Goal: Transaction & Acquisition: Book appointment/travel/reservation

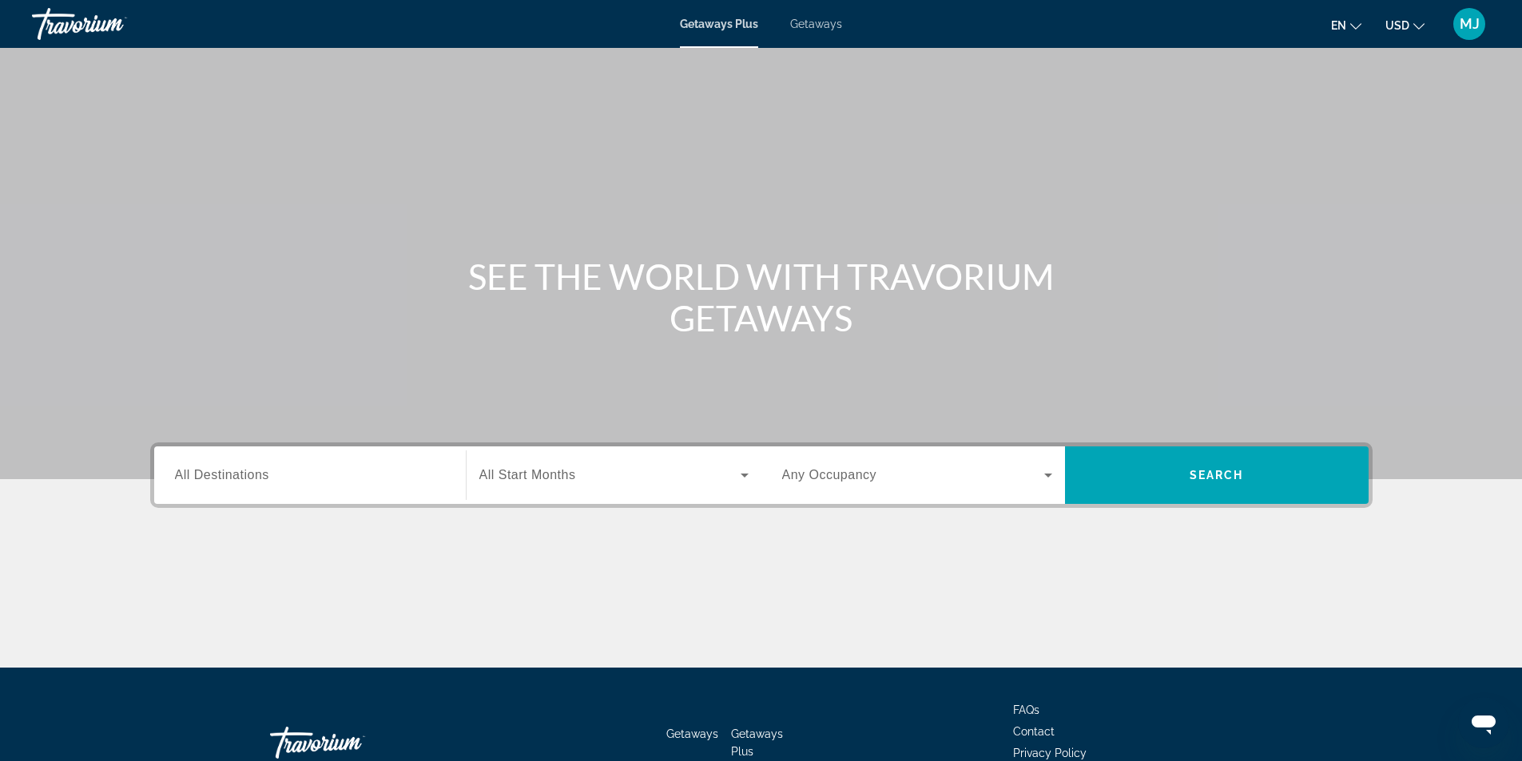
click at [1475, 28] on span "MJ" at bounding box center [1470, 24] width 20 height 16
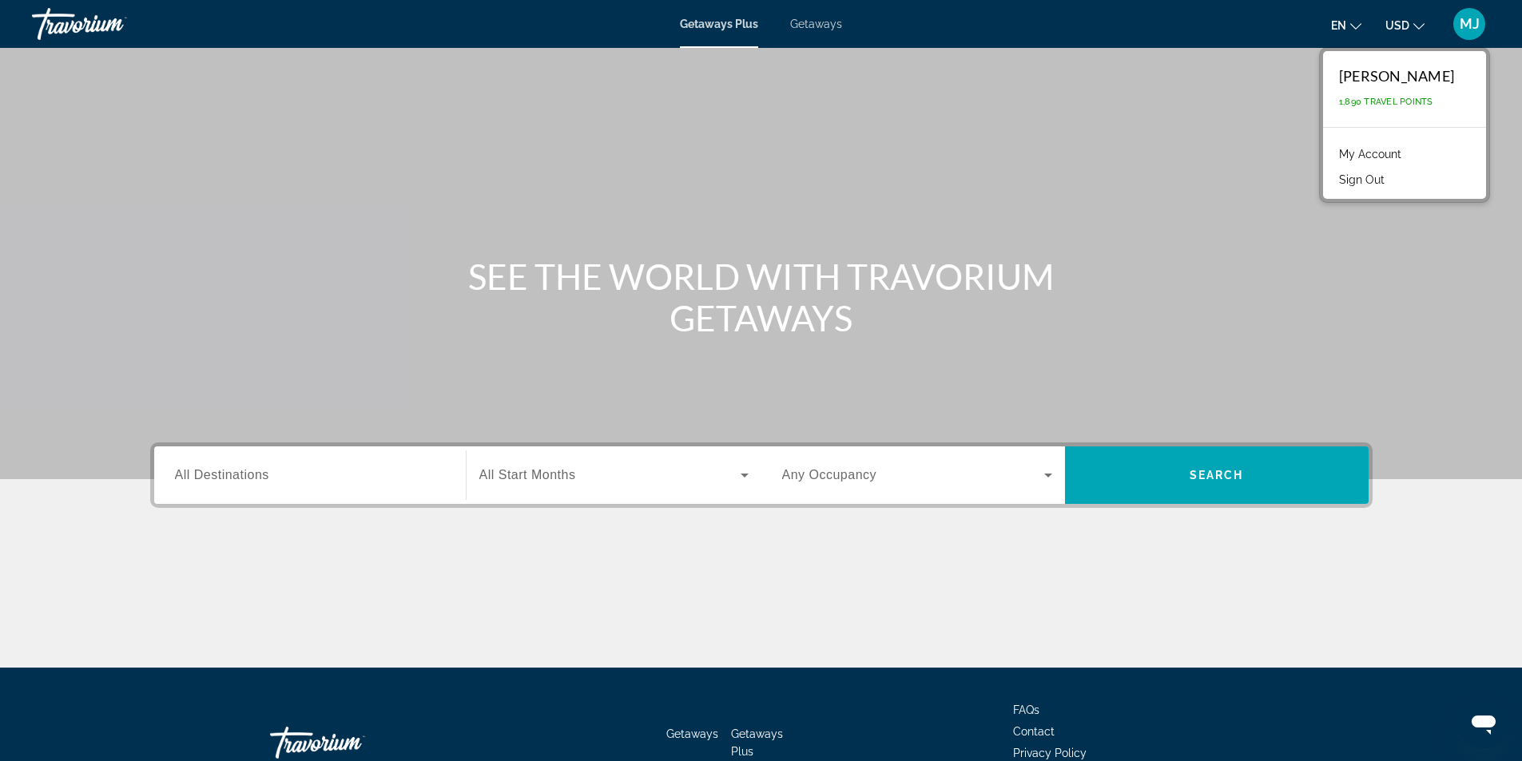
click at [1476, 16] on span "MJ" at bounding box center [1470, 24] width 20 height 16
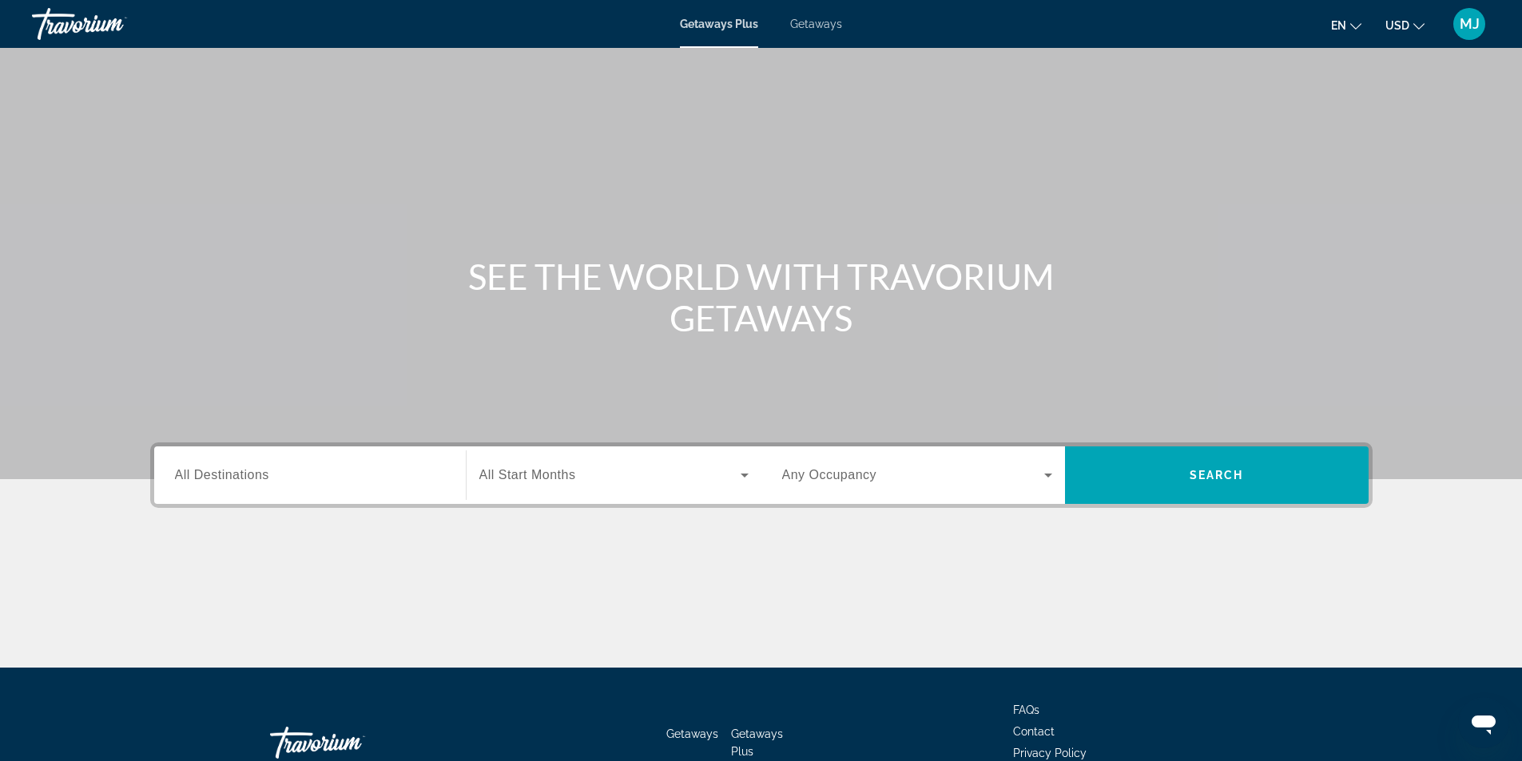
click at [833, 20] on span "Getaways" at bounding box center [816, 24] width 52 height 13
click at [737, 9] on div "Getaways Plus Getaways en English Español Français Italiano Português русский U…" at bounding box center [761, 24] width 1522 height 42
click at [743, 16] on div "Getaways Plus Getaways en English Español Français Italiano Português русский U…" at bounding box center [761, 24] width 1522 height 42
click at [749, 30] on div "Getaways Plus Getaways en English Español Français Italiano Português русский U…" at bounding box center [761, 24] width 1522 height 42
click at [746, 26] on span "Getaways Plus" at bounding box center [718, 24] width 77 height 13
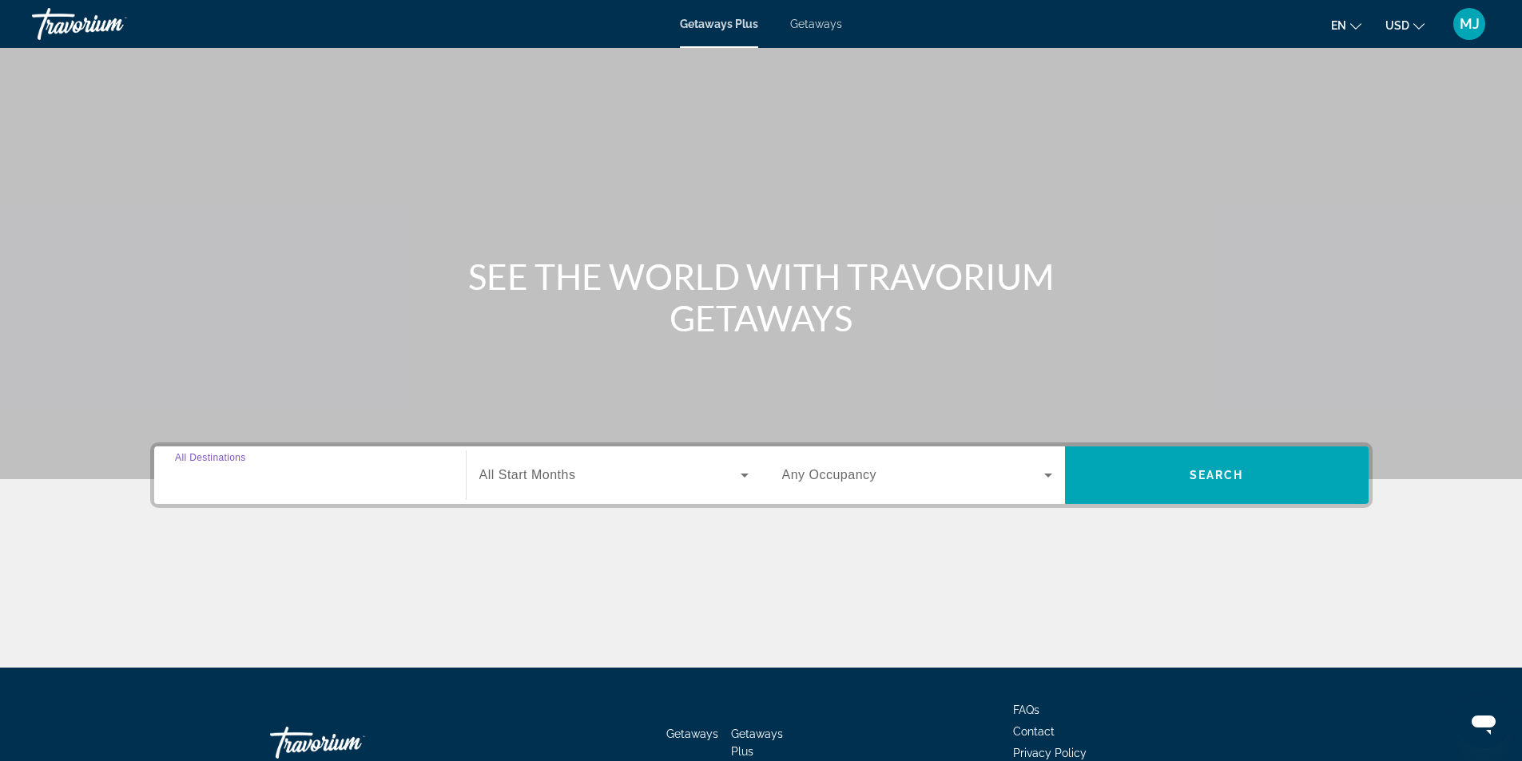
click at [288, 474] on input "Destination All Destinations" at bounding box center [310, 476] width 270 height 19
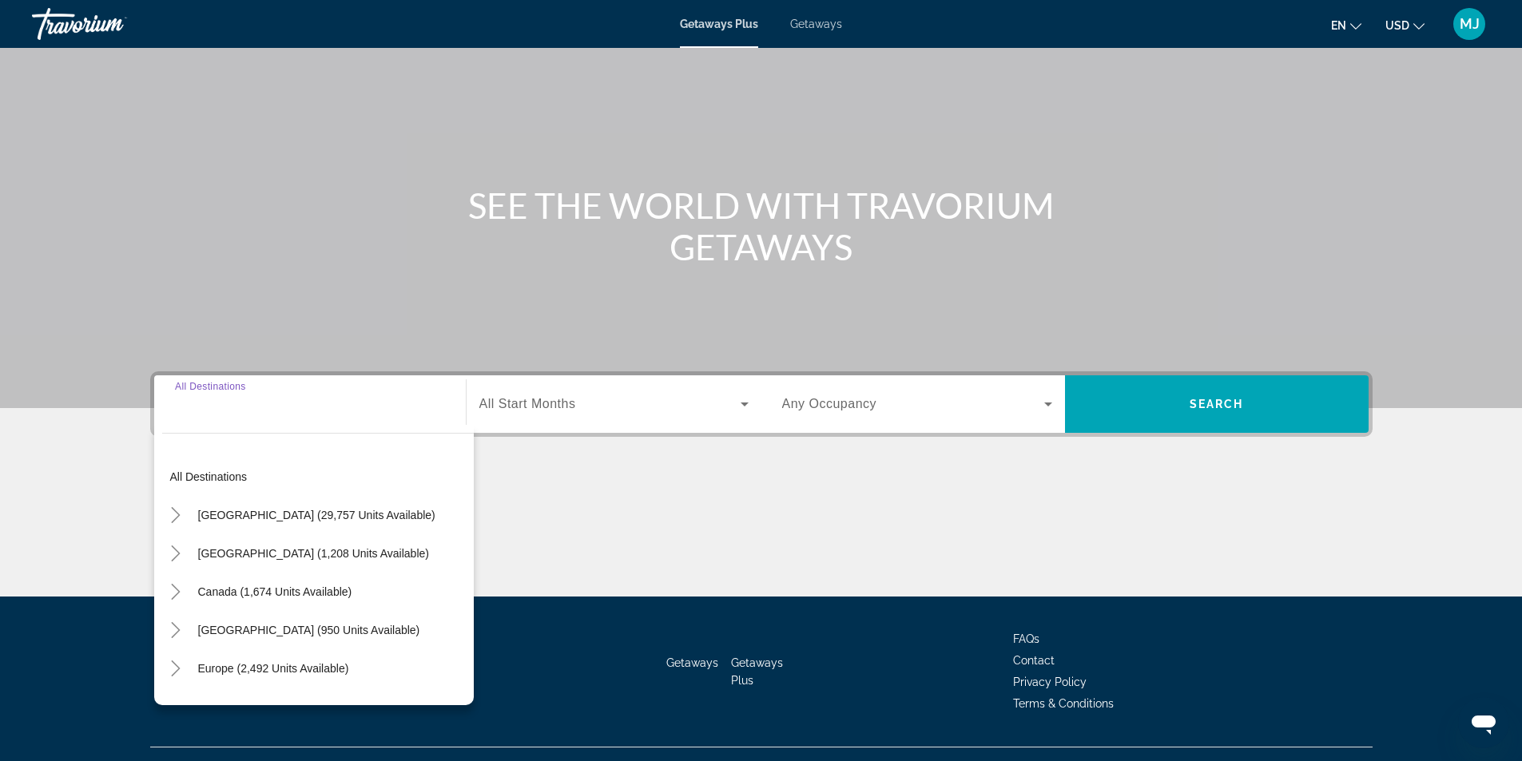
scroll to position [102, 0]
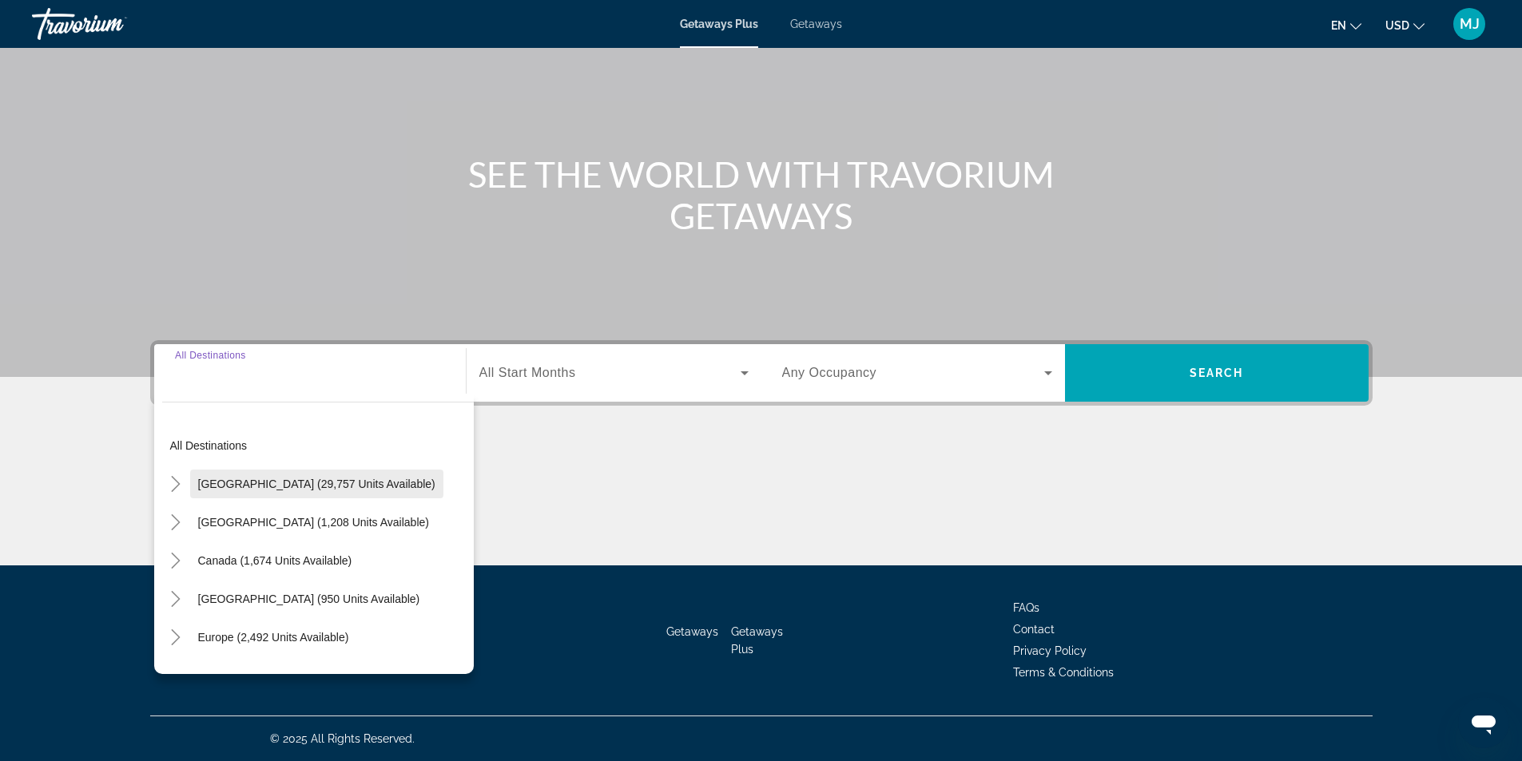
click at [277, 480] on span "[GEOGRAPHIC_DATA] (29,757 units available)" at bounding box center [316, 484] width 237 height 13
type input "**********"
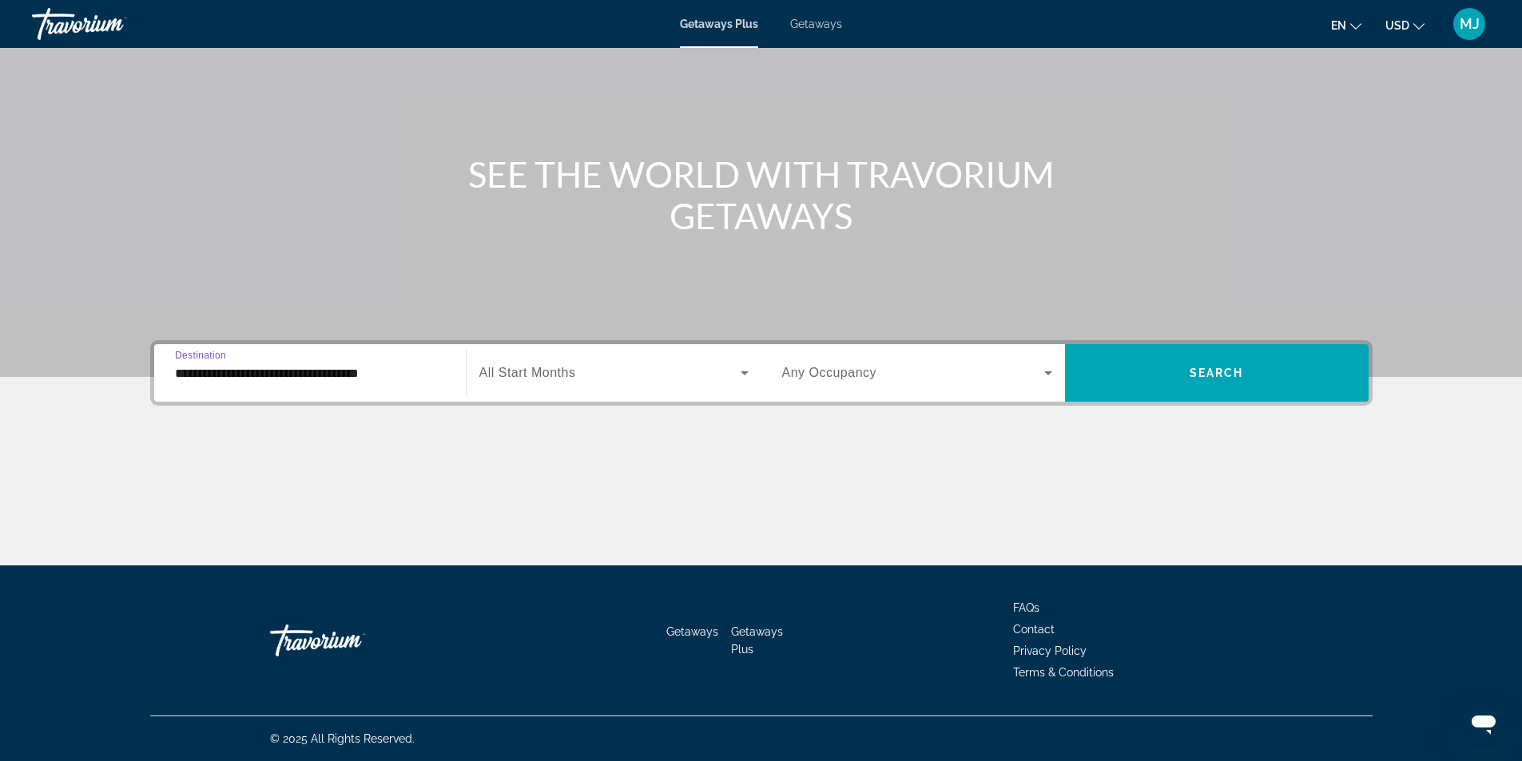
click at [573, 369] on span "All Start Months" at bounding box center [527, 373] width 97 height 14
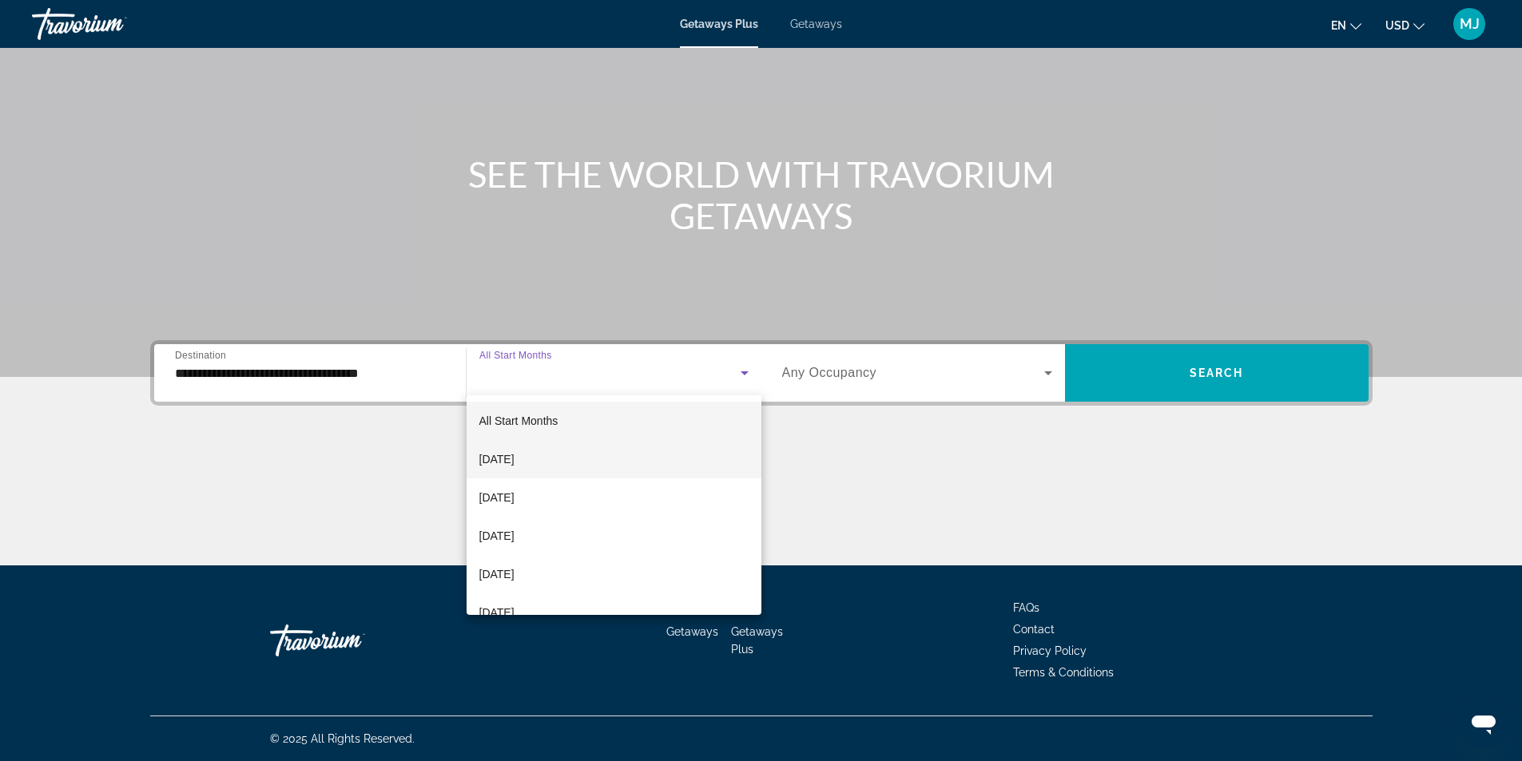
click at [519, 443] on mat-option "[DATE]" at bounding box center [614, 459] width 295 height 38
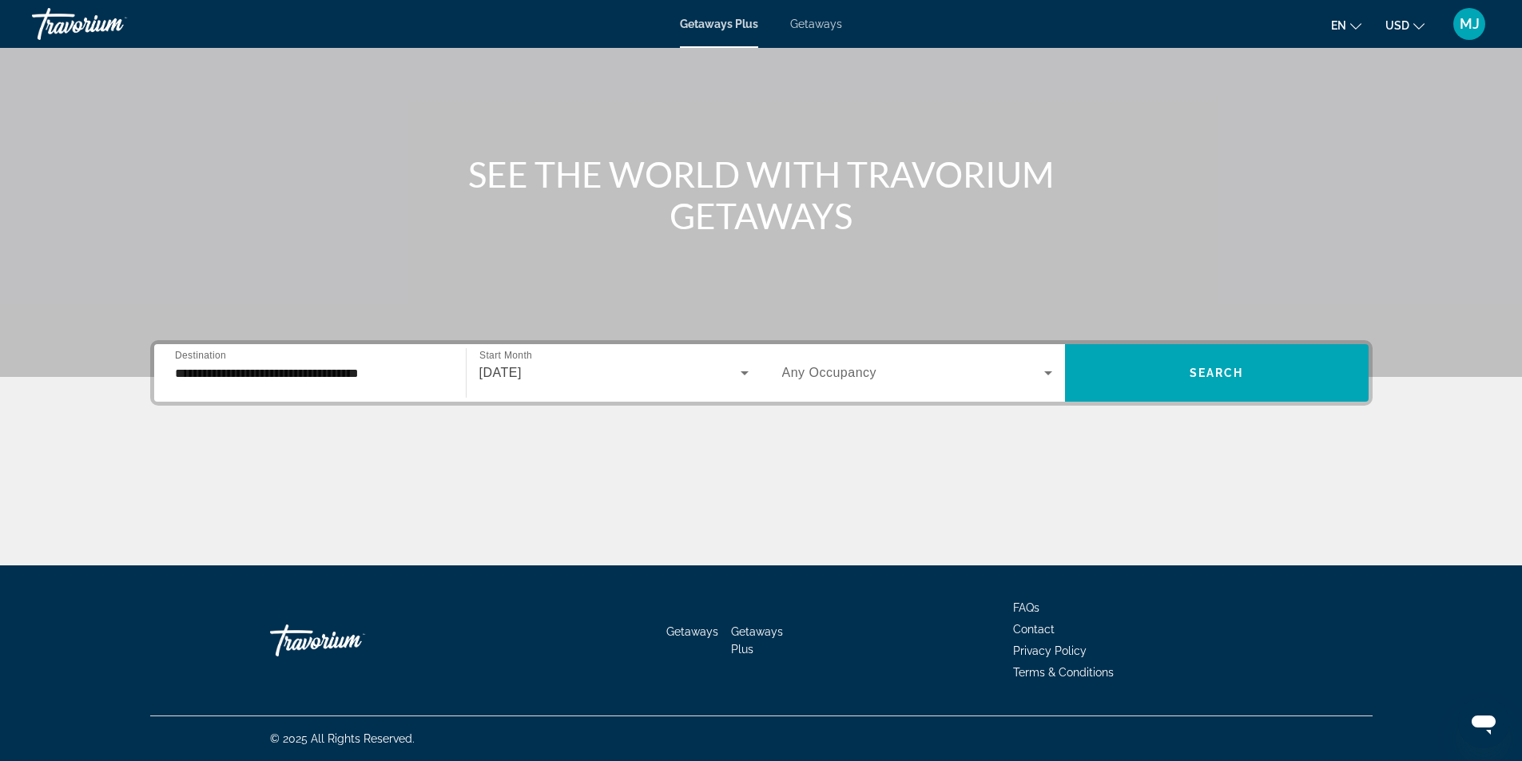
click at [857, 376] on span "Any Occupancy" at bounding box center [829, 373] width 95 height 14
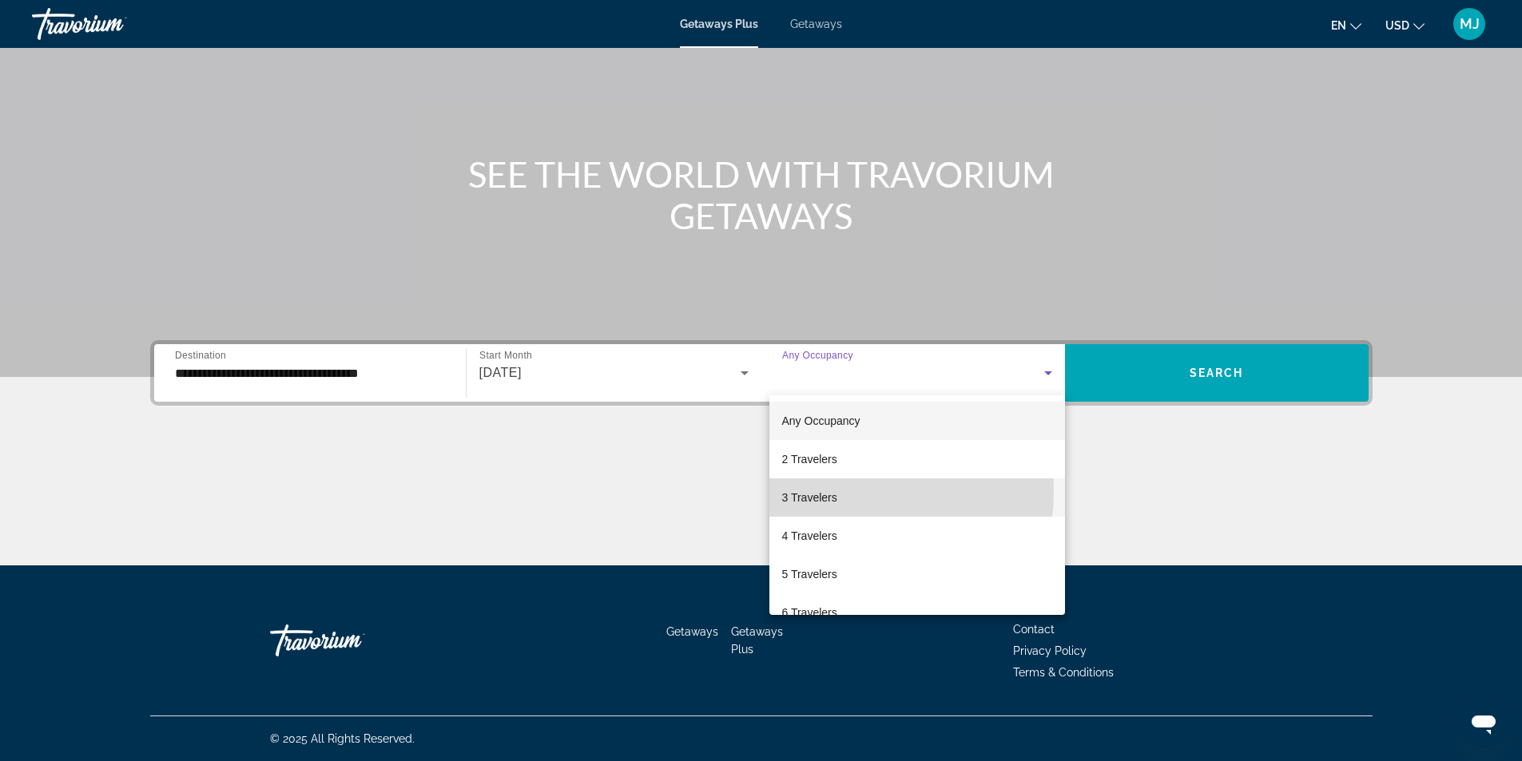
click at [824, 491] on span "3 Travelers" at bounding box center [809, 497] width 55 height 19
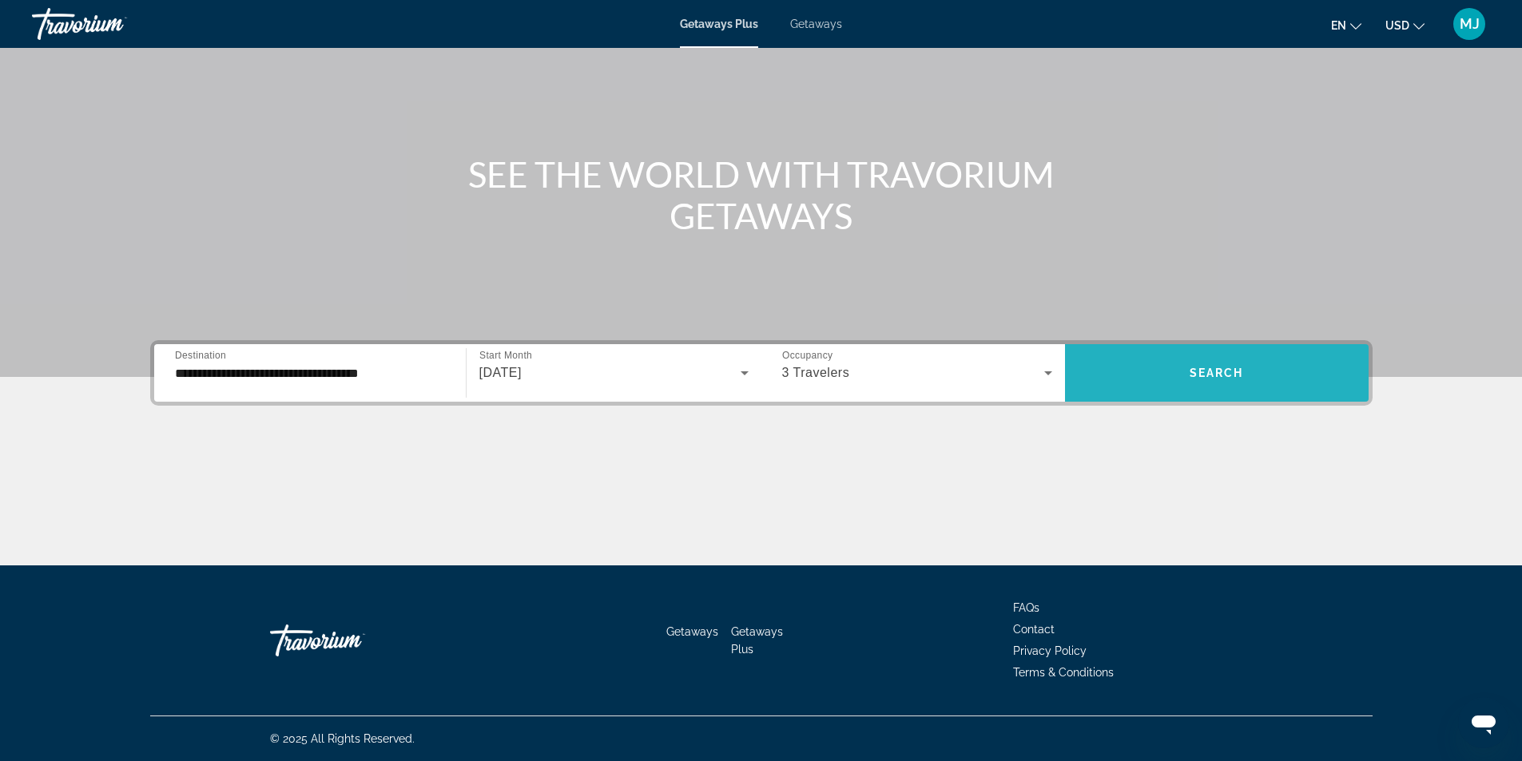
click at [1206, 371] on span "Search" at bounding box center [1217, 373] width 54 height 13
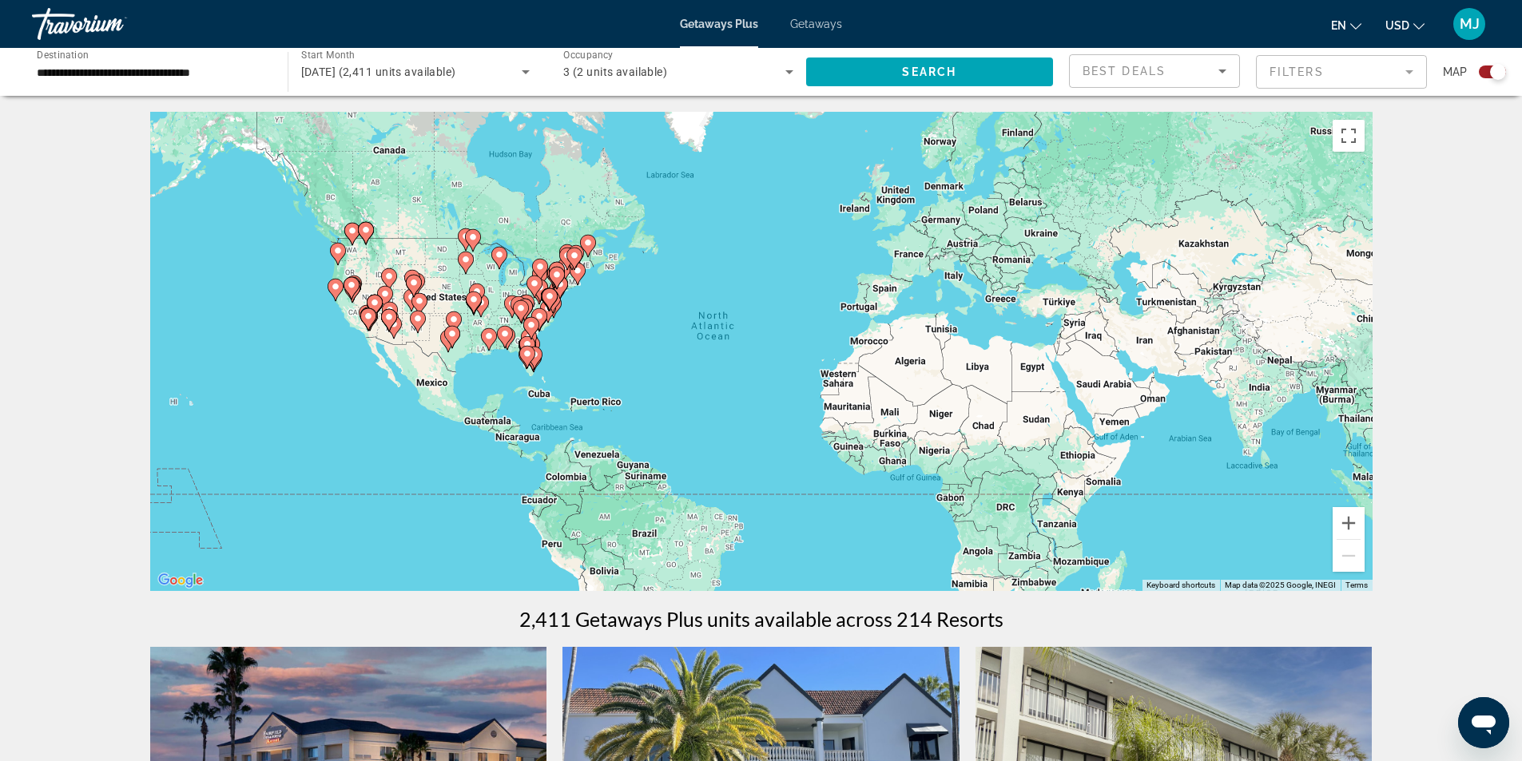
click at [177, 77] on input "**********" at bounding box center [152, 72] width 230 height 19
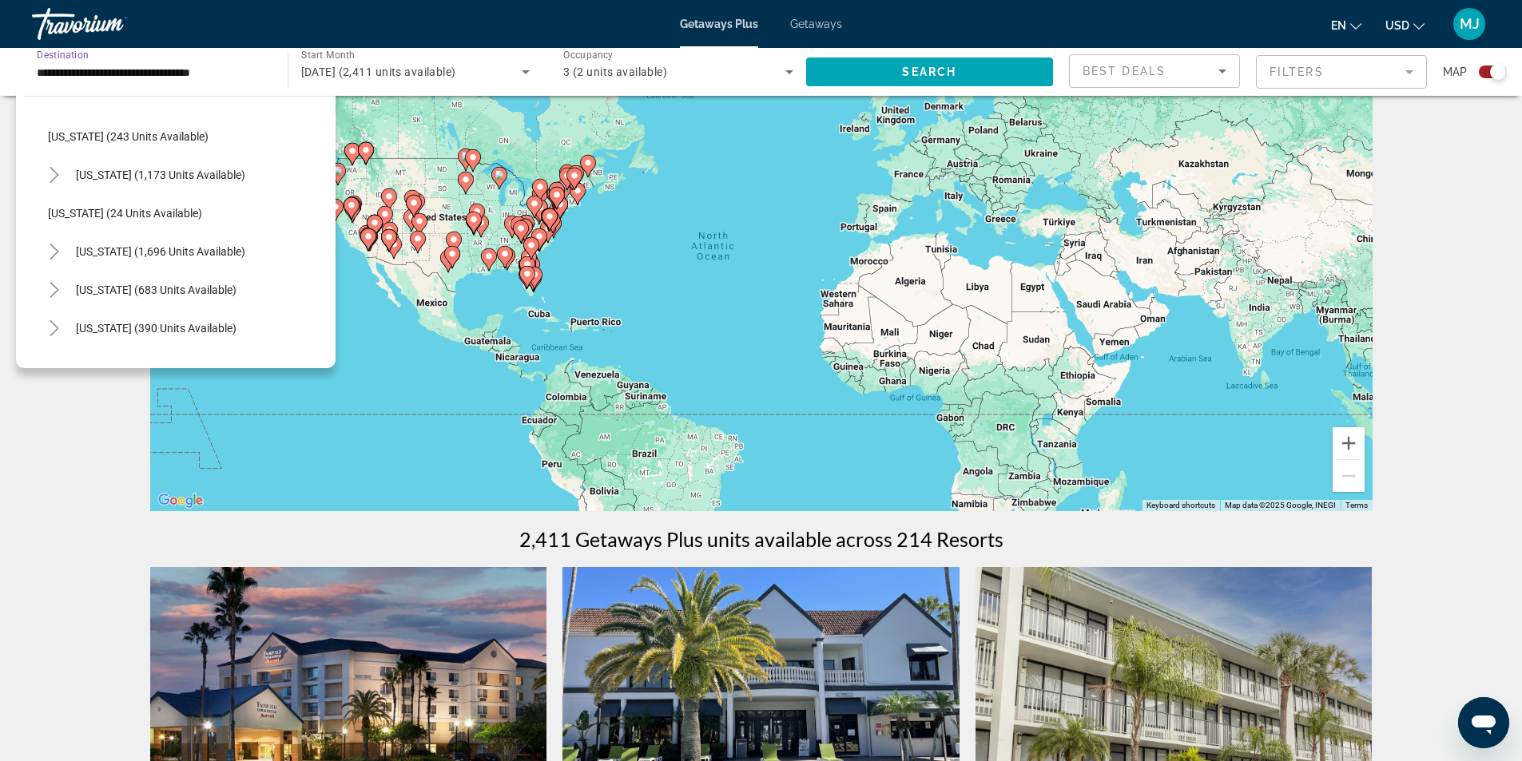
scroll to position [1157, 0]
click at [164, 166] on span "[US_STATE] (1,696 units available)" at bounding box center [160, 171] width 169 height 13
type input "**********"
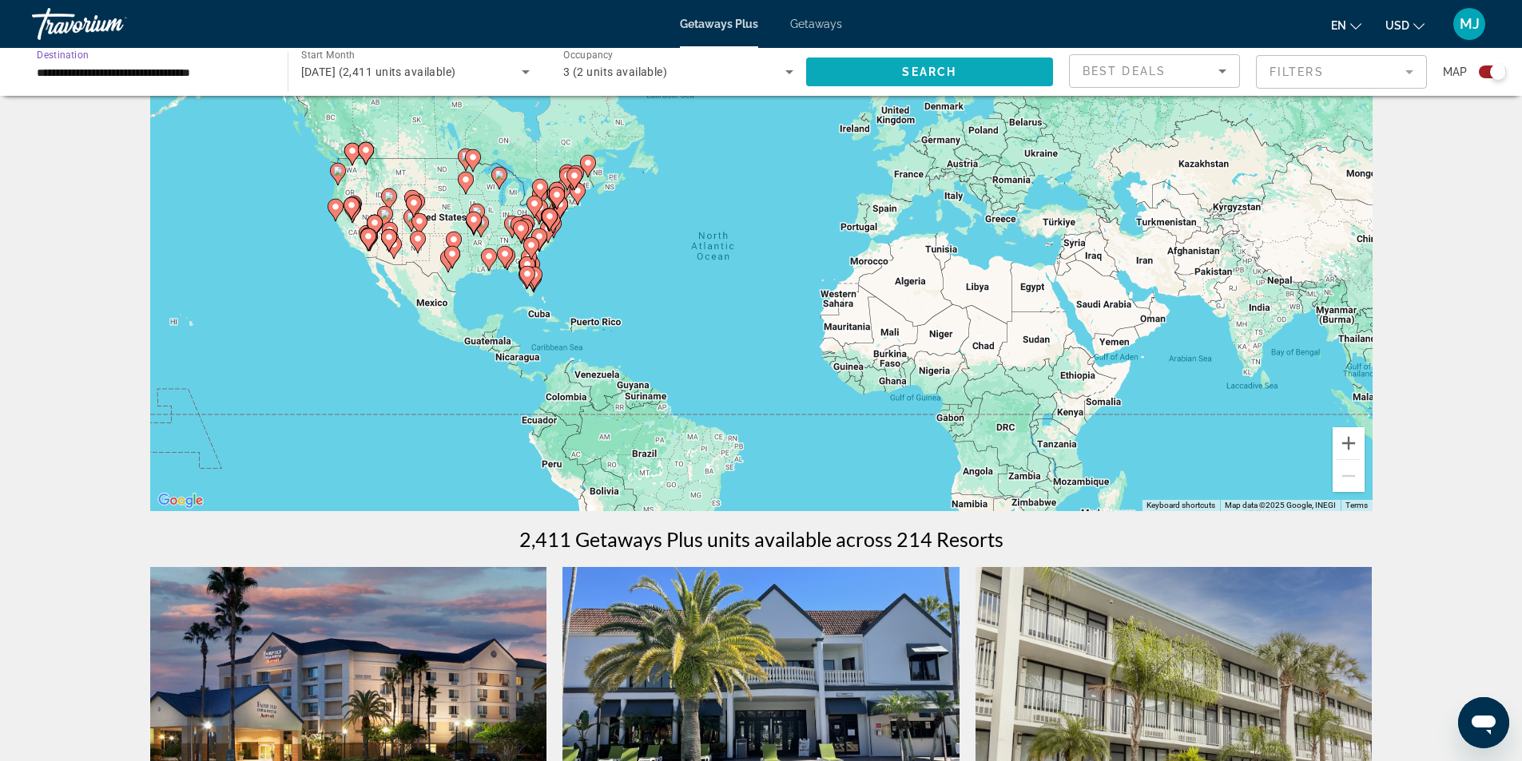
click at [831, 62] on span "Search widget" at bounding box center [930, 72] width 248 height 38
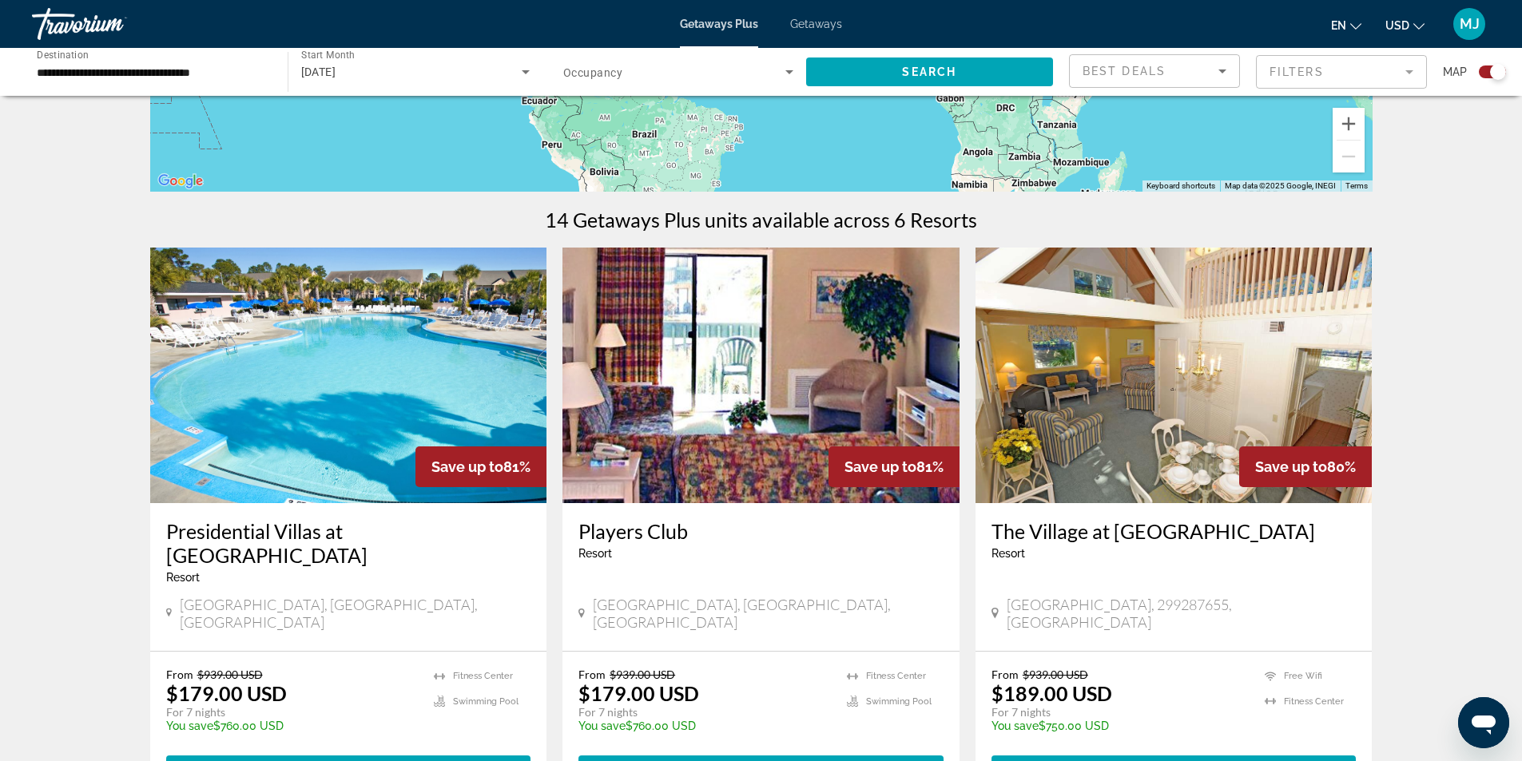
scroll to position [320, 0]
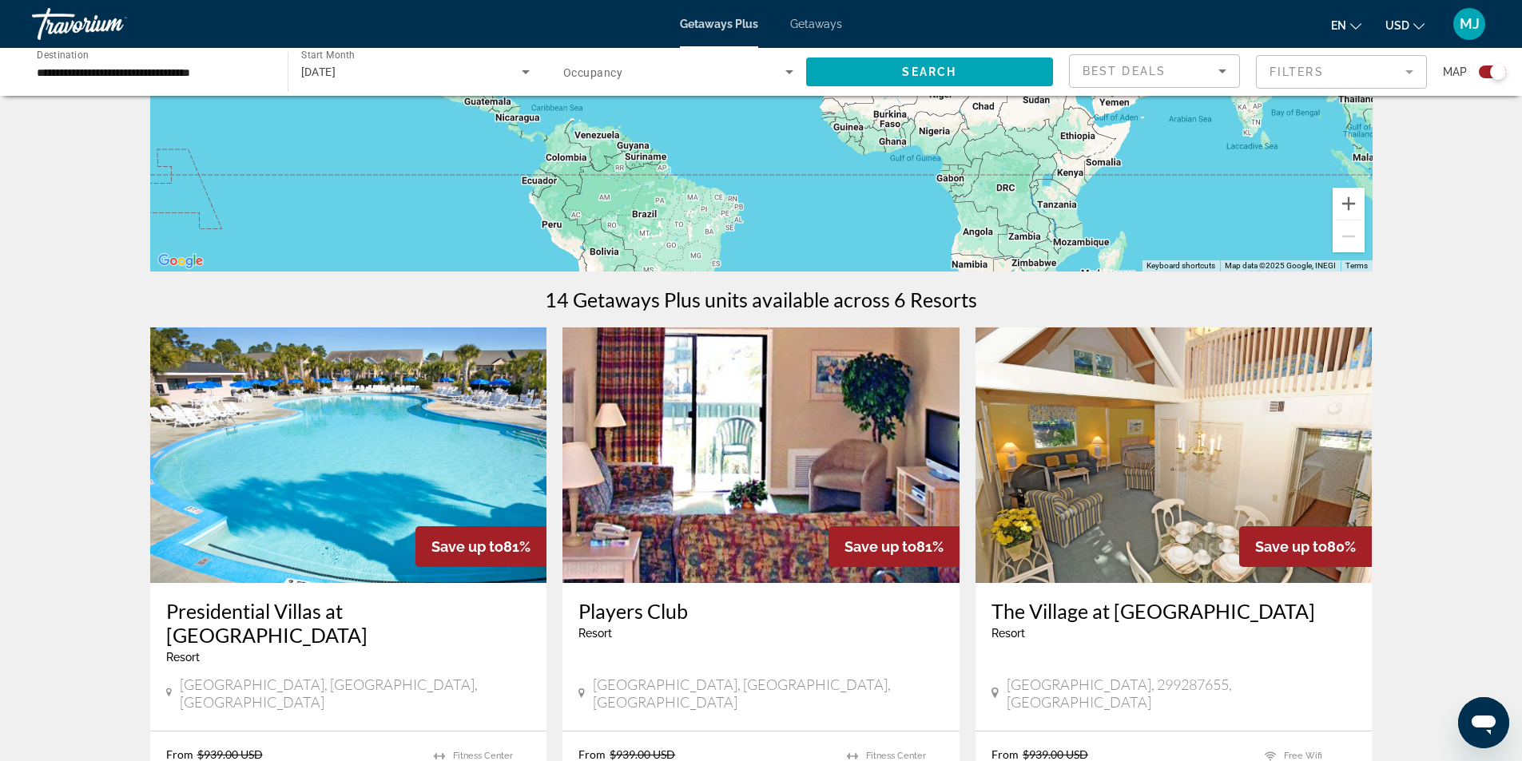
click at [1411, 77] on mat-form-field "Filters" at bounding box center [1341, 72] width 171 height 34
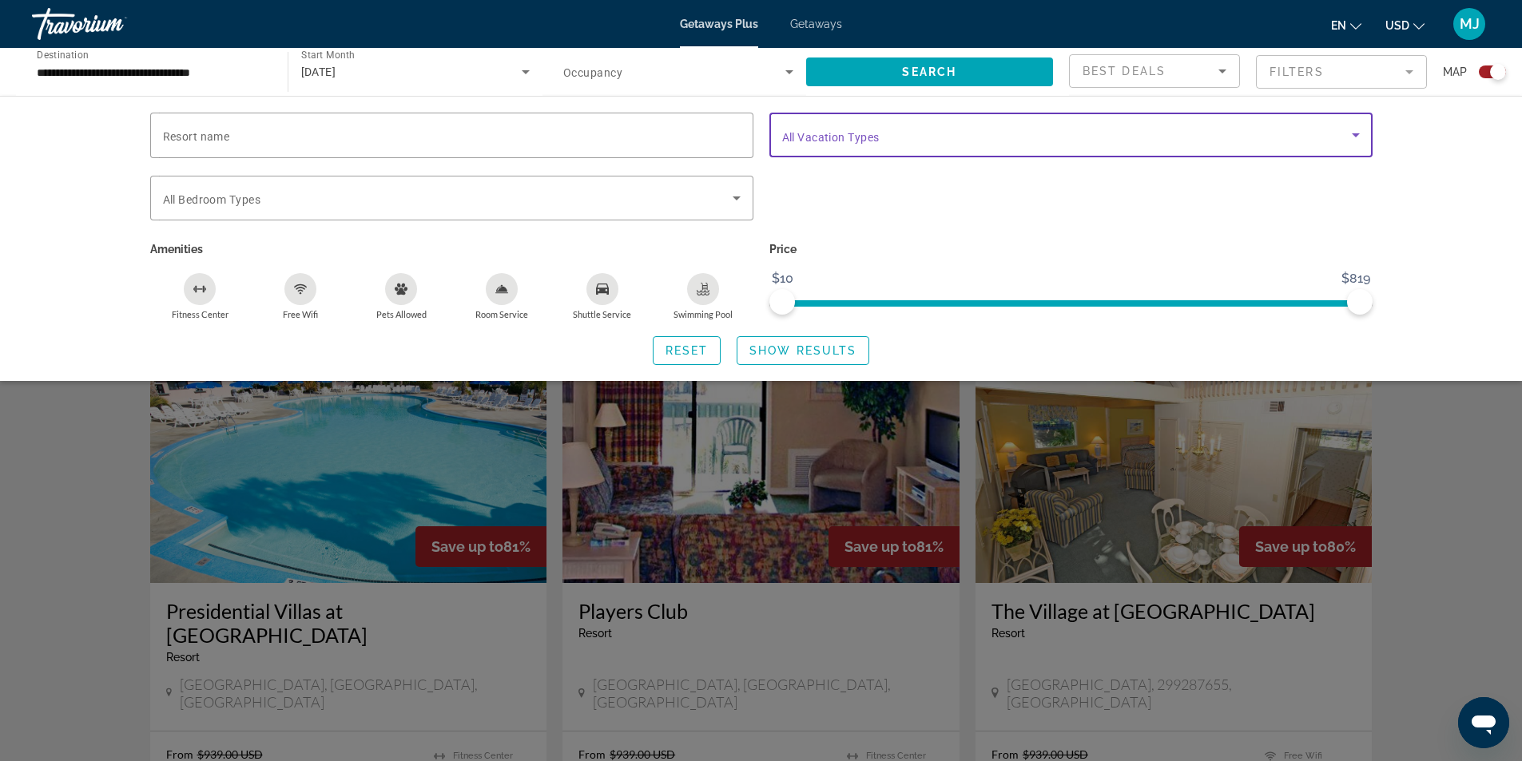
click at [1106, 135] on span "Search widget" at bounding box center [1067, 134] width 570 height 19
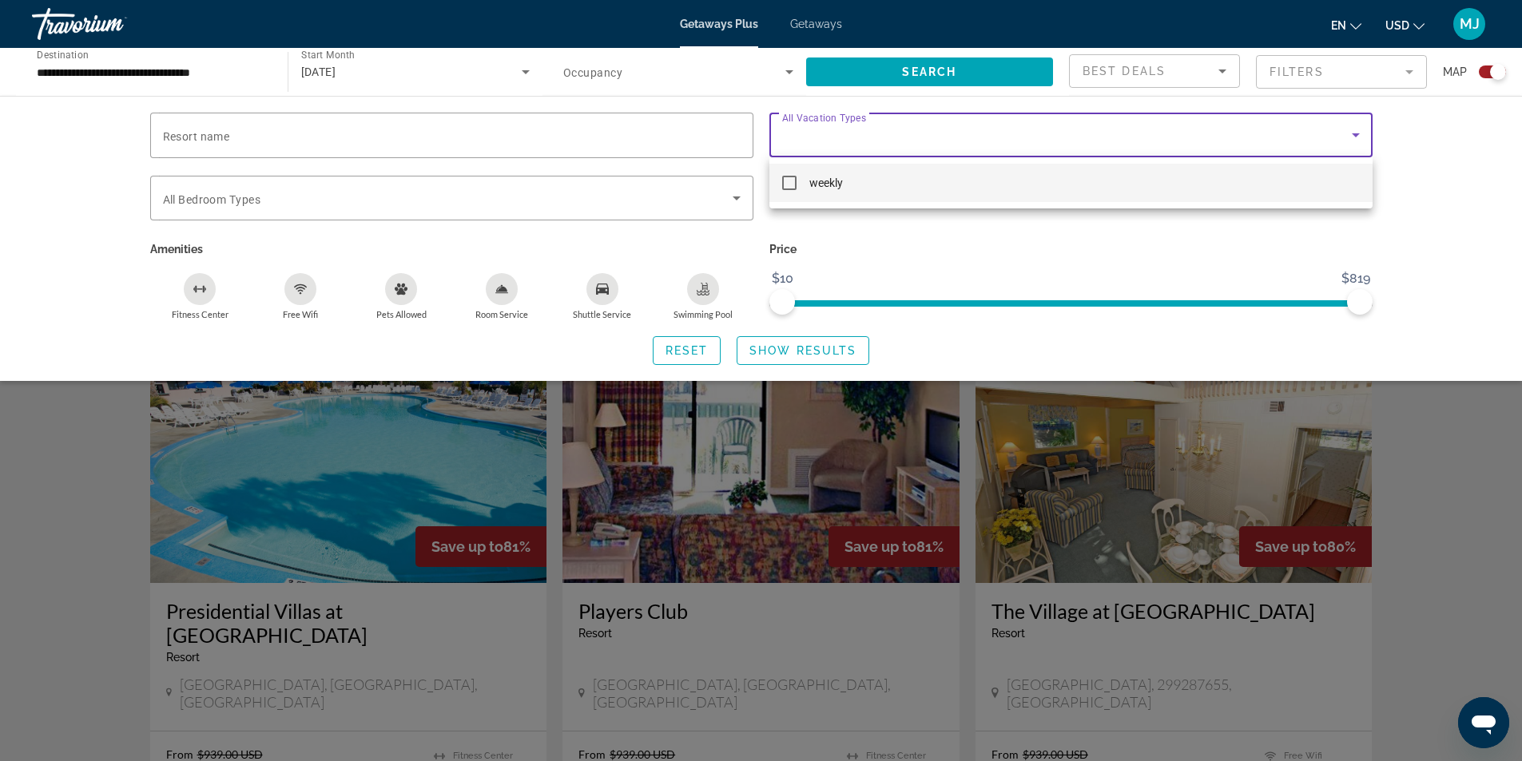
click at [1106, 135] on div at bounding box center [761, 380] width 1522 height 761
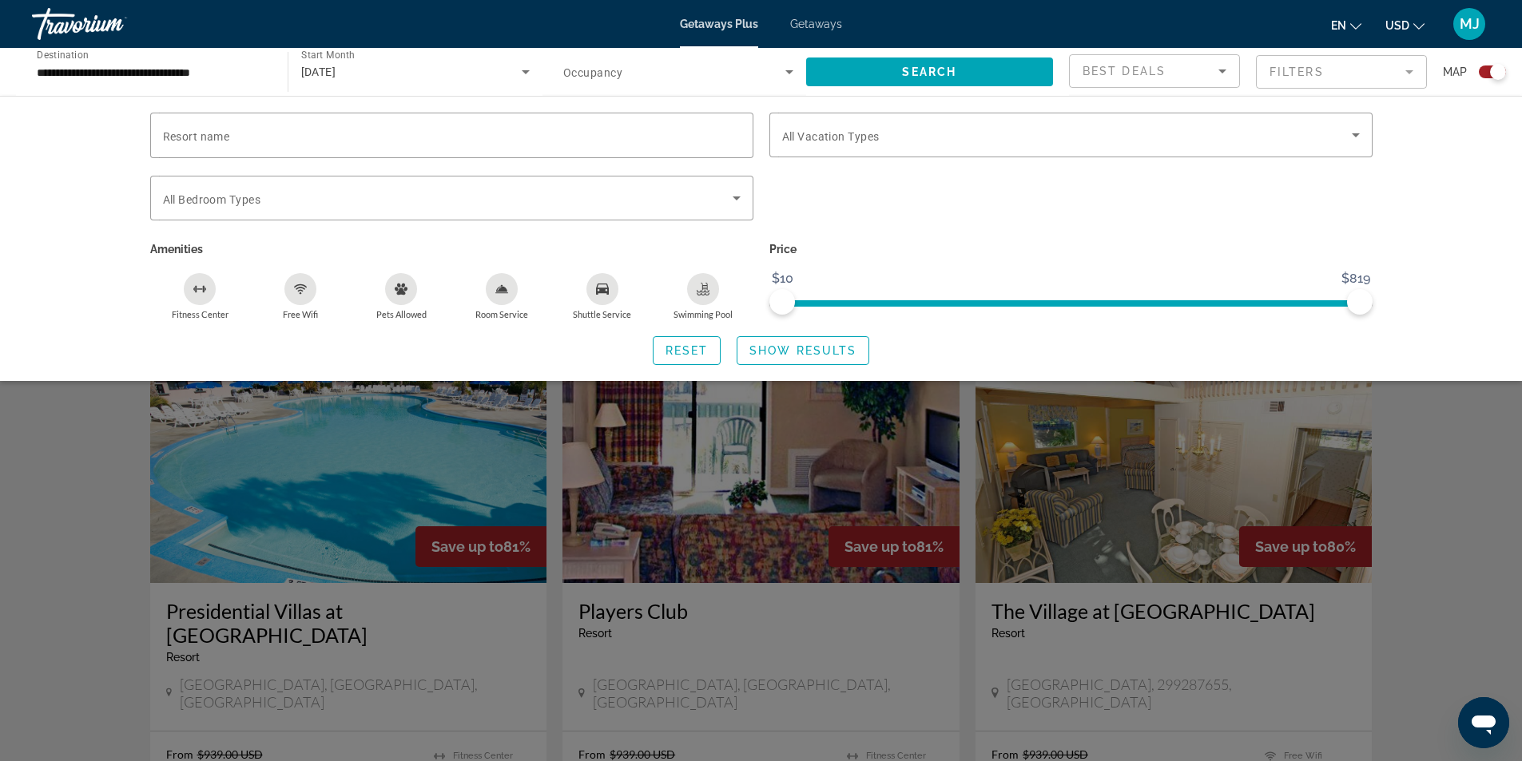
click at [1333, 70] on mat-form-field "Filters" at bounding box center [1341, 72] width 171 height 34
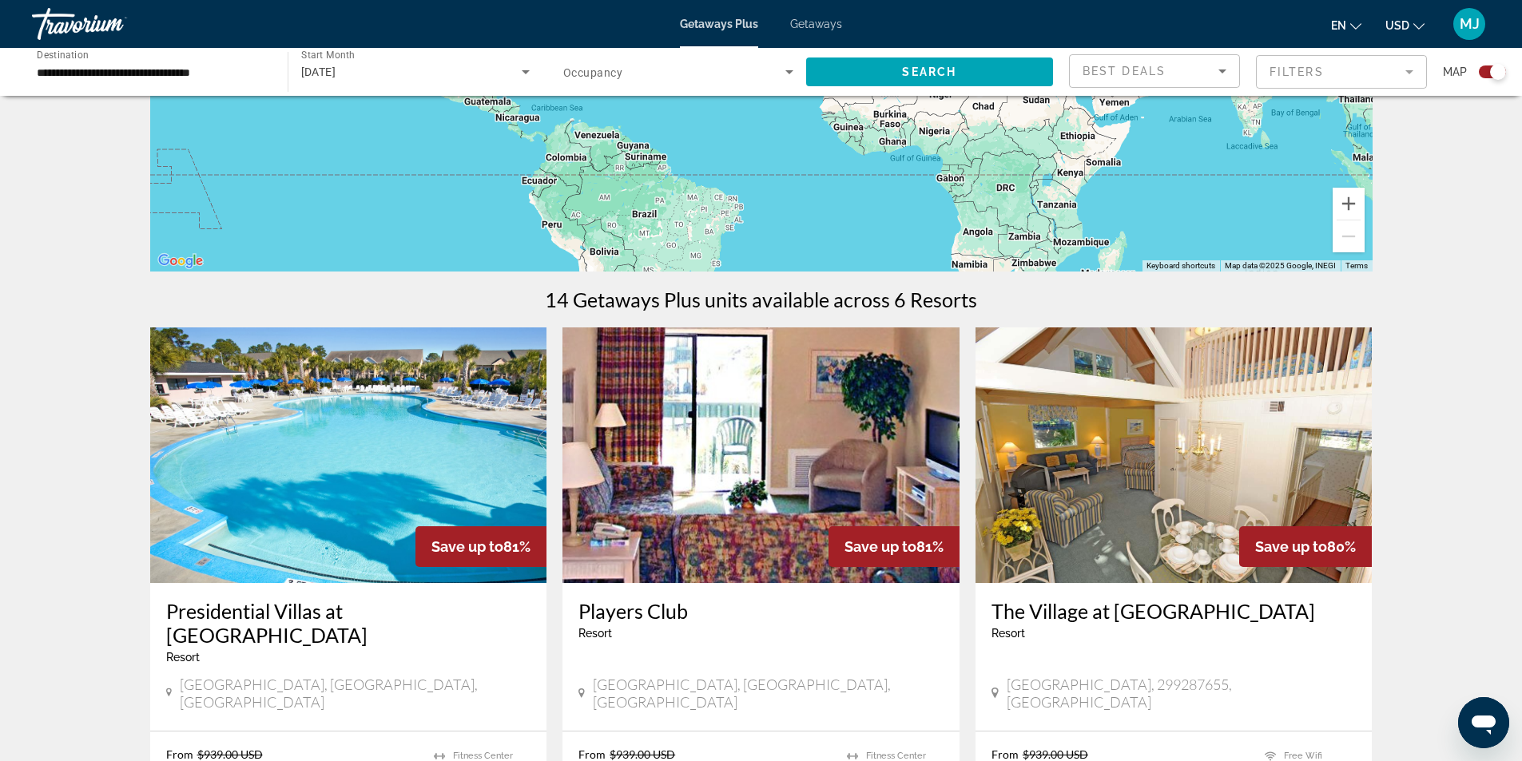
click at [1209, 64] on div "Best Deals" at bounding box center [1150, 71] width 136 height 19
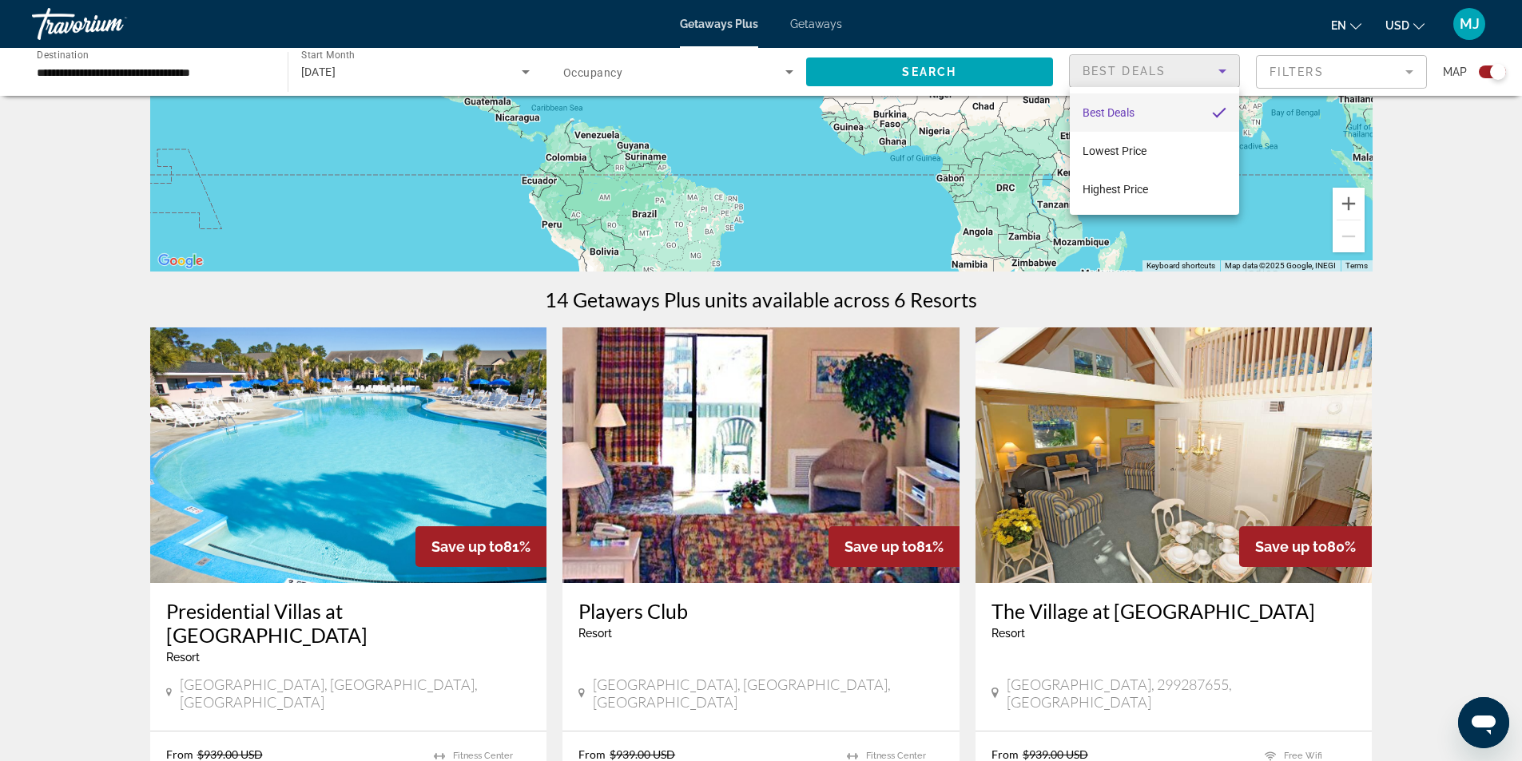
click at [1209, 64] on div at bounding box center [761, 380] width 1522 height 761
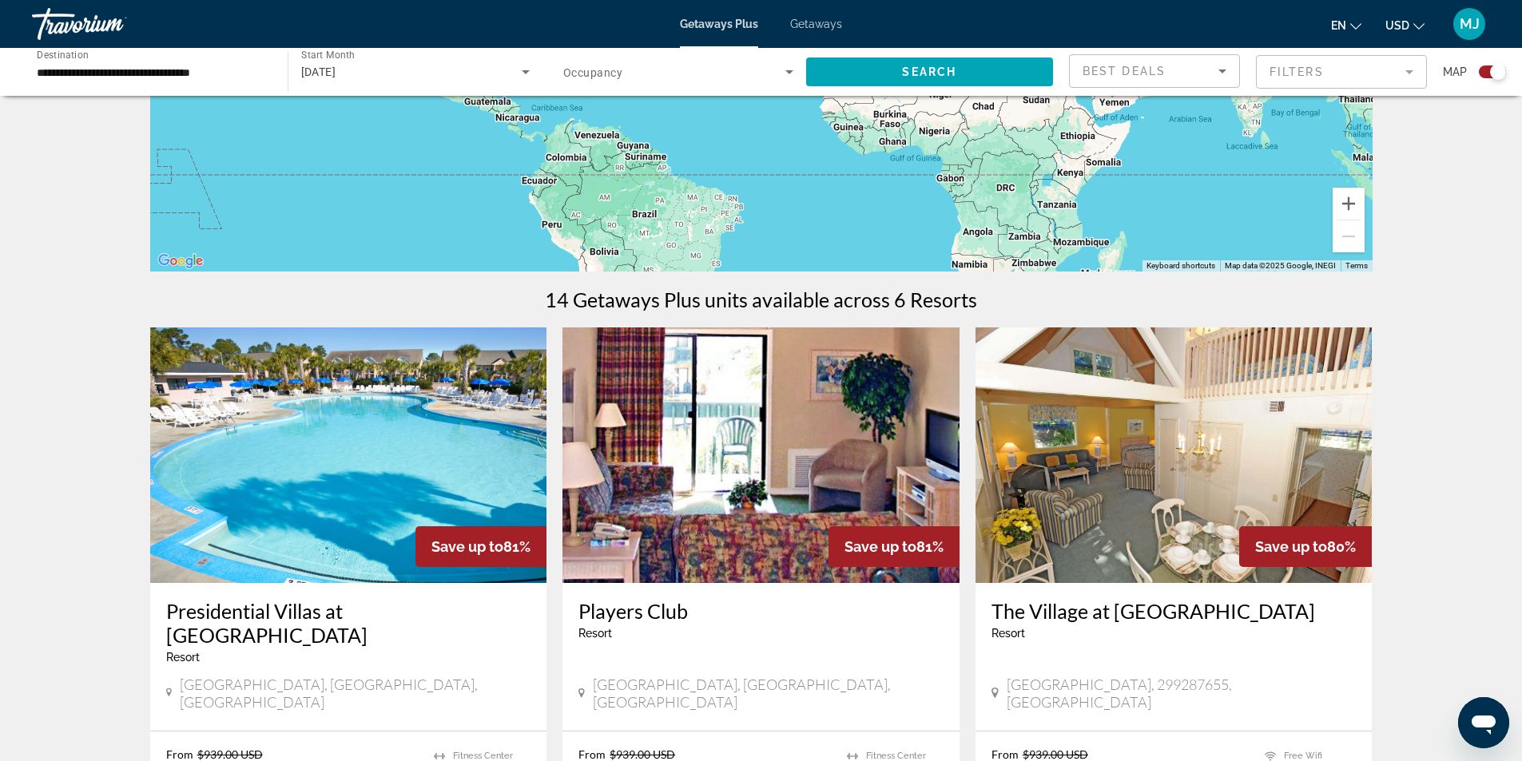
click at [593, 68] on span "Occupancy" at bounding box center [592, 72] width 59 height 13
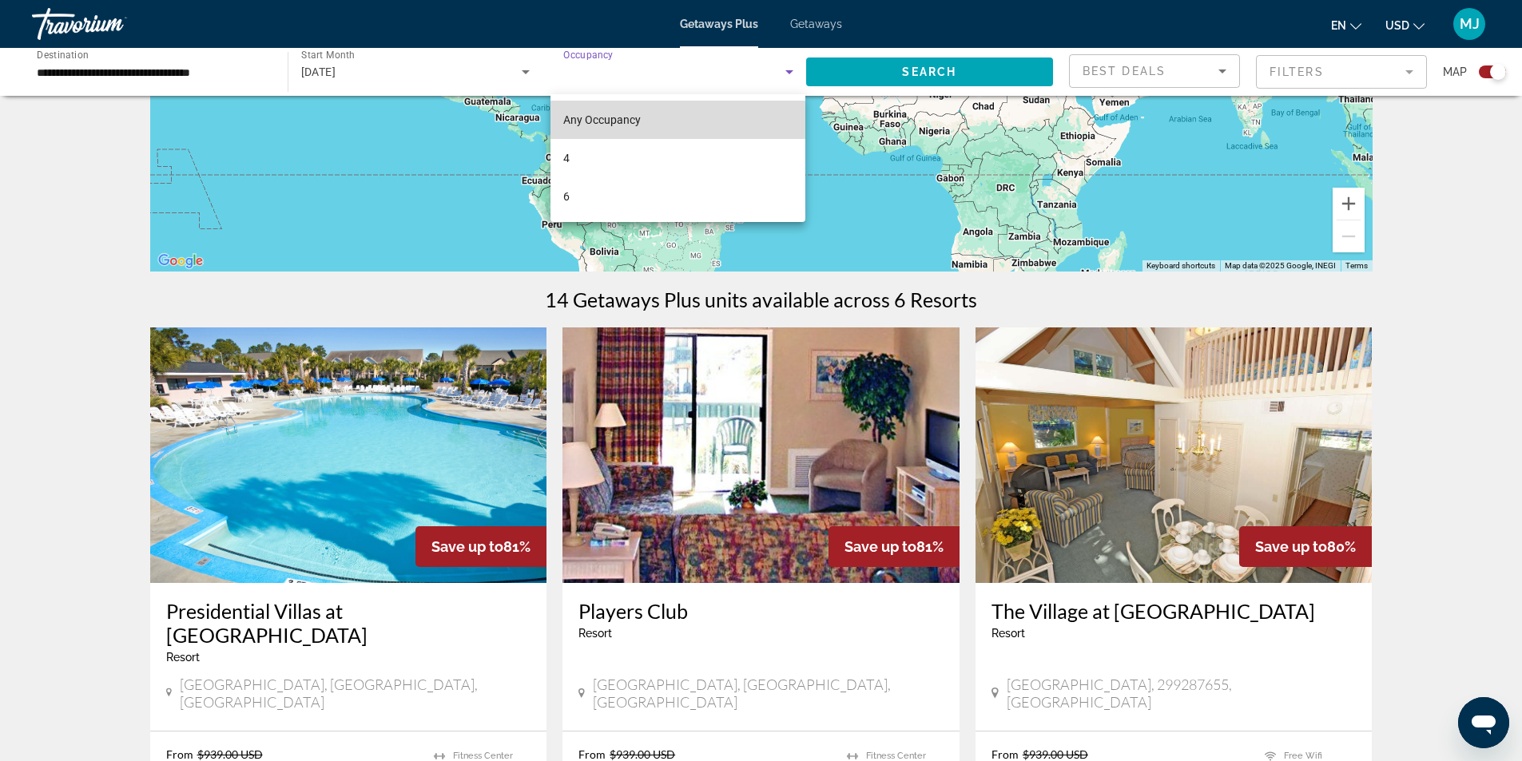
click at [597, 117] on span "Any Occupancy" at bounding box center [601, 119] width 77 height 13
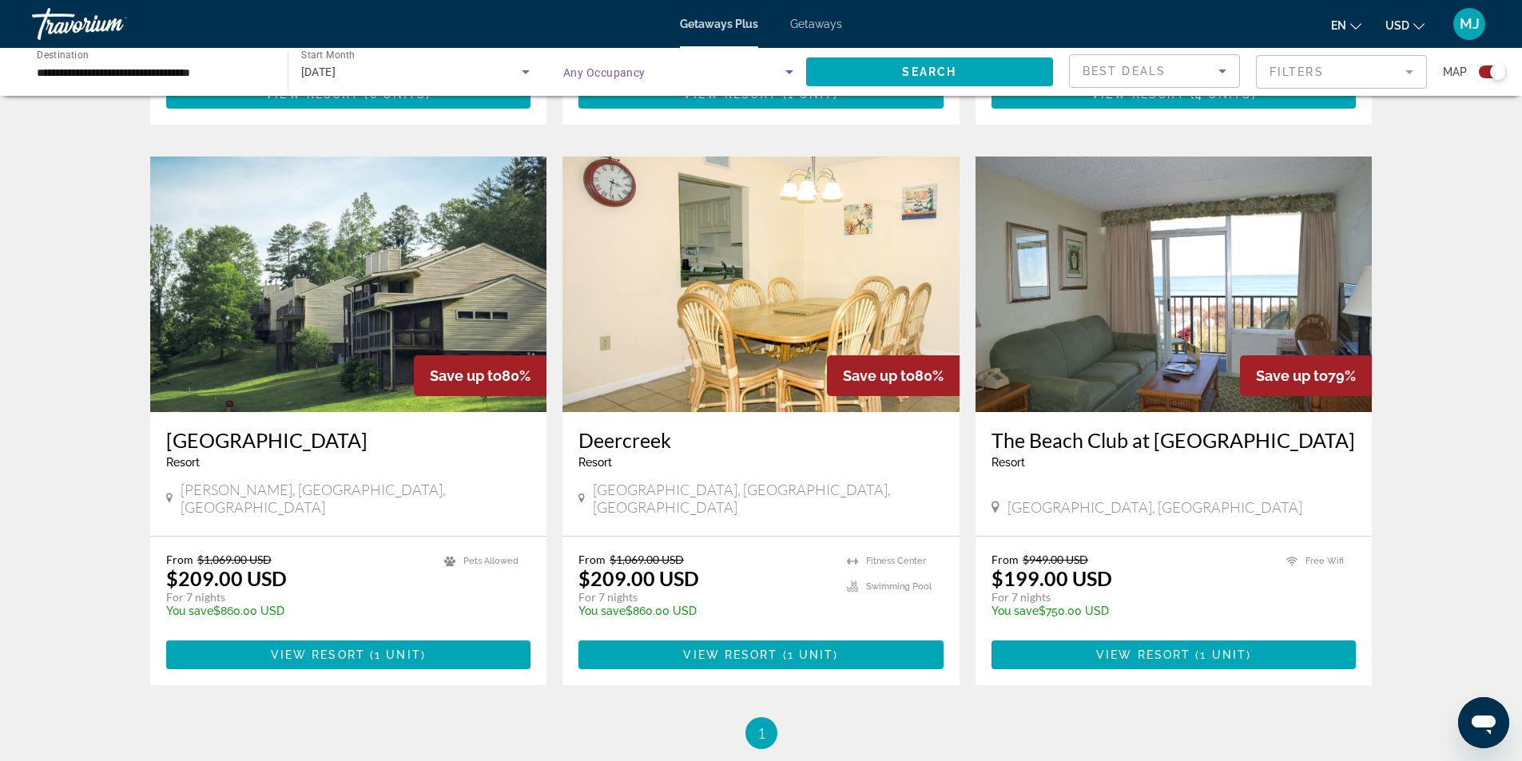
scroll to position [1072, 0]
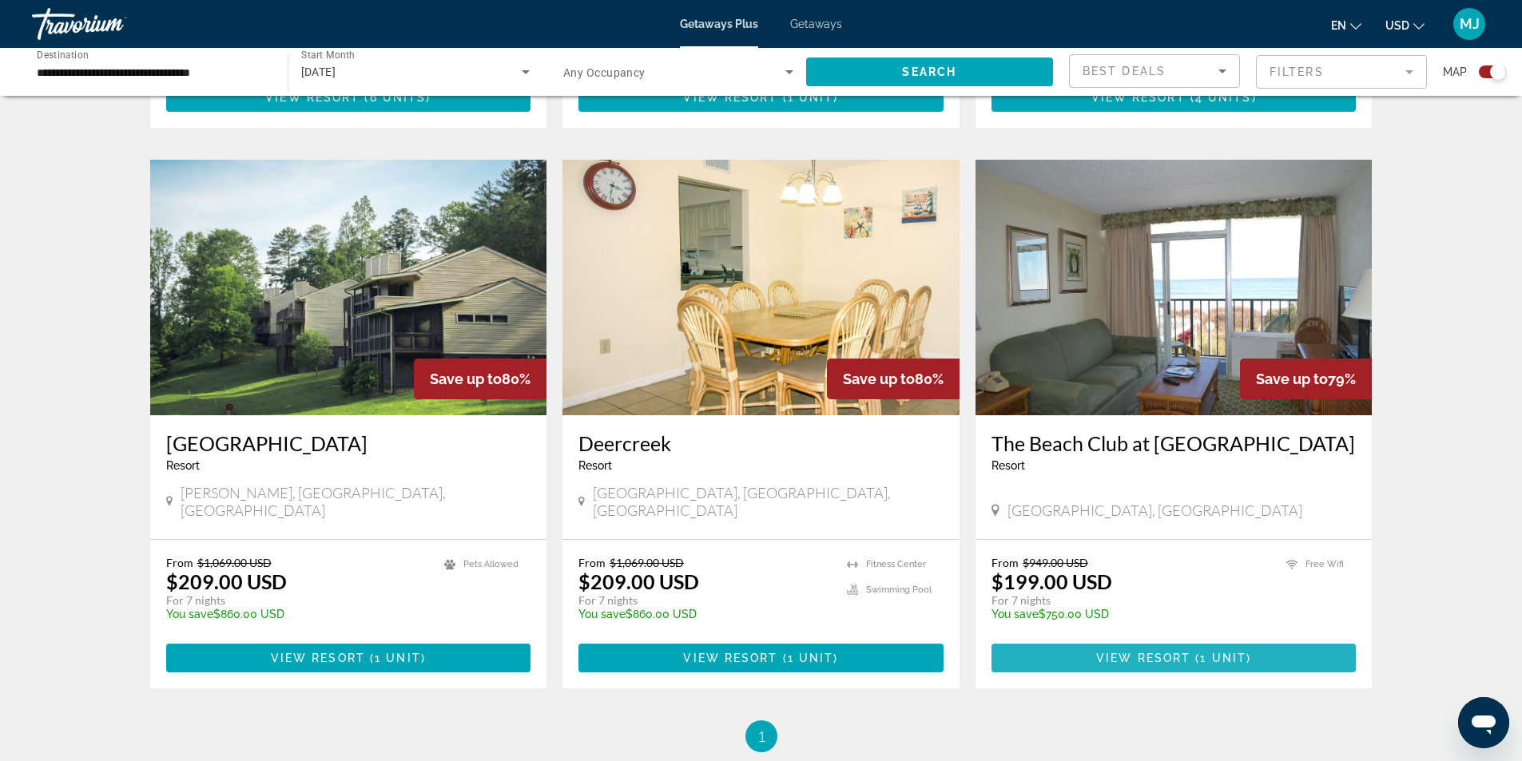
click at [1169, 652] on span "View Resort" at bounding box center [1143, 658] width 94 height 13
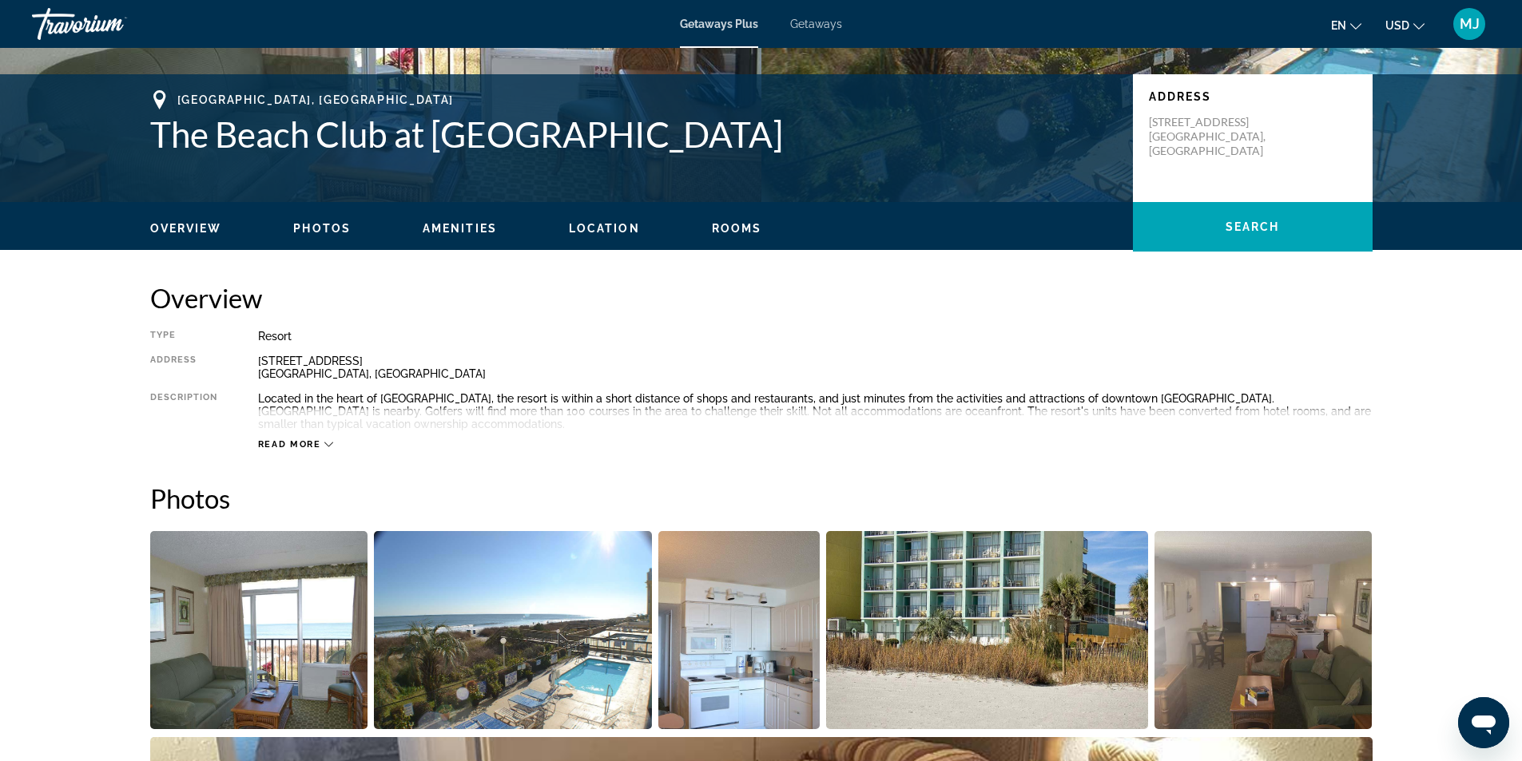
scroll to position [320, 0]
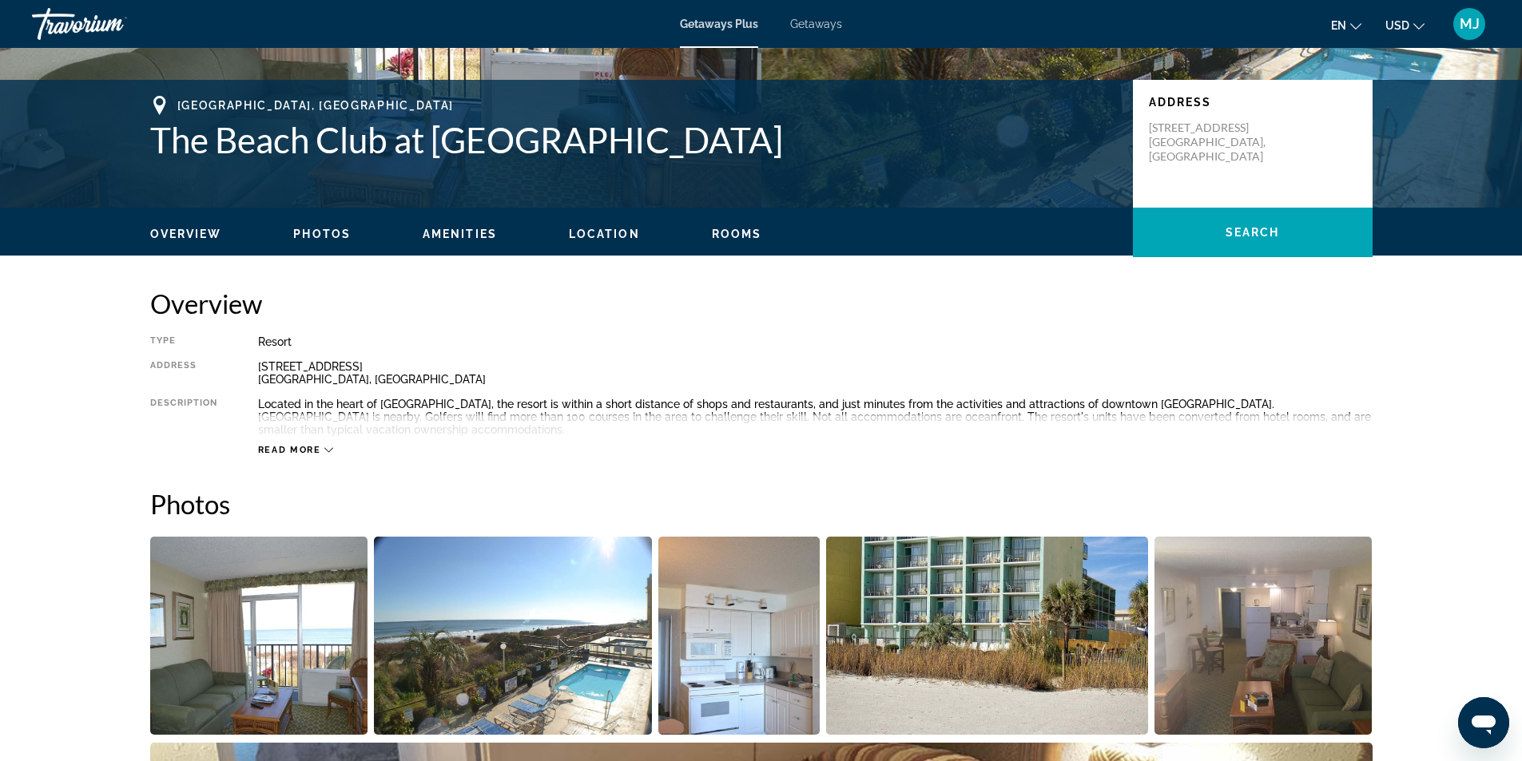
click at [262, 451] on span "Read more" at bounding box center [289, 450] width 63 height 10
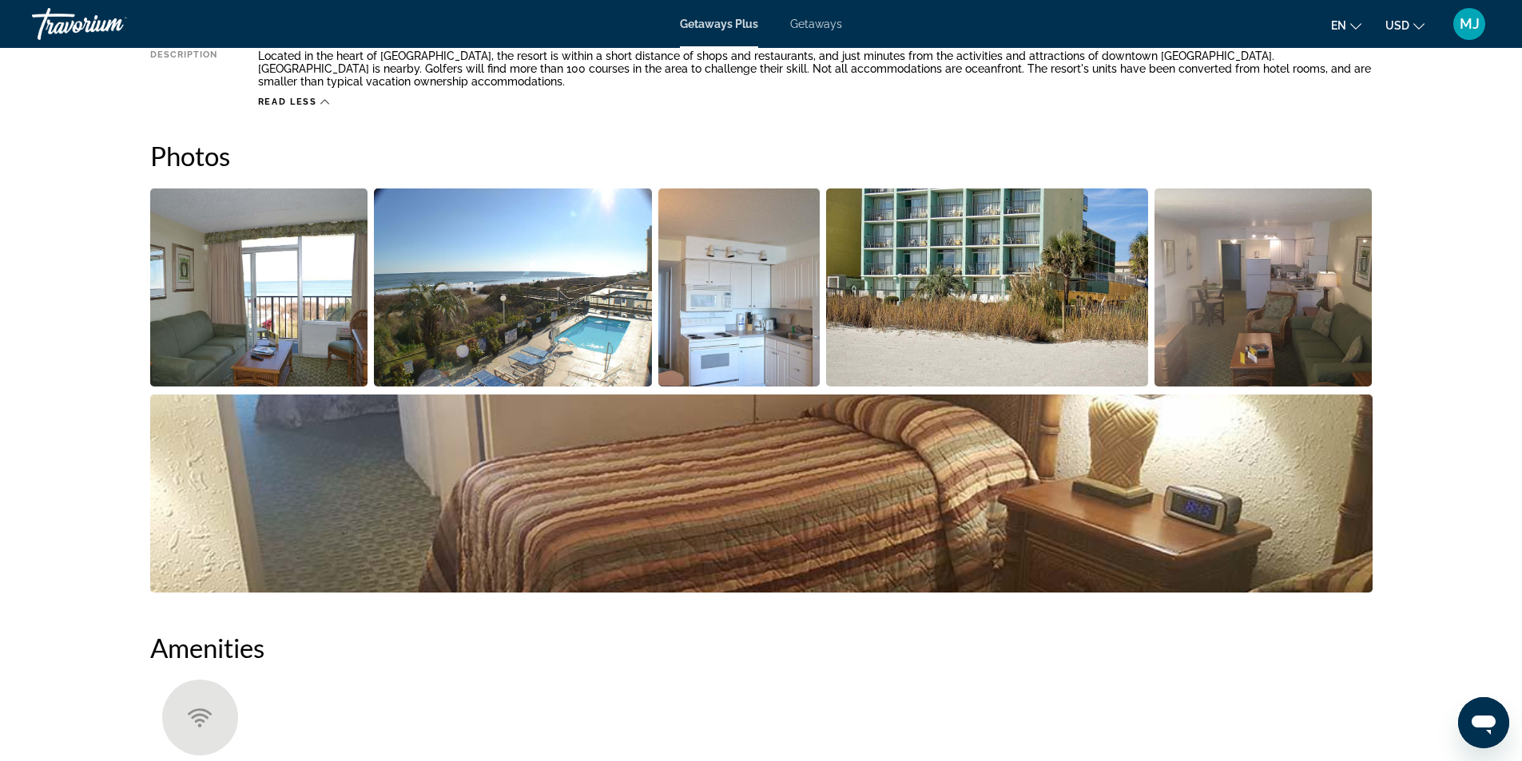
scroll to position [639, 0]
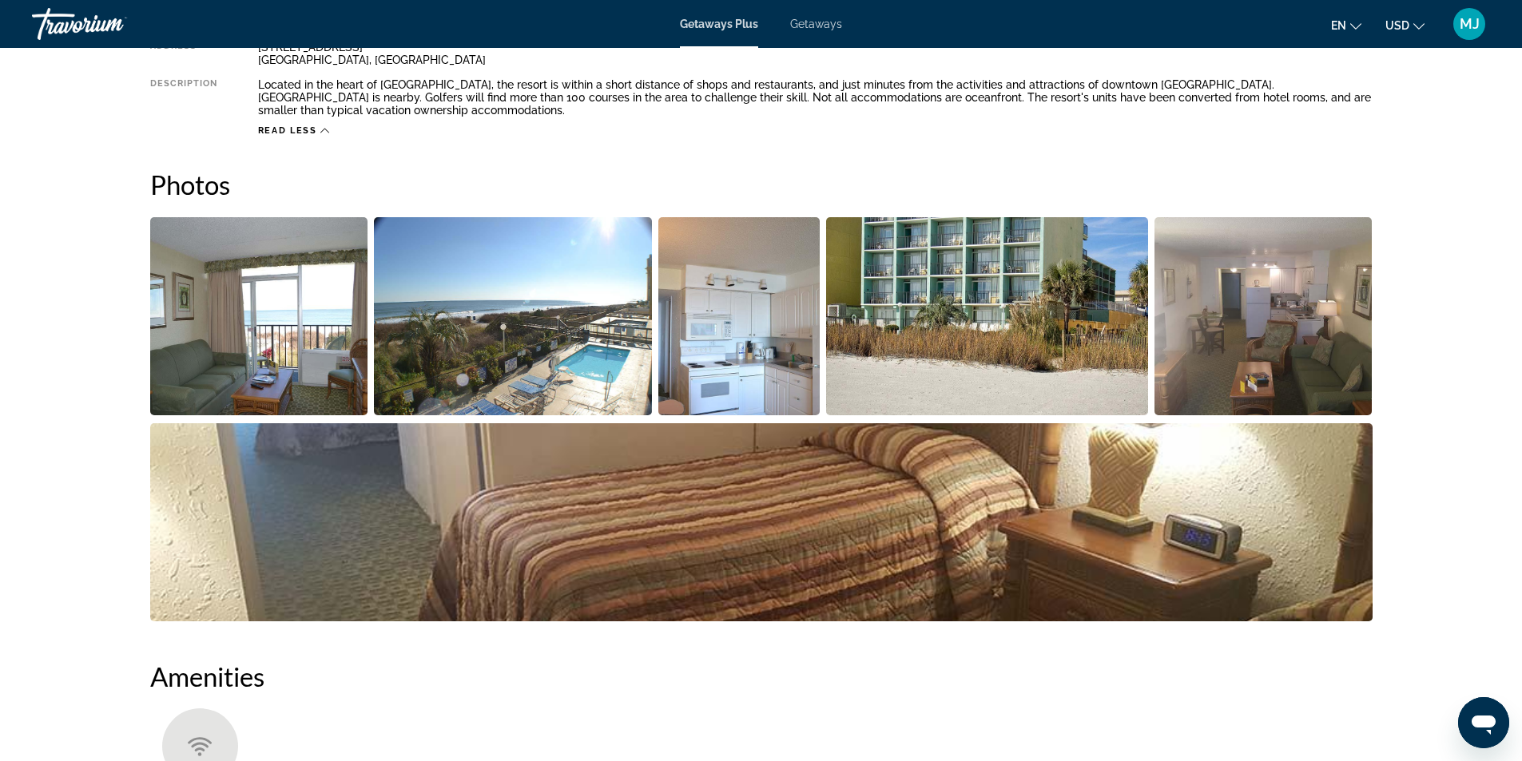
click at [233, 336] on img "Open full-screen image slider" at bounding box center [259, 316] width 218 height 198
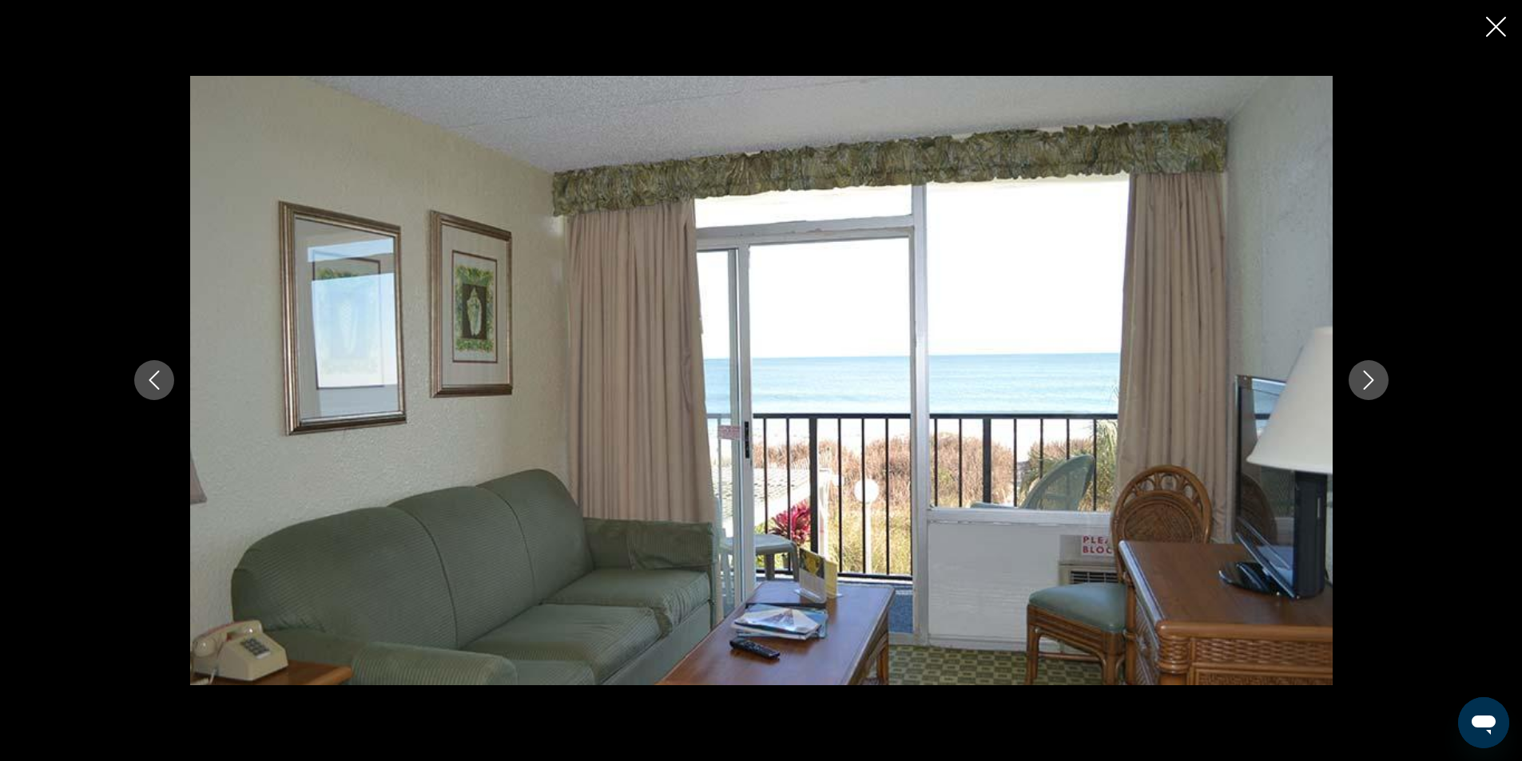
click at [1380, 387] on button "Next image" at bounding box center [1368, 380] width 40 height 40
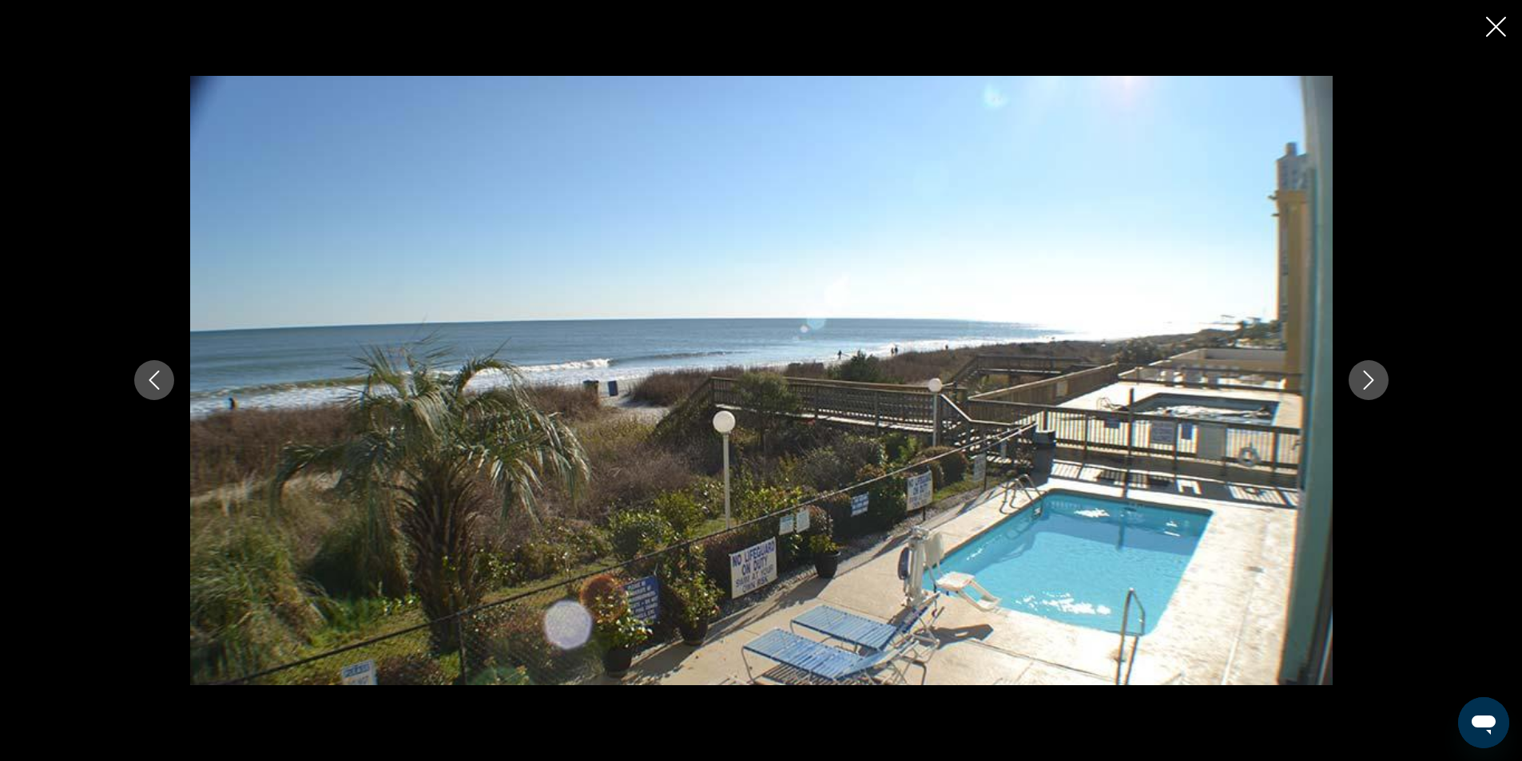
click at [1380, 387] on button "Next image" at bounding box center [1368, 380] width 40 height 40
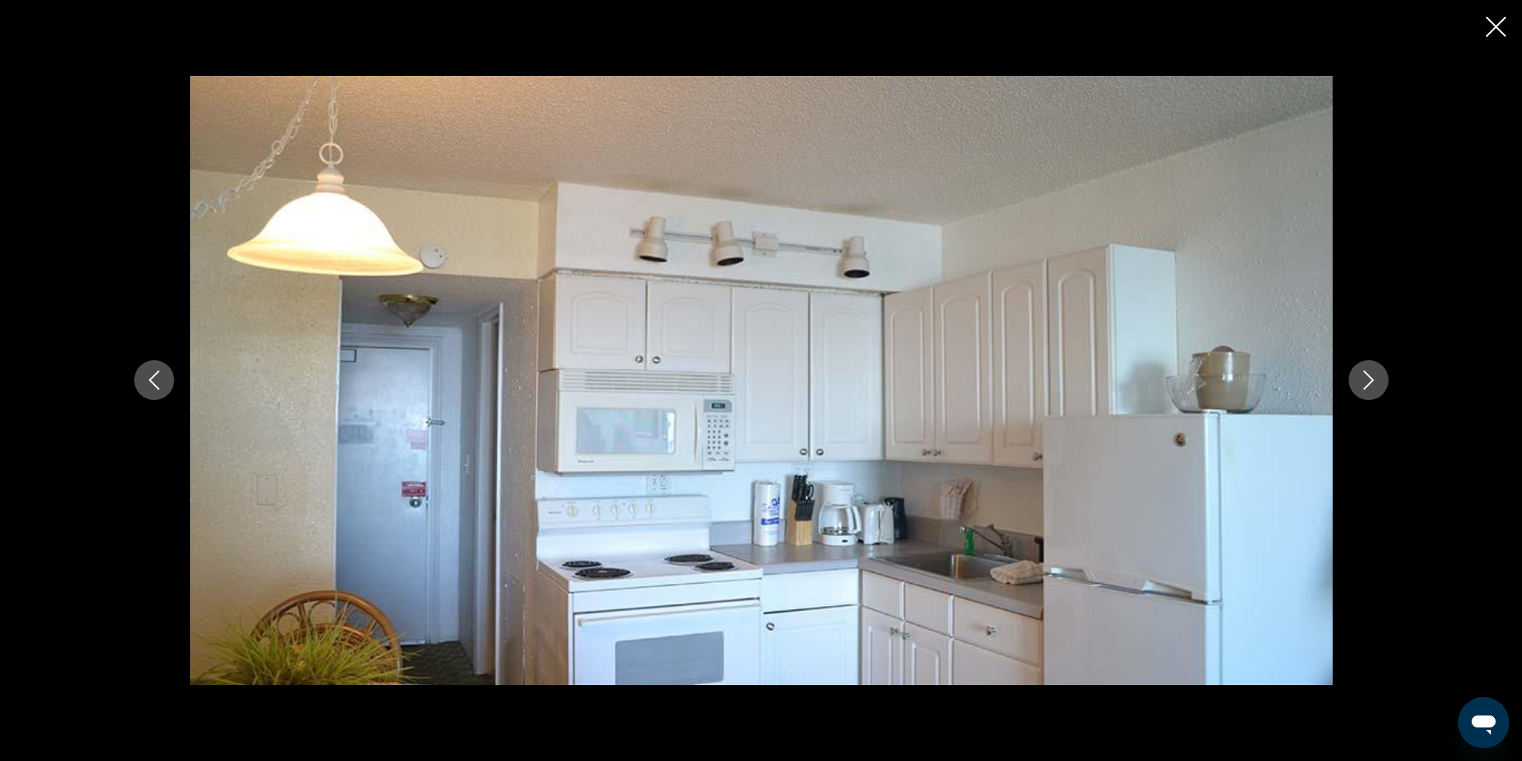
click at [1380, 387] on button "Next image" at bounding box center [1368, 380] width 40 height 40
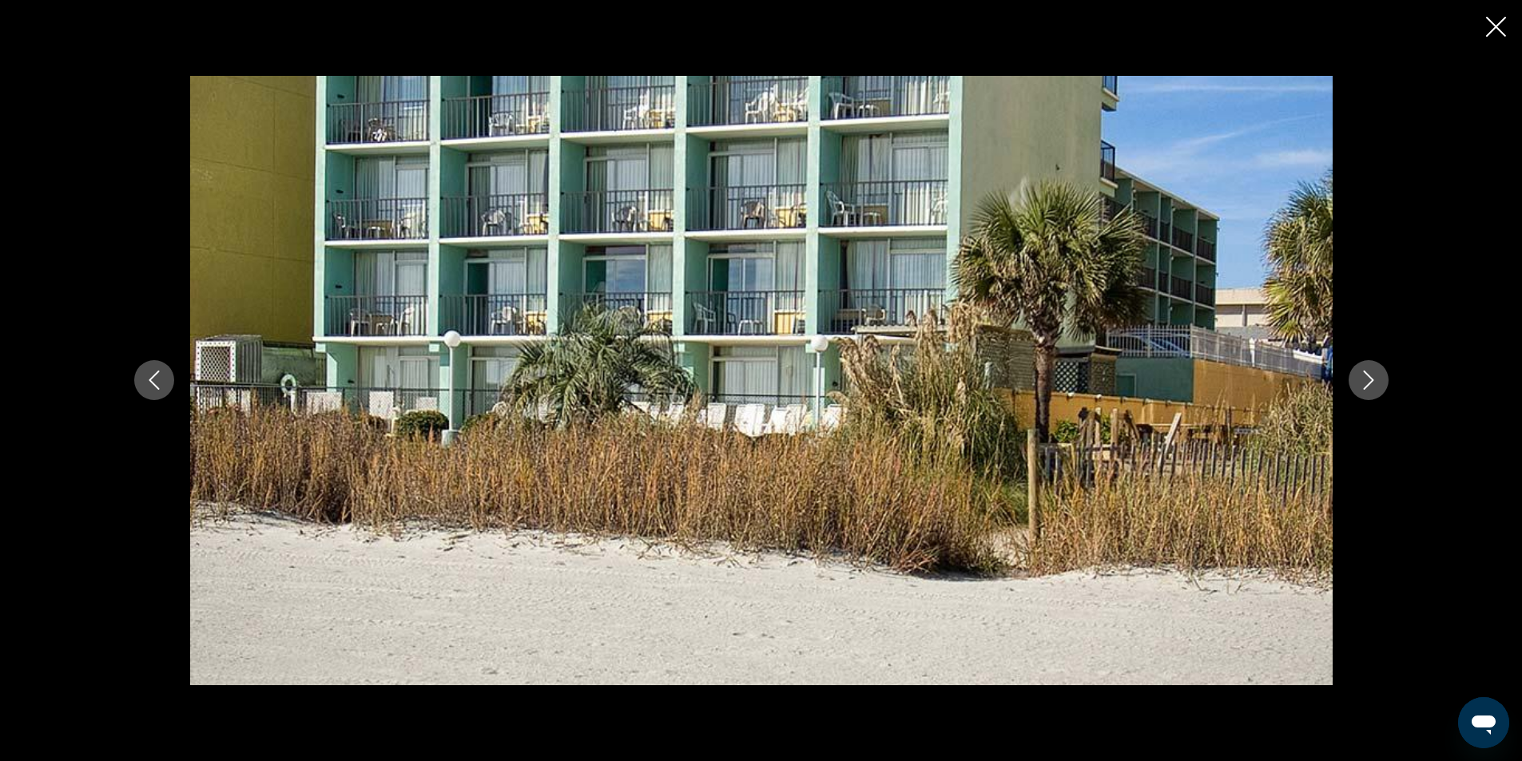
click at [1379, 387] on button "Next image" at bounding box center [1368, 380] width 40 height 40
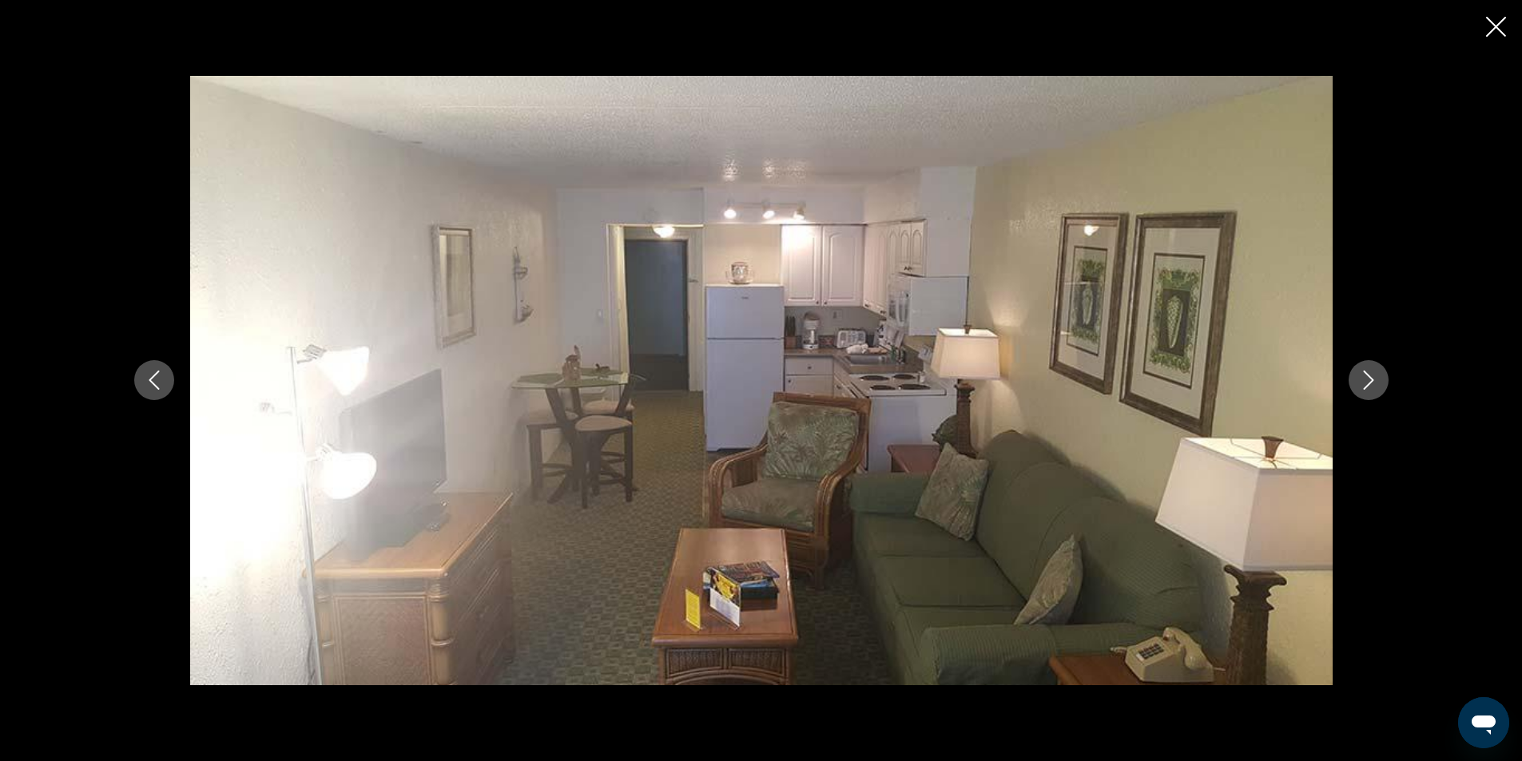
click at [1379, 387] on button "Next image" at bounding box center [1368, 380] width 40 height 40
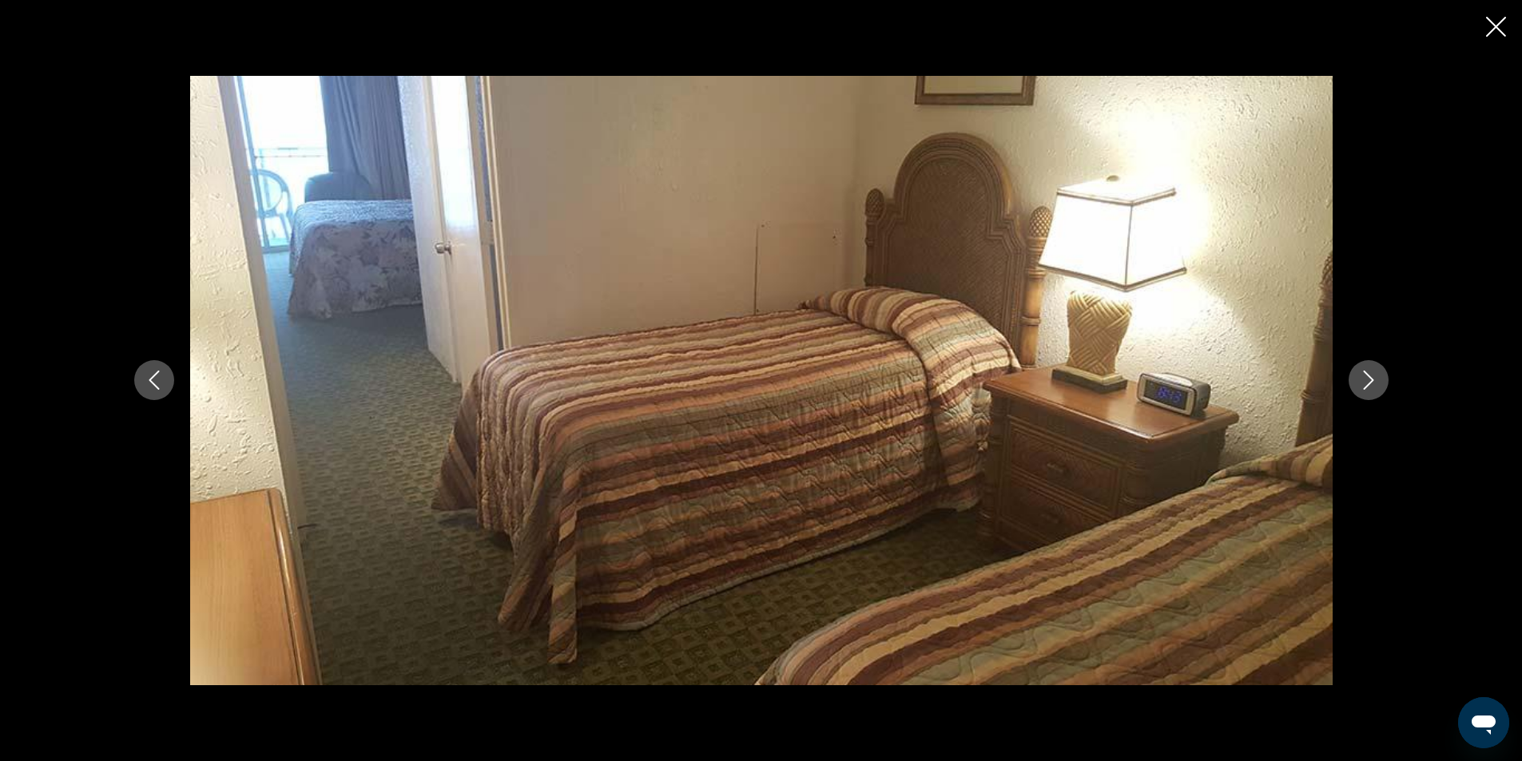
drag, startPoint x: 1498, startPoint y: 31, endPoint x: 1482, endPoint y: 65, distance: 37.2
click at [1498, 33] on icon "Close slideshow" at bounding box center [1496, 27] width 20 height 20
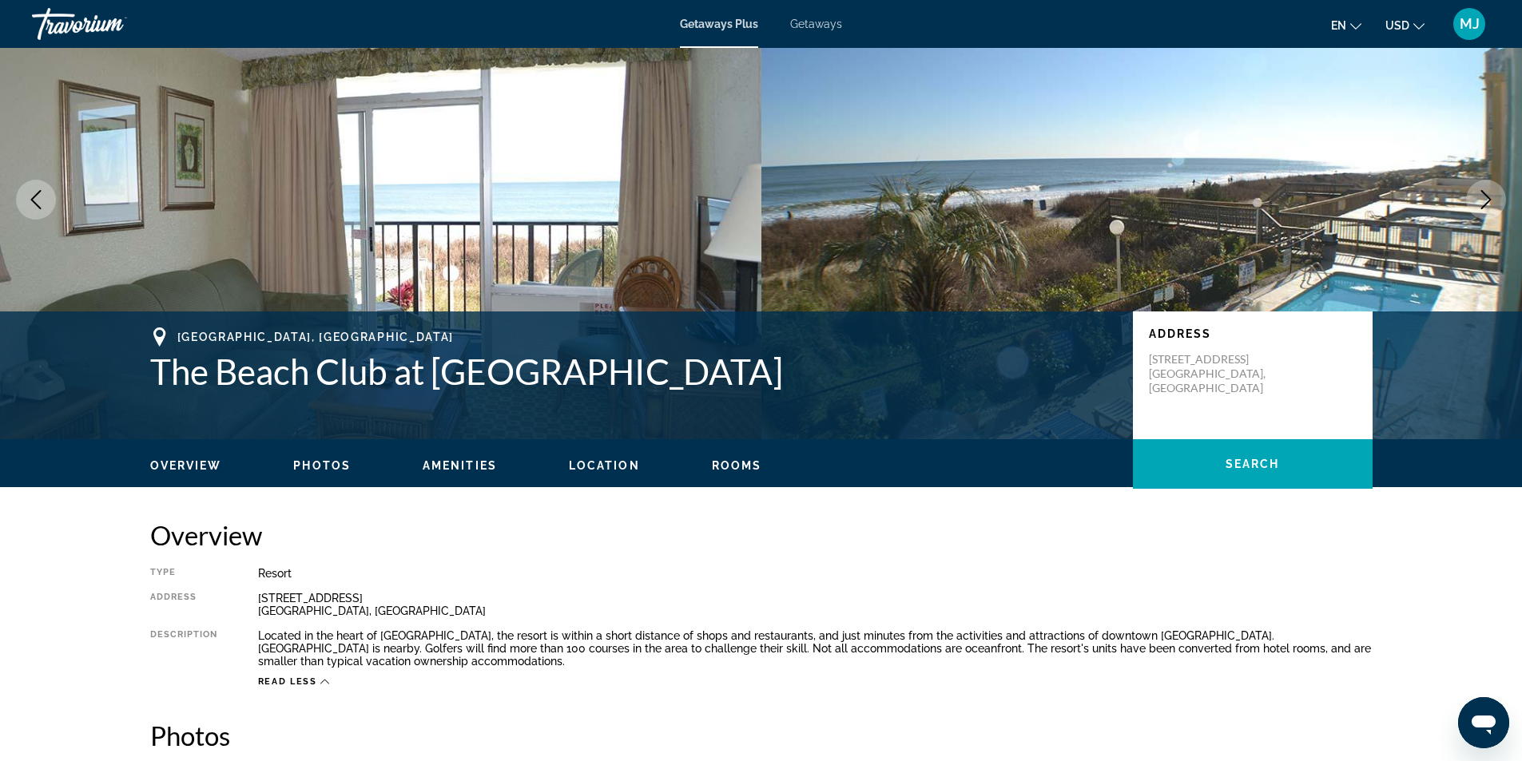
scroll to position [0, 0]
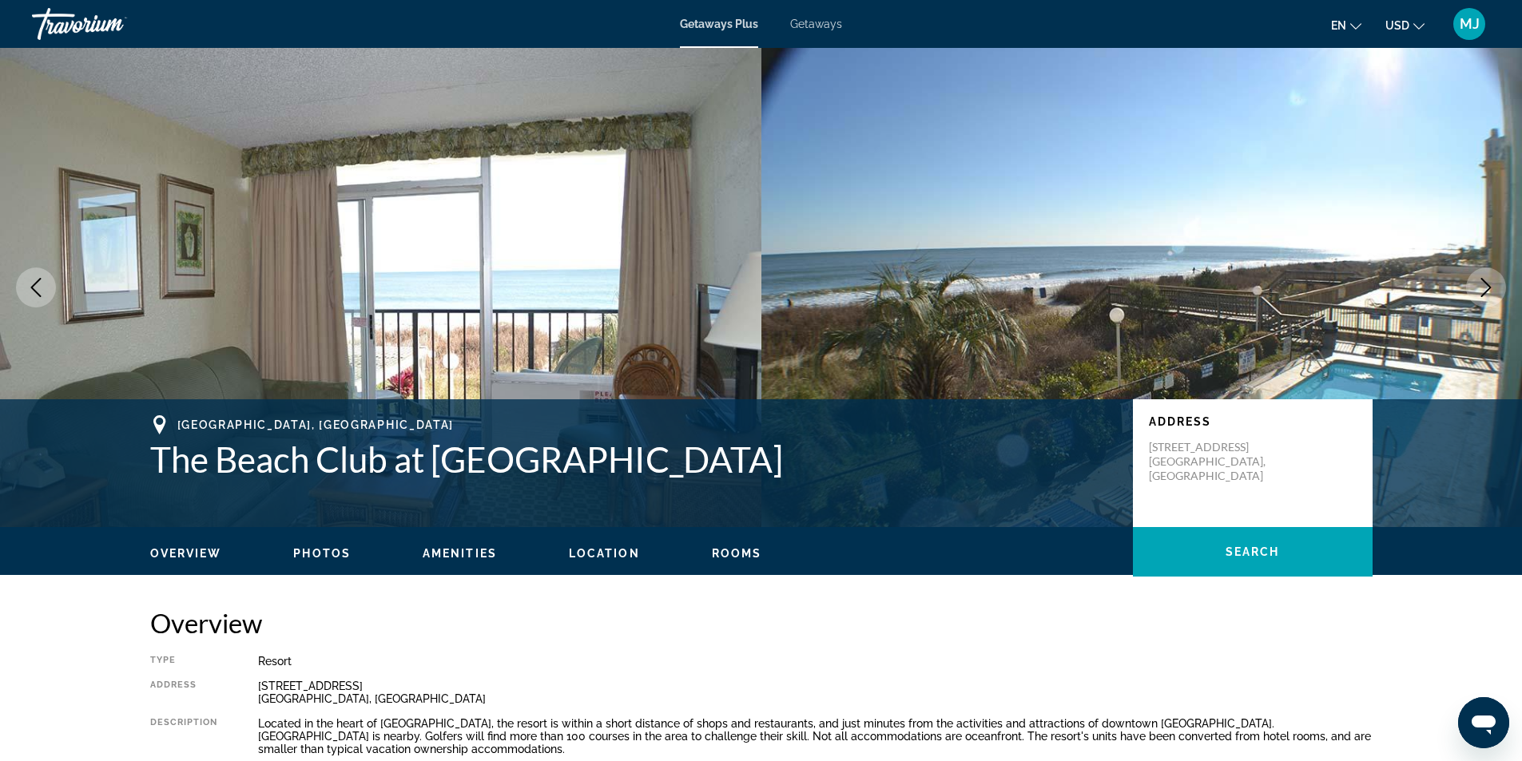
click at [809, 30] on span "Getaways" at bounding box center [816, 24] width 52 height 13
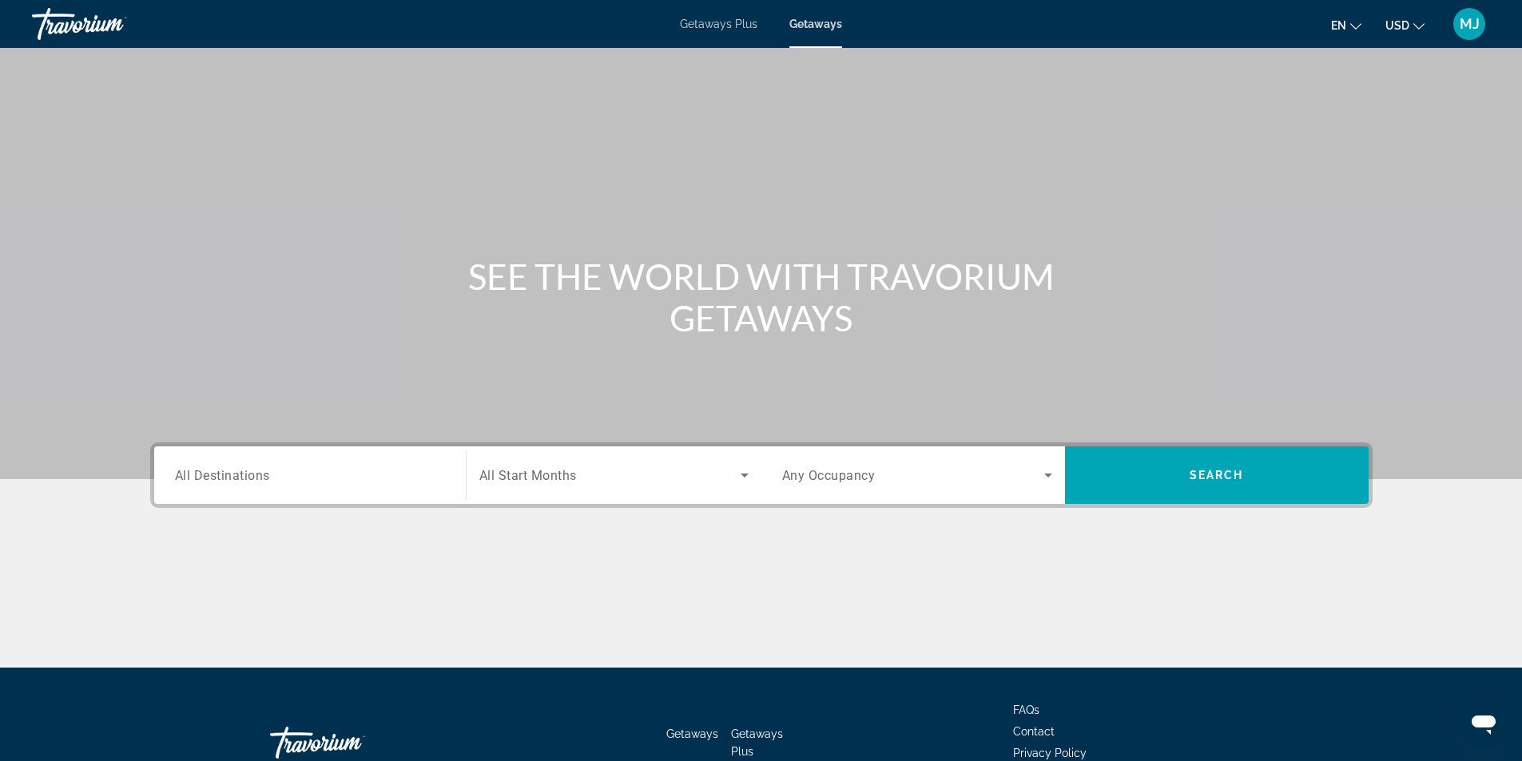
click at [706, 477] on span "Search widget" at bounding box center [609, 475] width 261 height 19
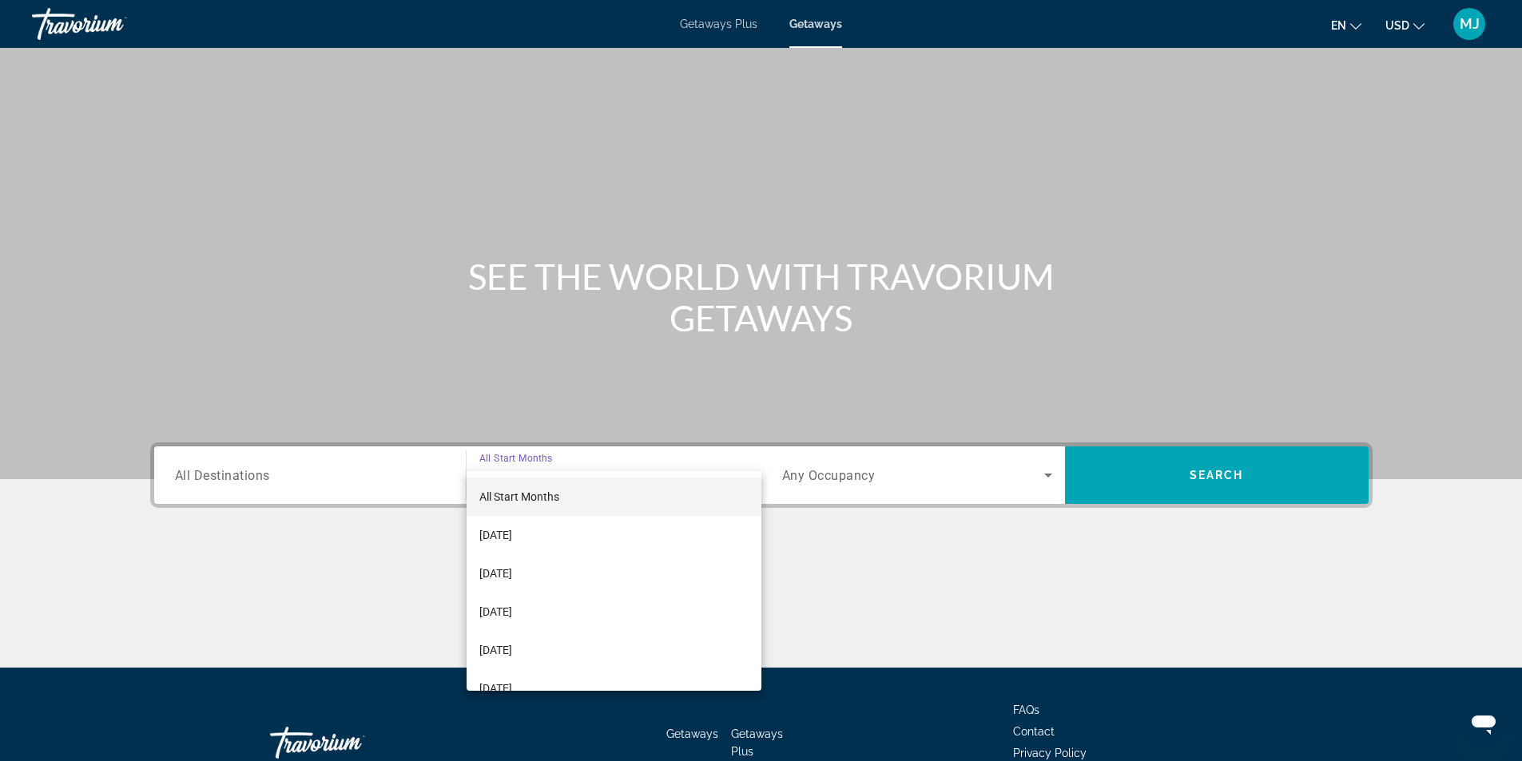
scroll to position [102, 0]
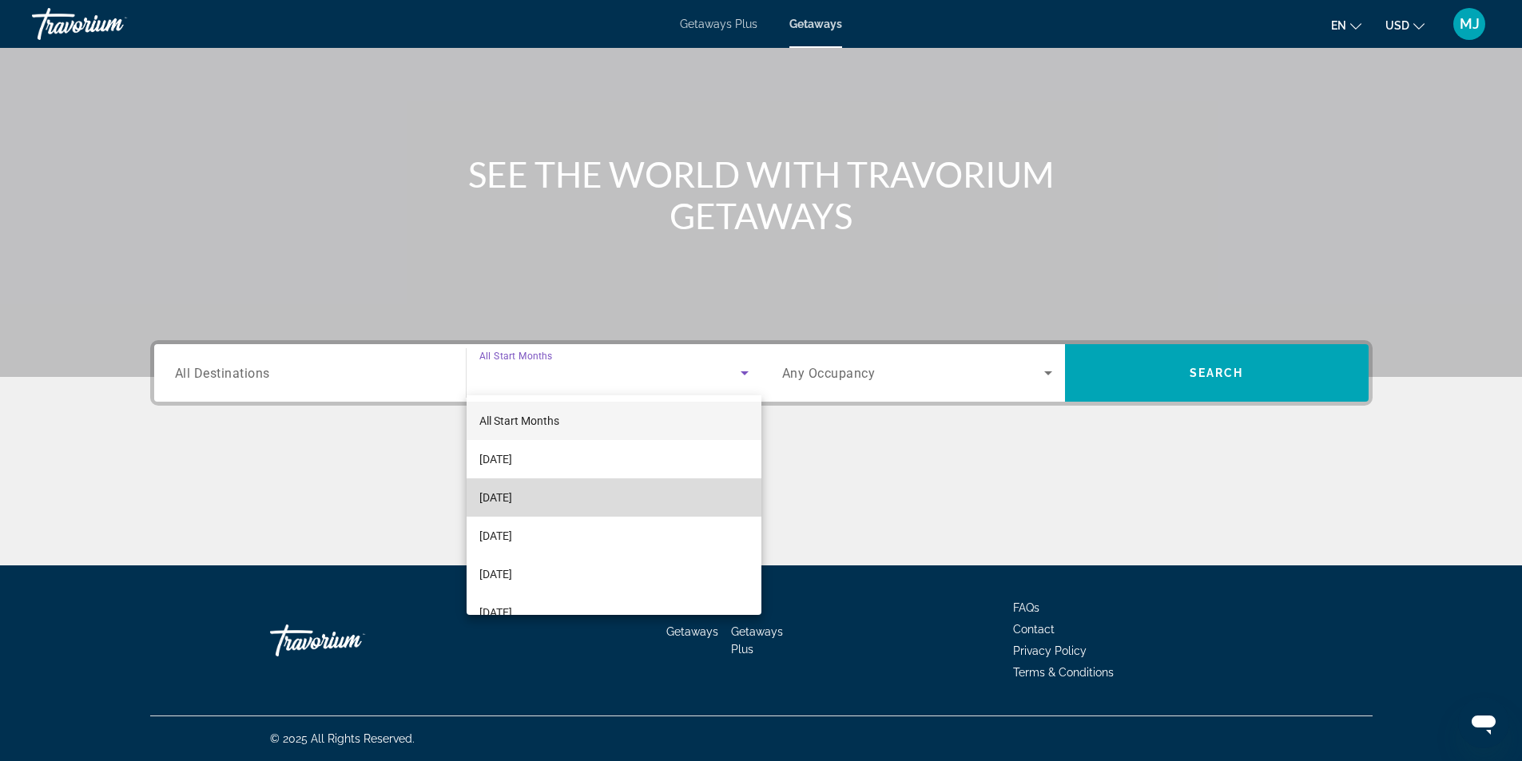
click at [650, 494] on mat-option "[DATE]" at bounding box center [614, 498] width 295 height 38
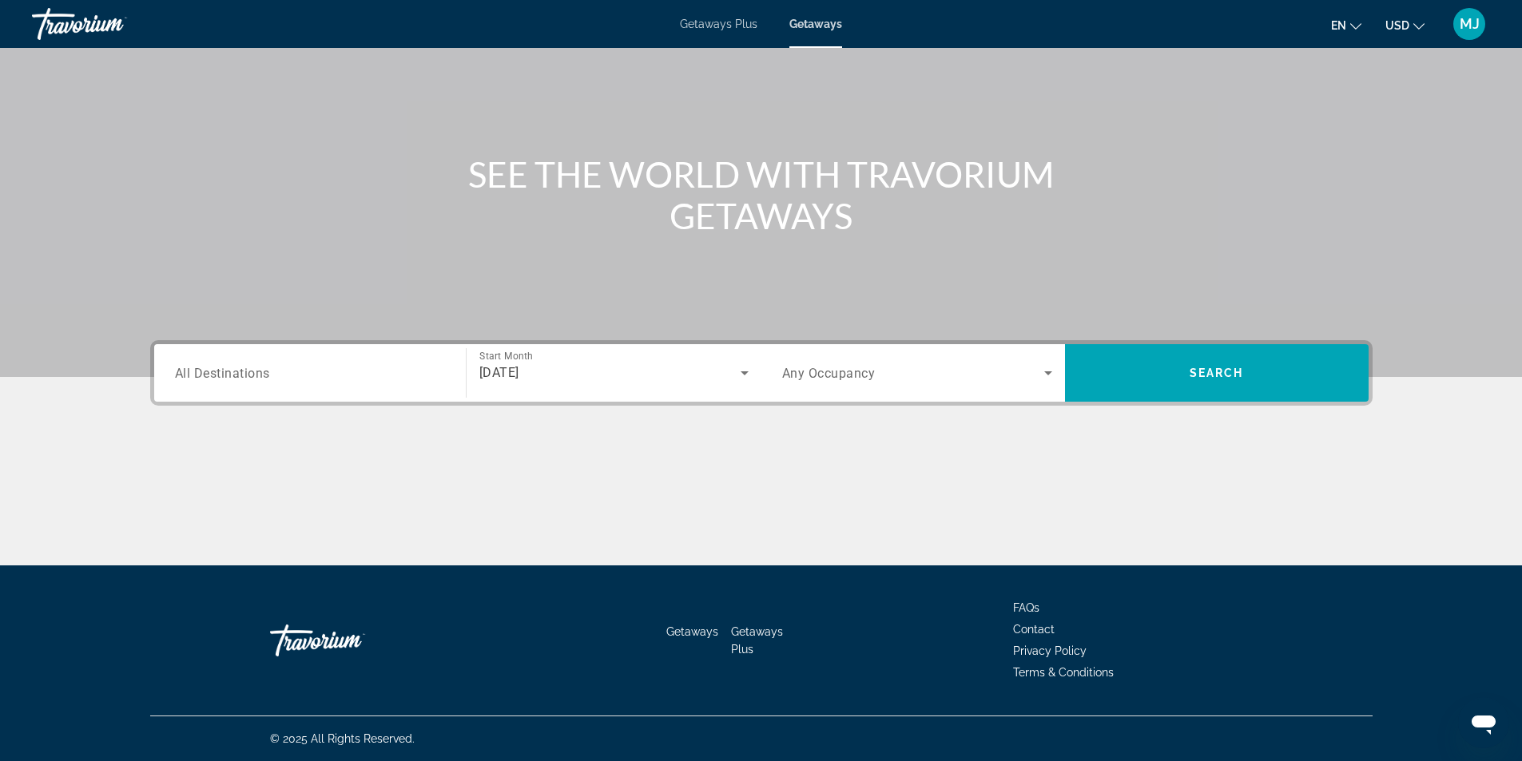
click at [870, 375] on span "Any Occupancy" at bounding box center [828, 373] width 93 height 15
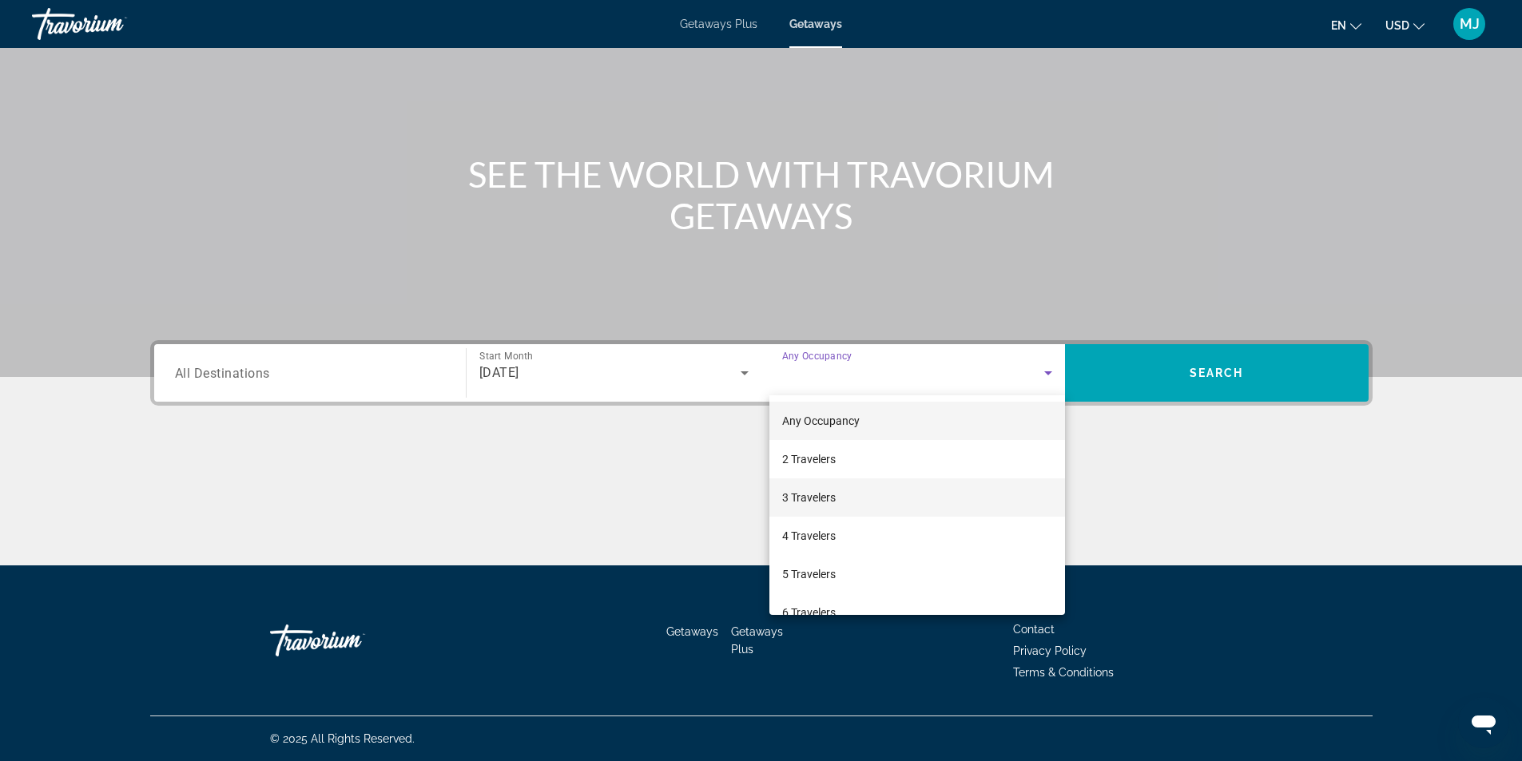
click at [846, 501] on mat-option "3 Travelers" at bounding box center [917, 498] width 296 height 38
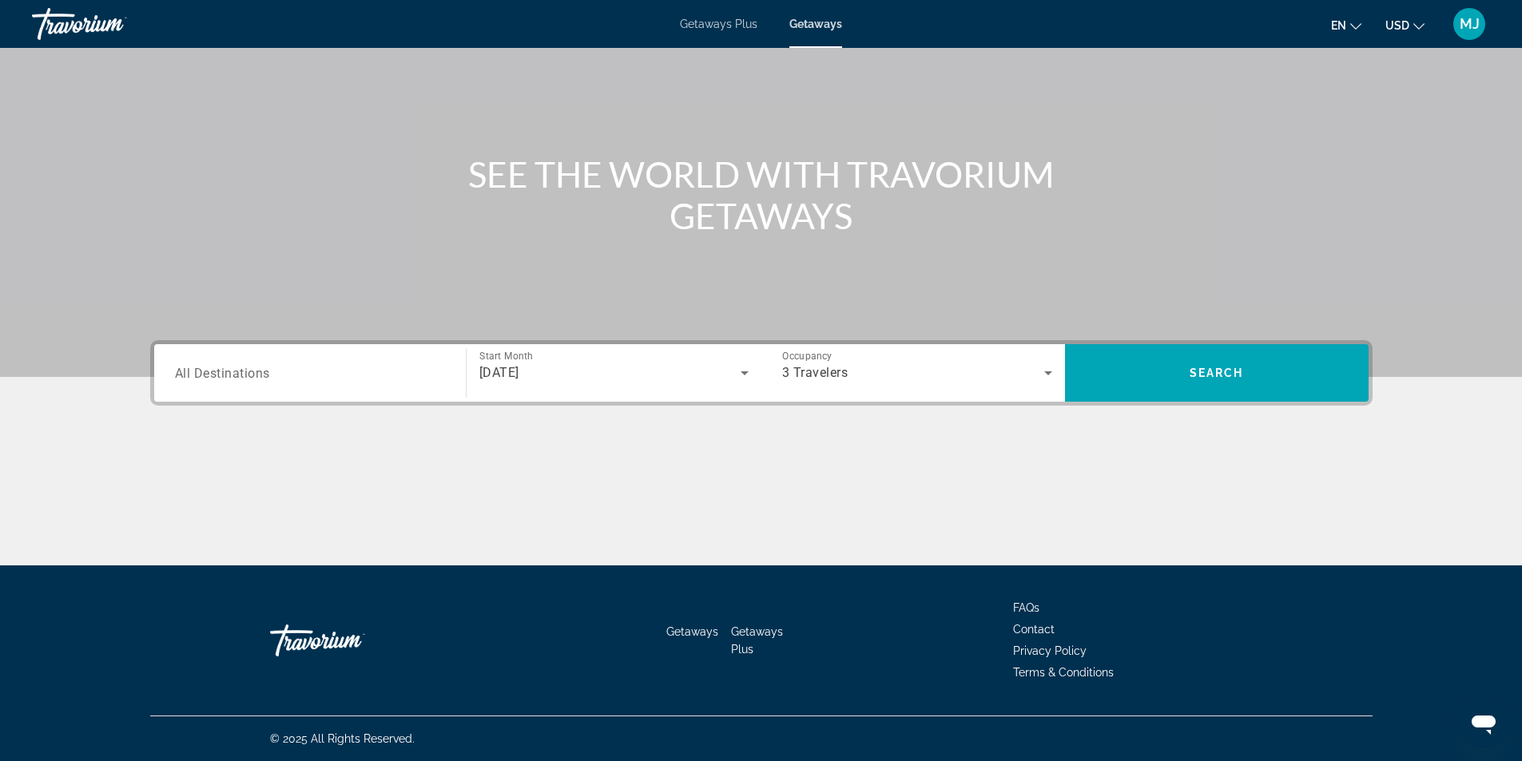
click at [331, 383] on div "Search widget" at bounding box center [310, 374] width 270 height 46
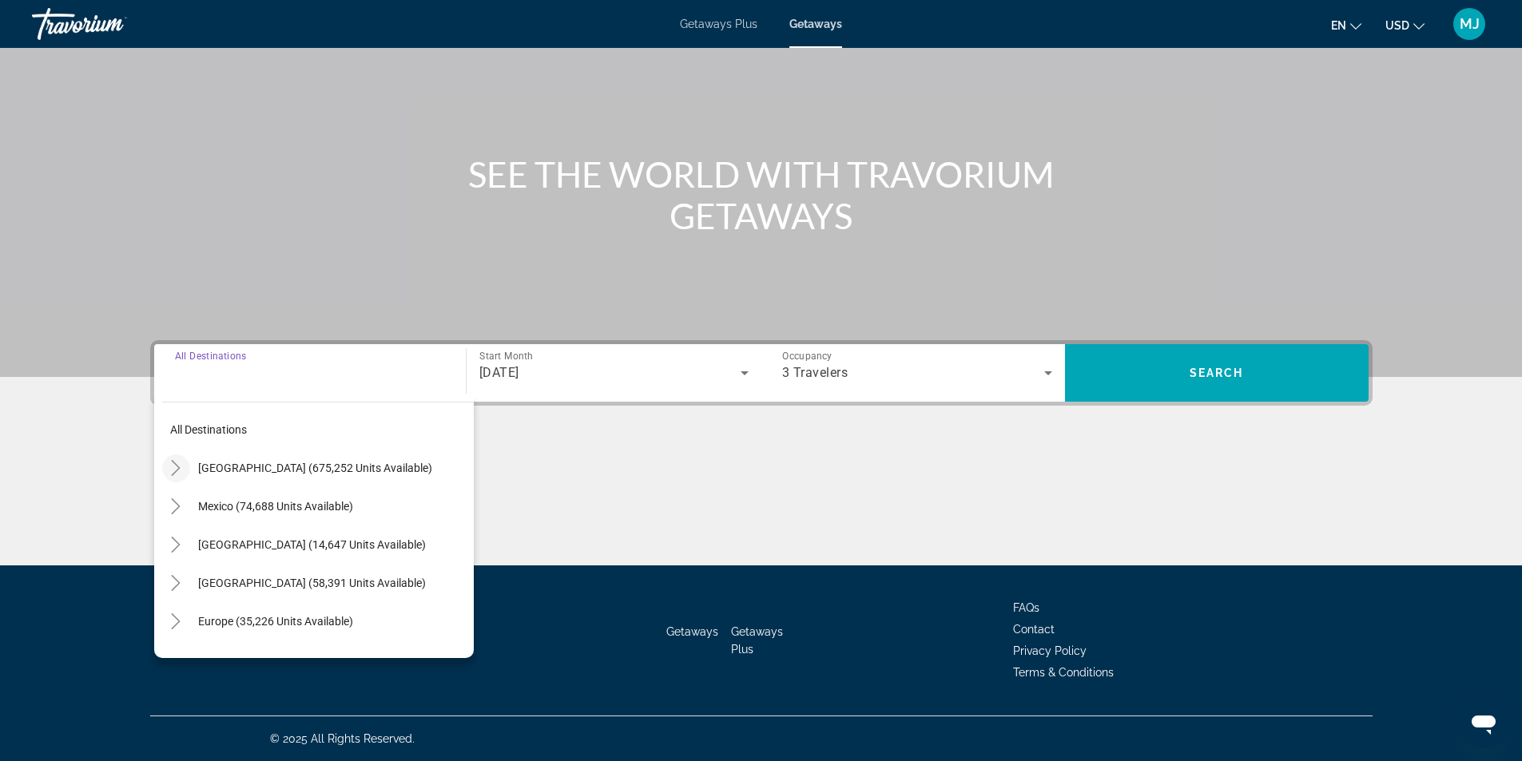
click at [171, 468] on icon "Toggle United States (675,252 units available)" at bounding box center [176, 468] width 16 height 16
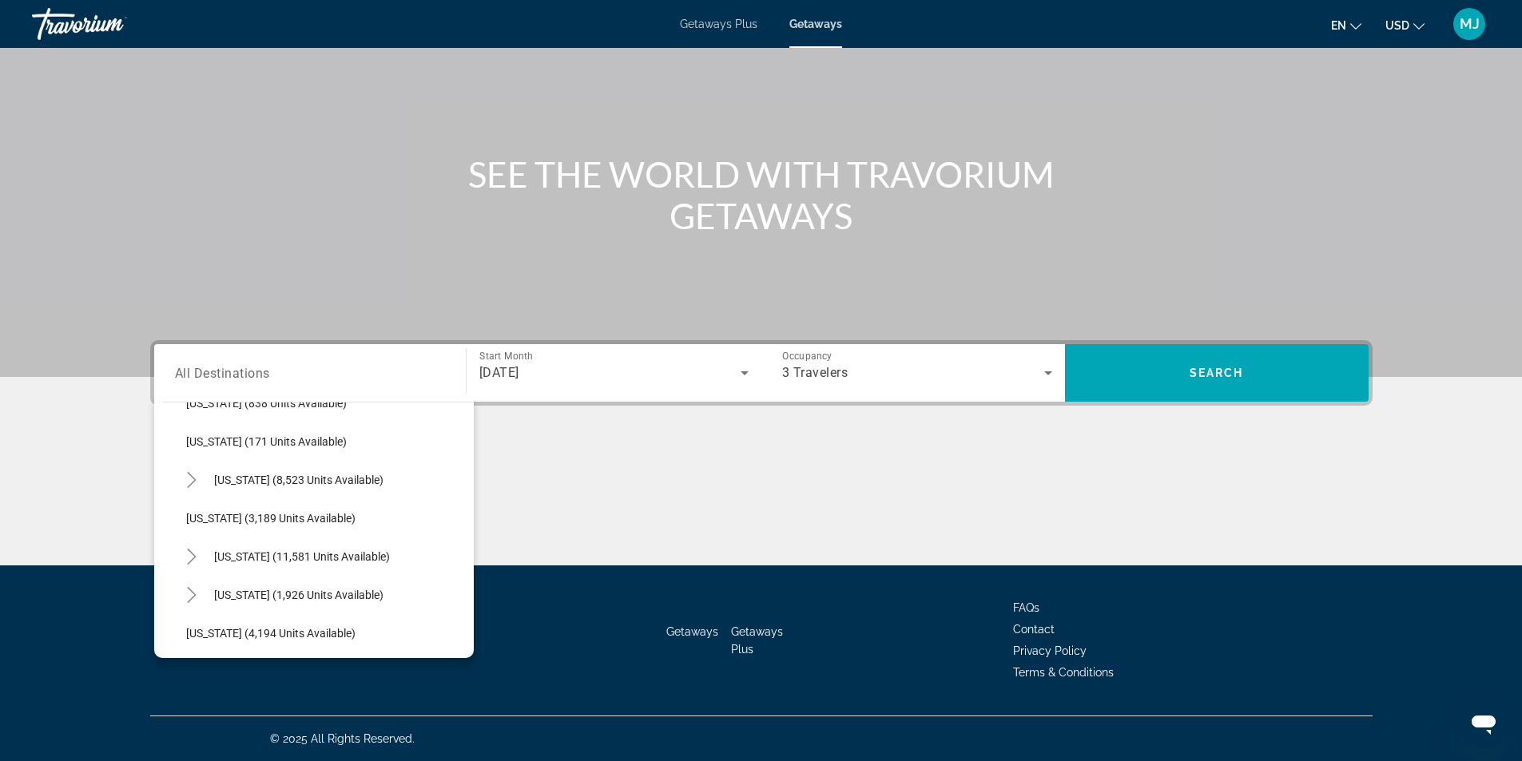
scroll to position [845, 0]
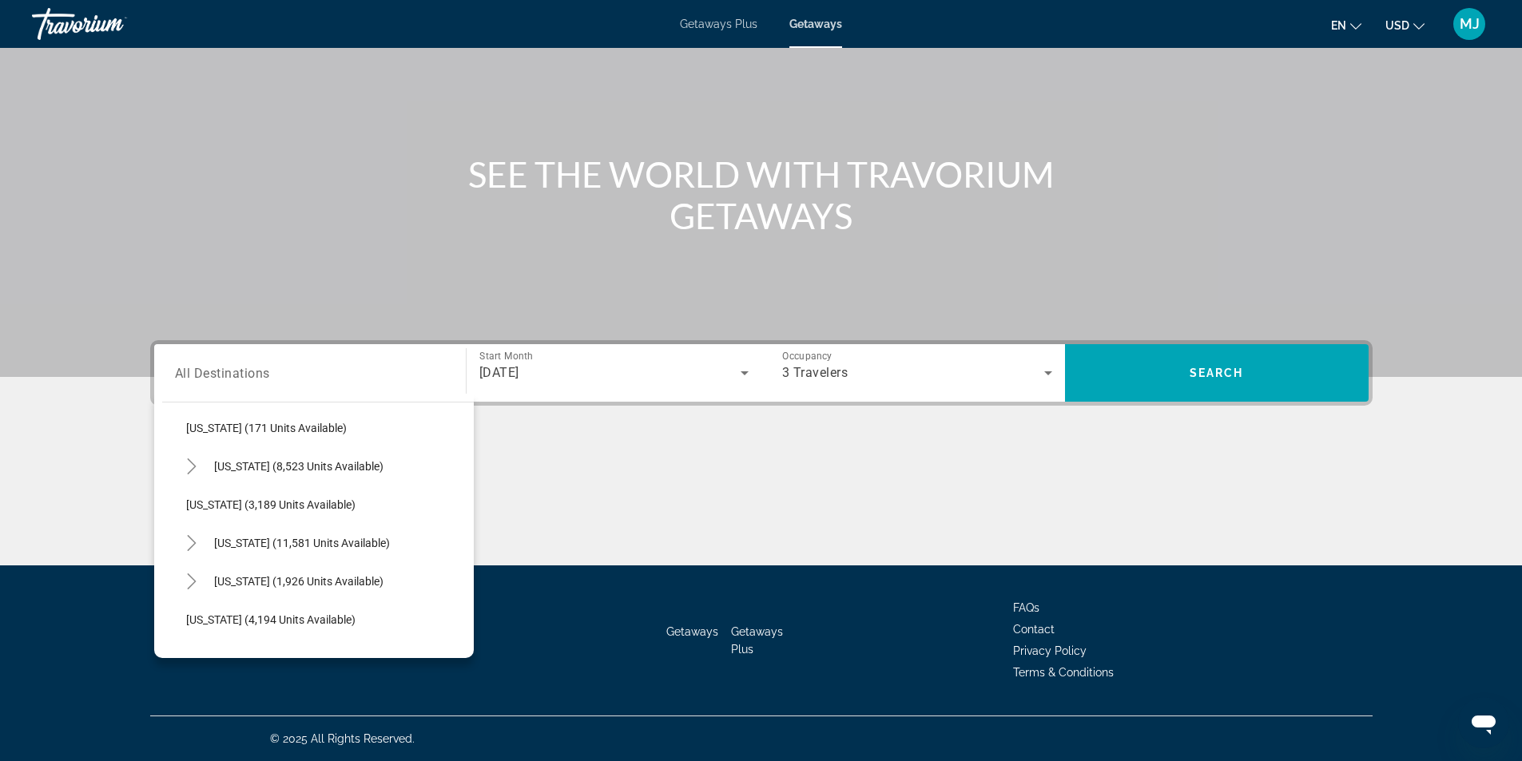
click at [264, 361] on div "Search widget" at bounding box center [310, 374] width 270 height 46
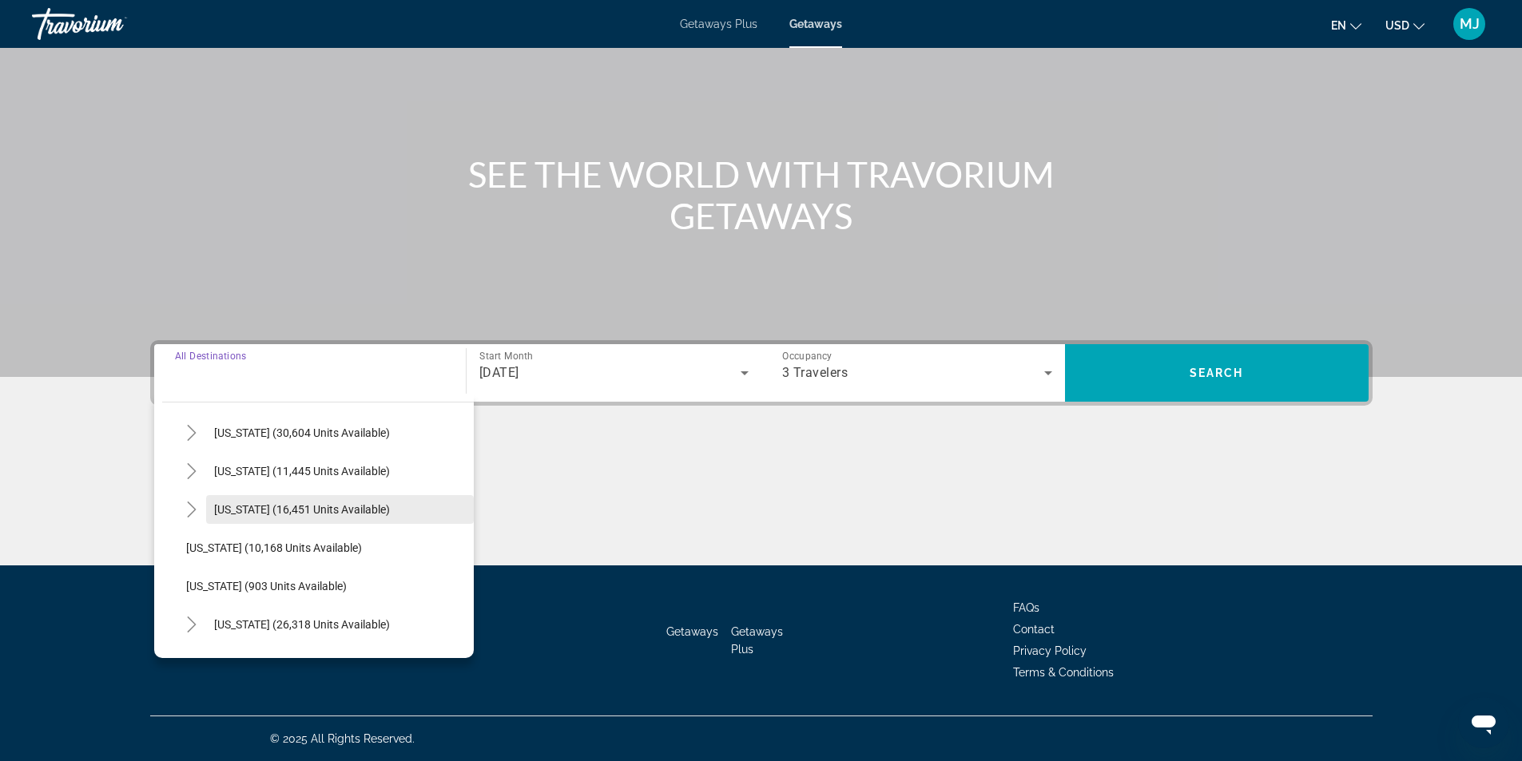
scroll to position [1404, 0]
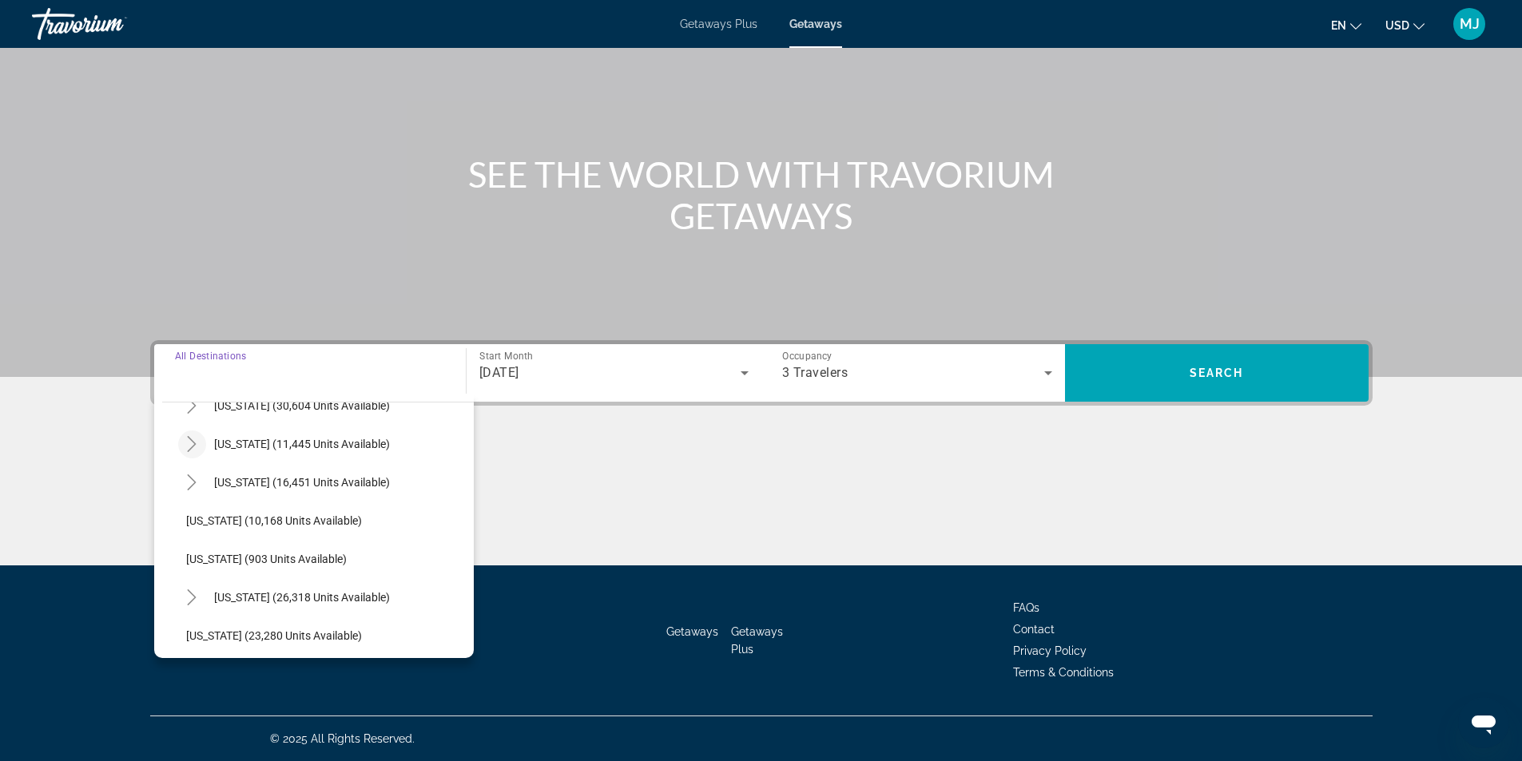
click at [192, 454] on mat-icon "Toggle Tennessee (11,445 units available)" at bounding box center [192, 445] width 28 height 28
click at [297, 522] on span "[GEOGRAPHIC_DATA] (5,359 units available)" at bounding box center [312, 520] width 221 height 13
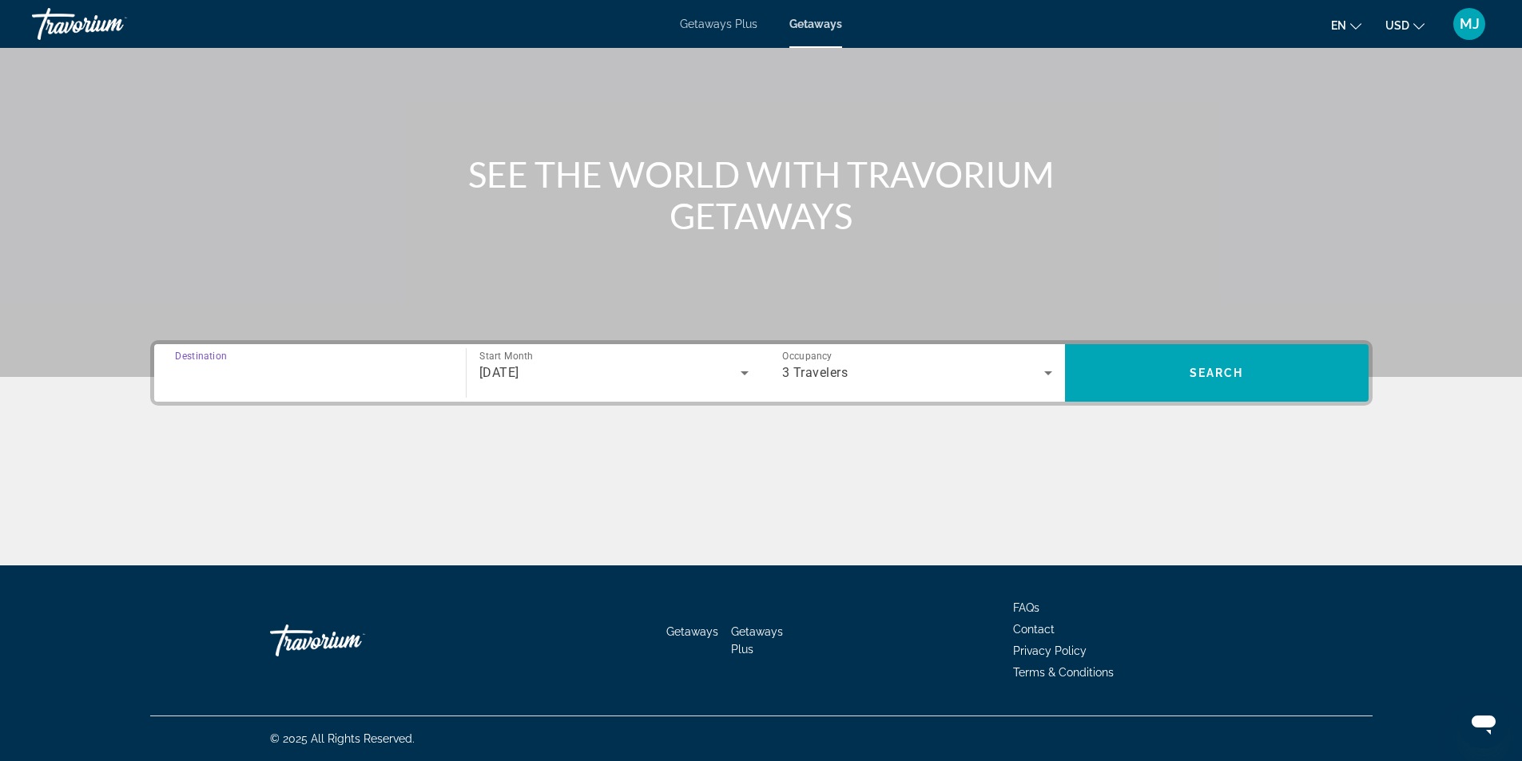
type input "**********"
click at [746, 378] on icon "Search widget" at bounding box center [744, 372] width 19 height 19
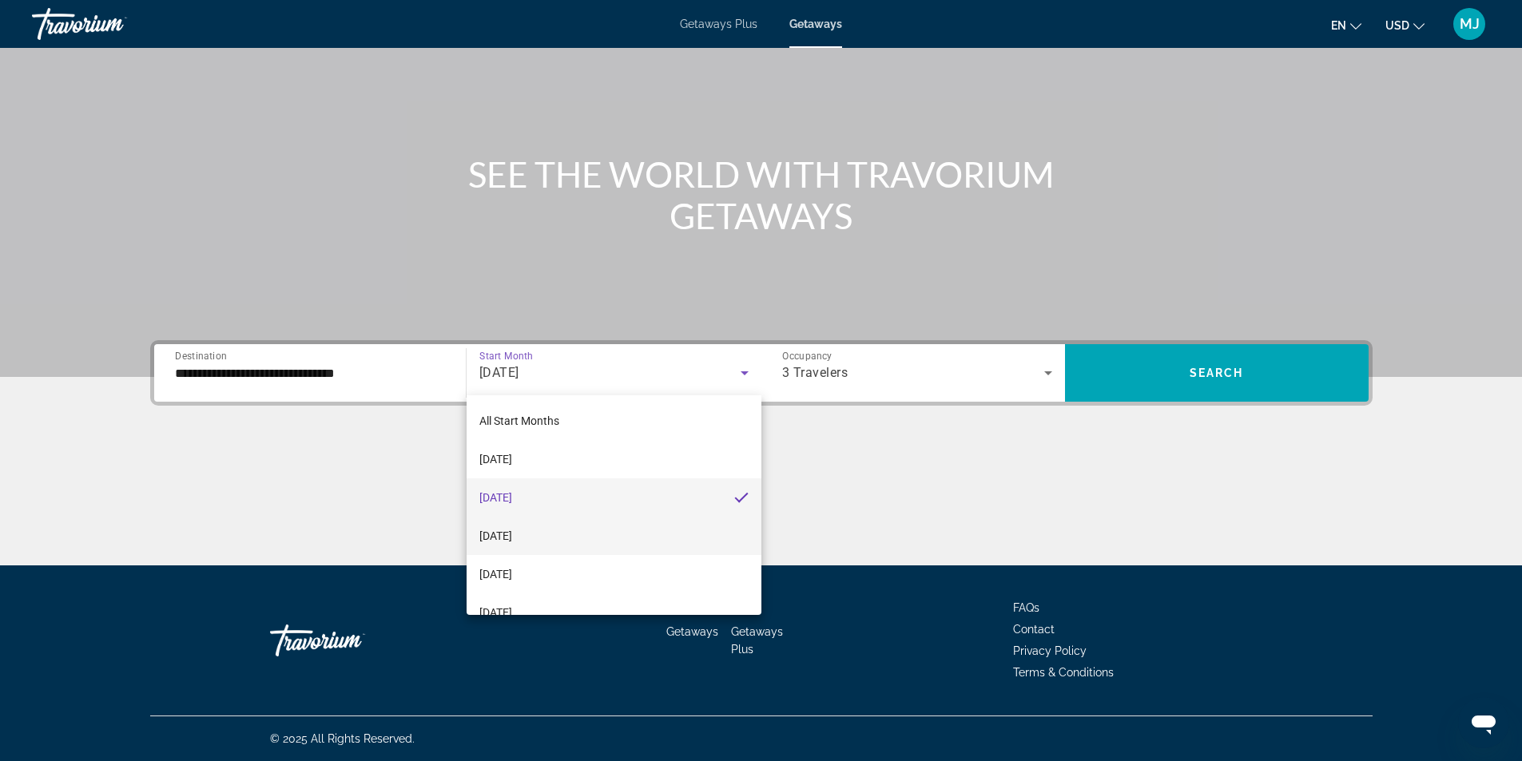
click at [512, 530] on span "[DATE]" at bounding box center [495, 535] width 33 height 19
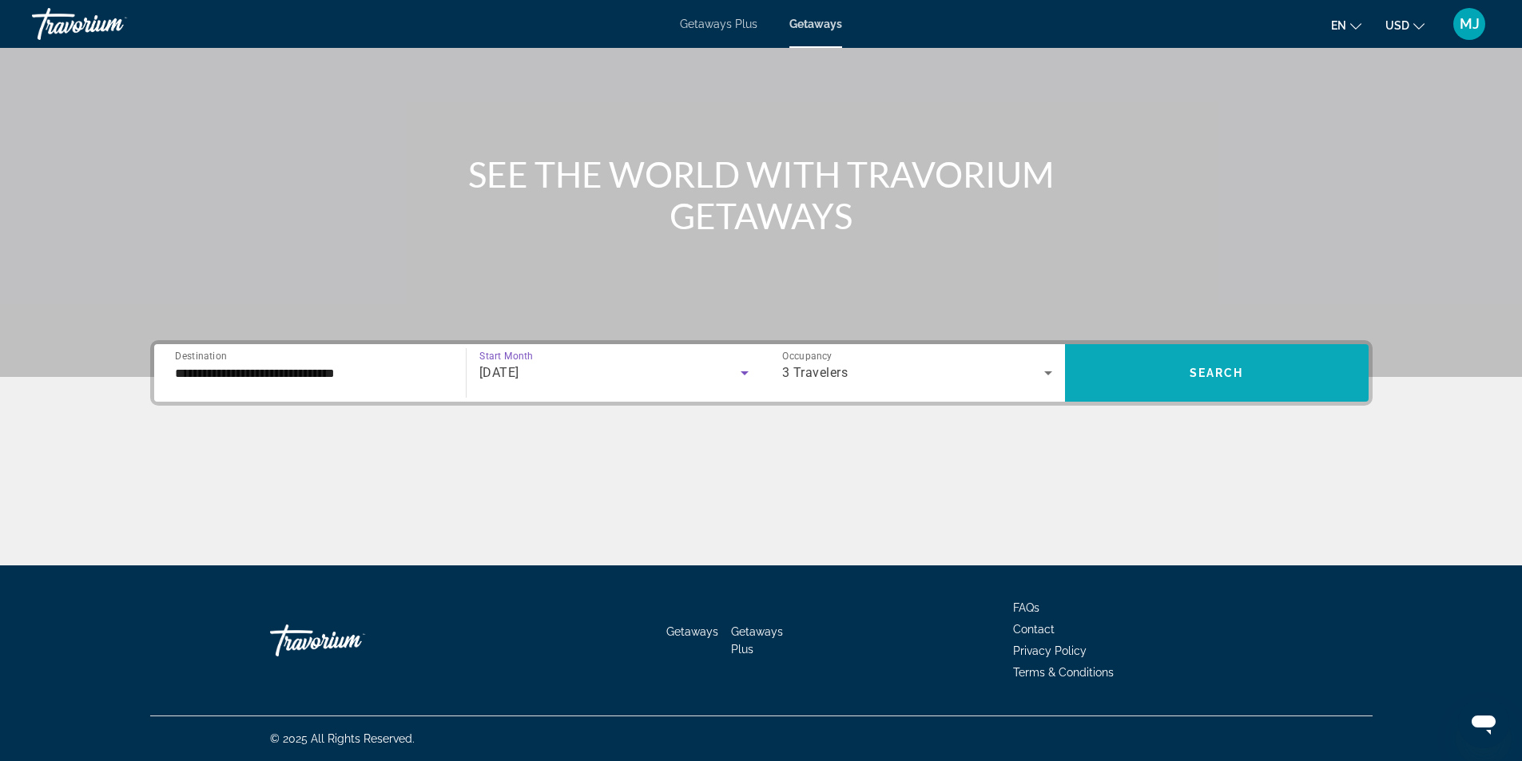
click at [1184, 374] on span "Search widget" at bounding box center [1217, 373] width 304 height 38
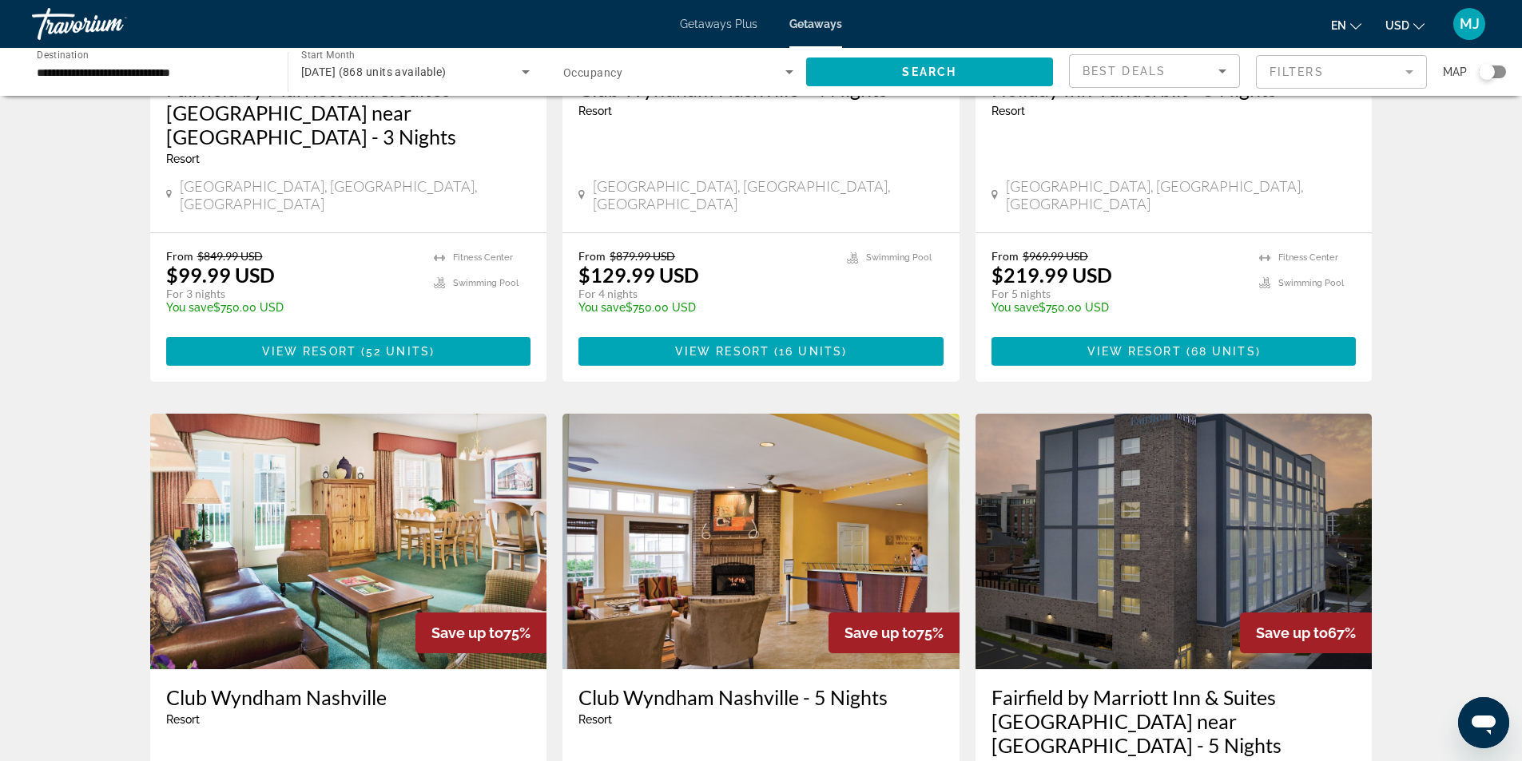
scroll to position [879, 0]
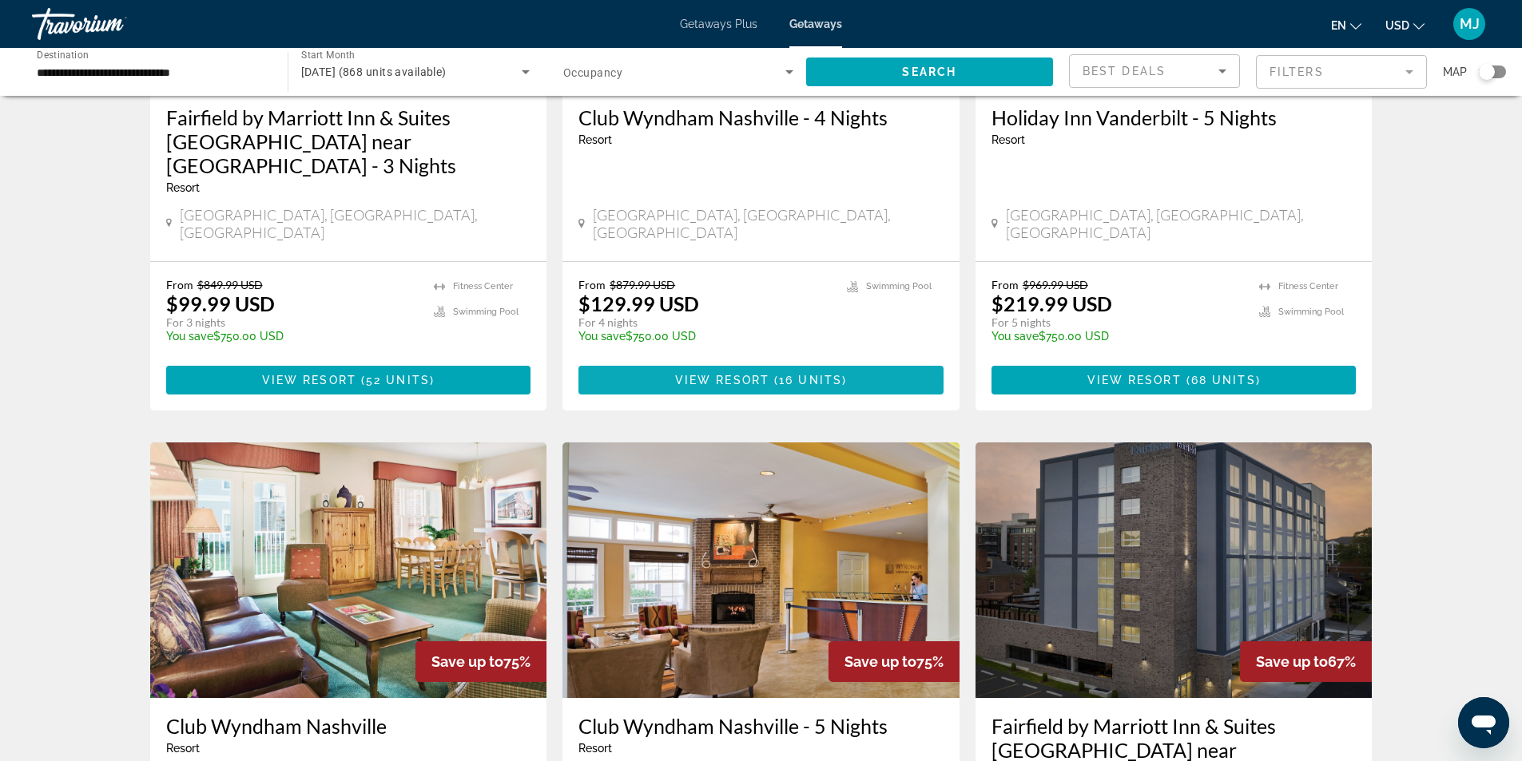
click at [601, 361] on span "Main content" at bounding box center [760, 380] width 365 height 38
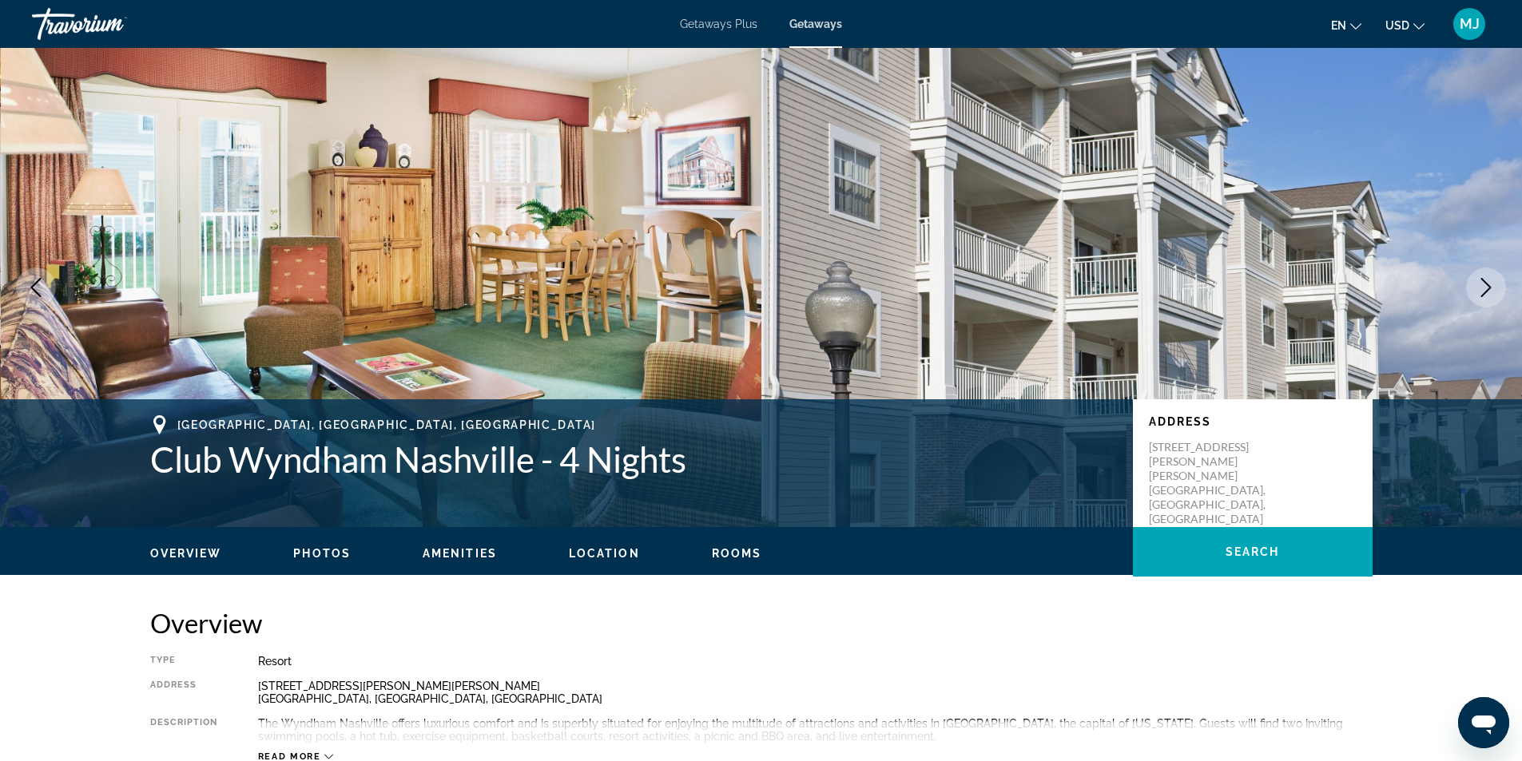
click at [1487, 291] on icon "Next image" at bounding box center [1486, 287] width 10 height 19
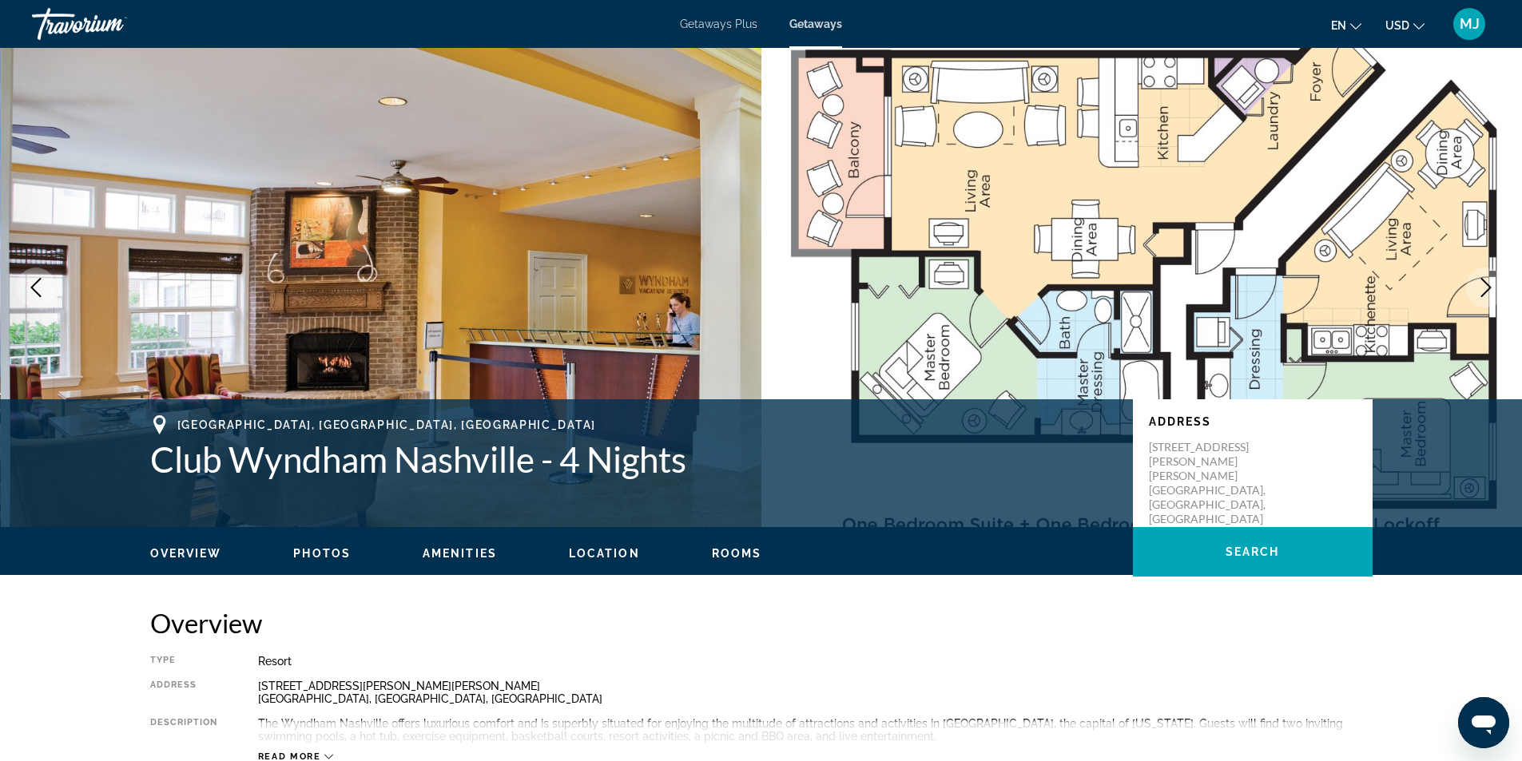
click at [1487, 291] on icon "Next image" at bounding box center [1486, 287] width 10 height 19
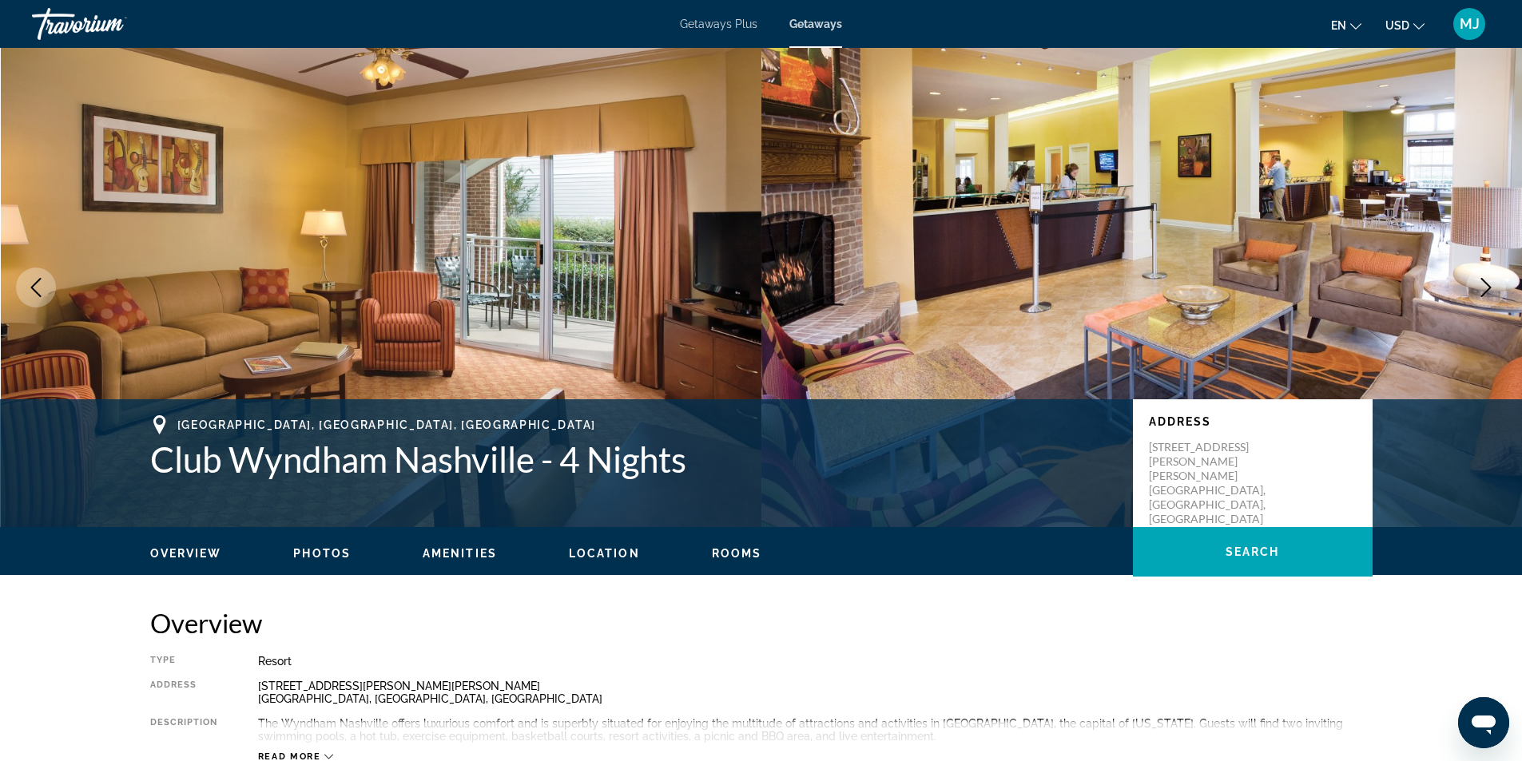
click at [1487, 291] on icon "Next image" at bounding box center [1486, 287] width 10 height 19
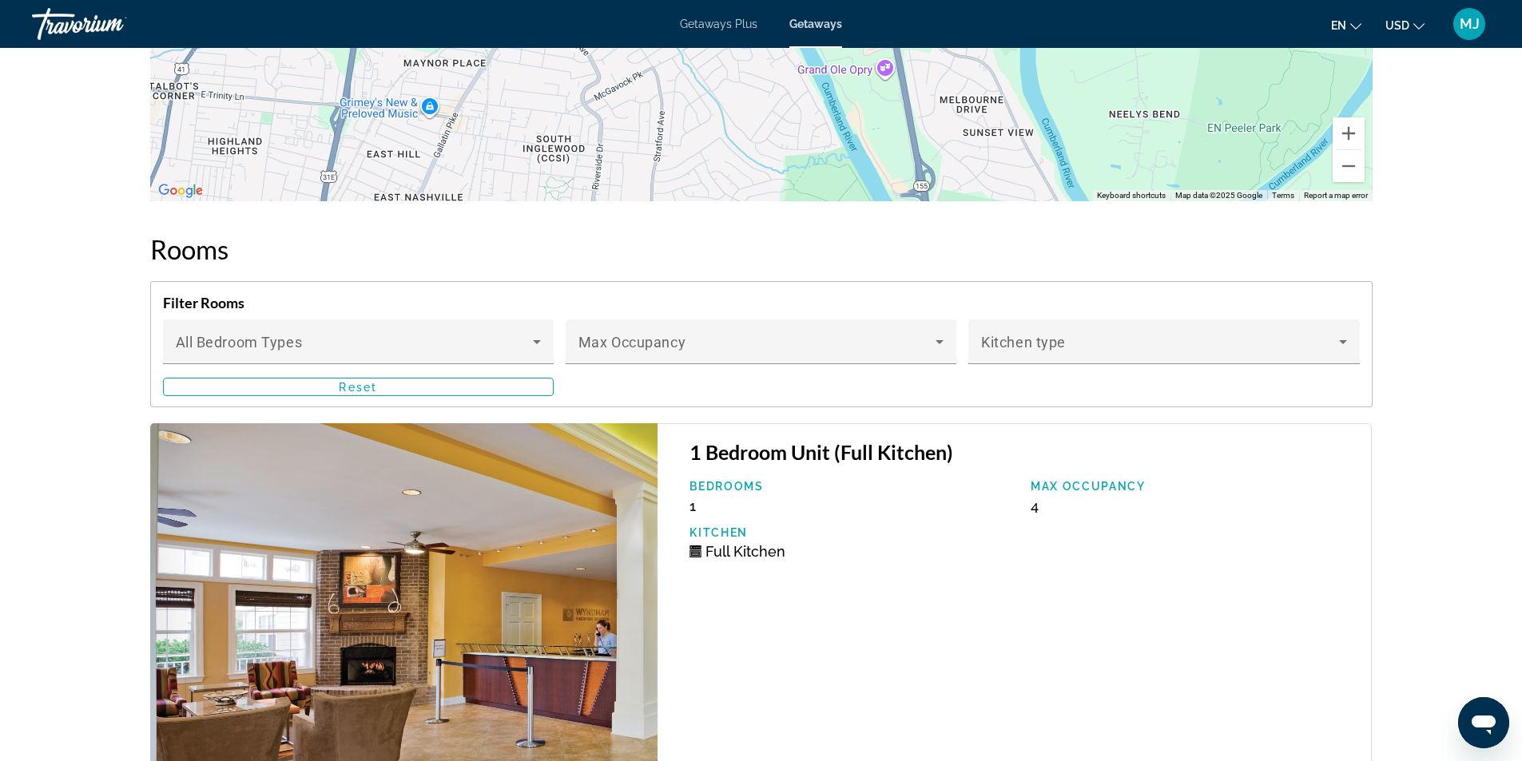
scroll to position [2876, 0]
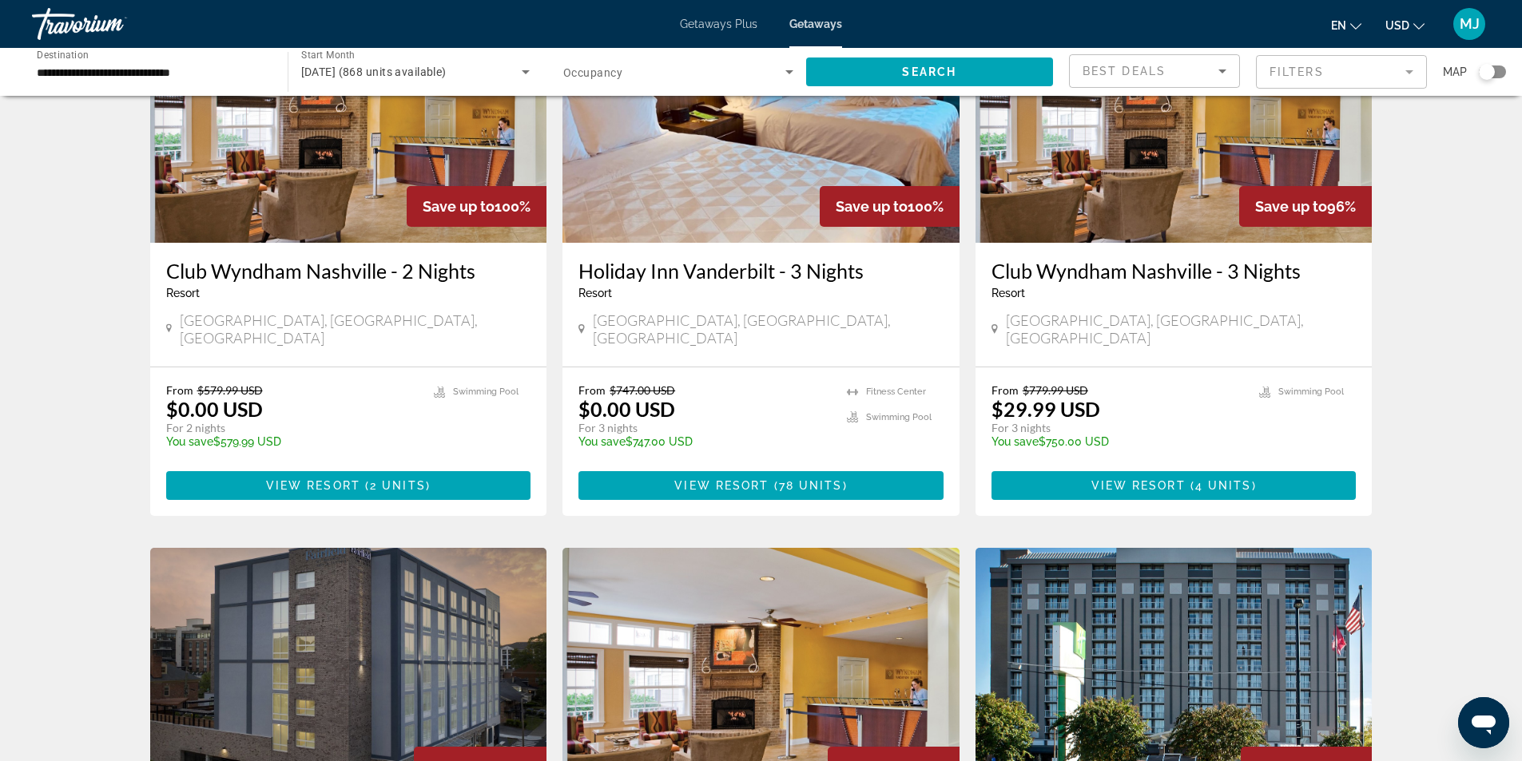
scroll to position [240, 0]
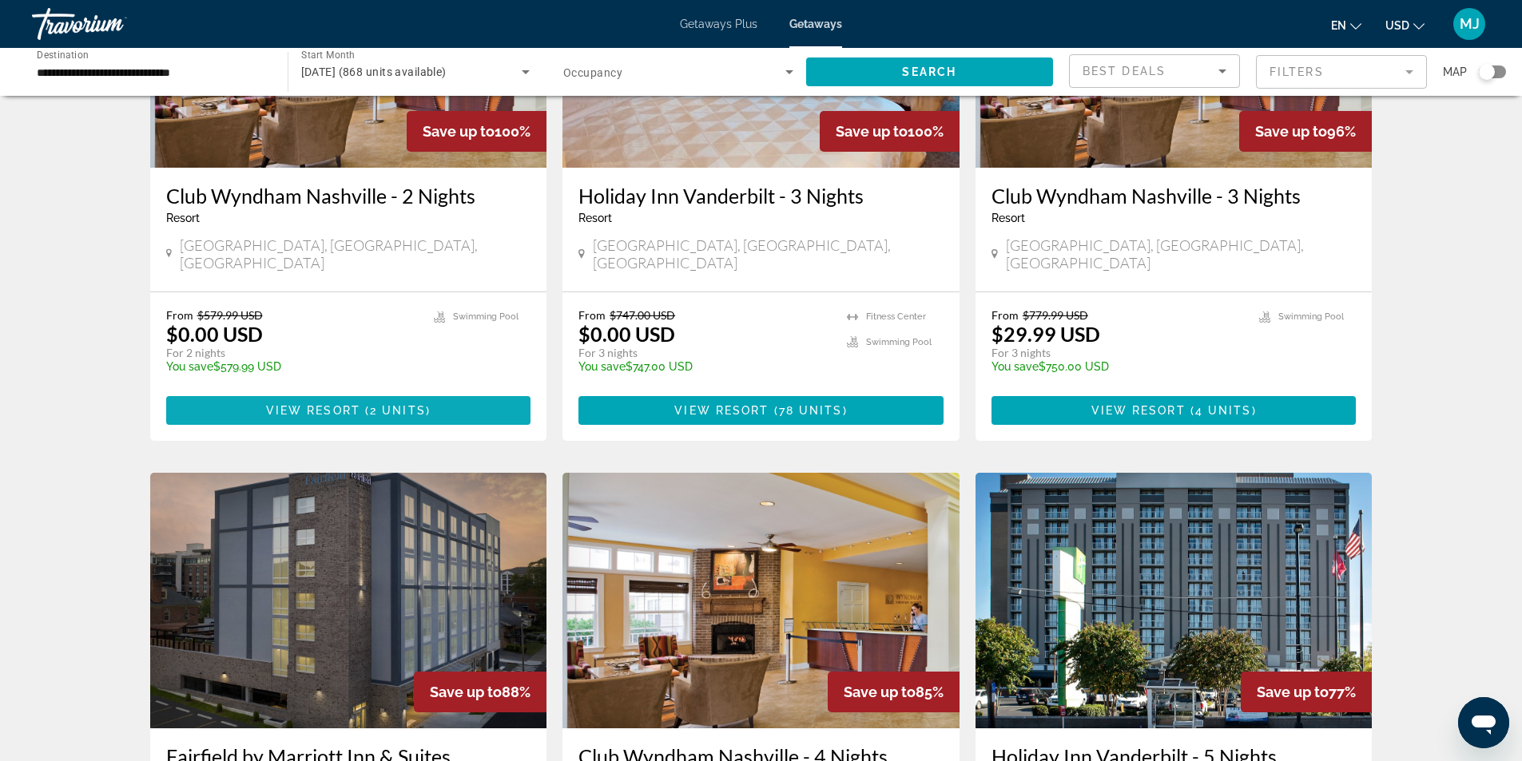
click at [399, 404] on span "2 units" at bounding box center [398, 410] width 56 height 13
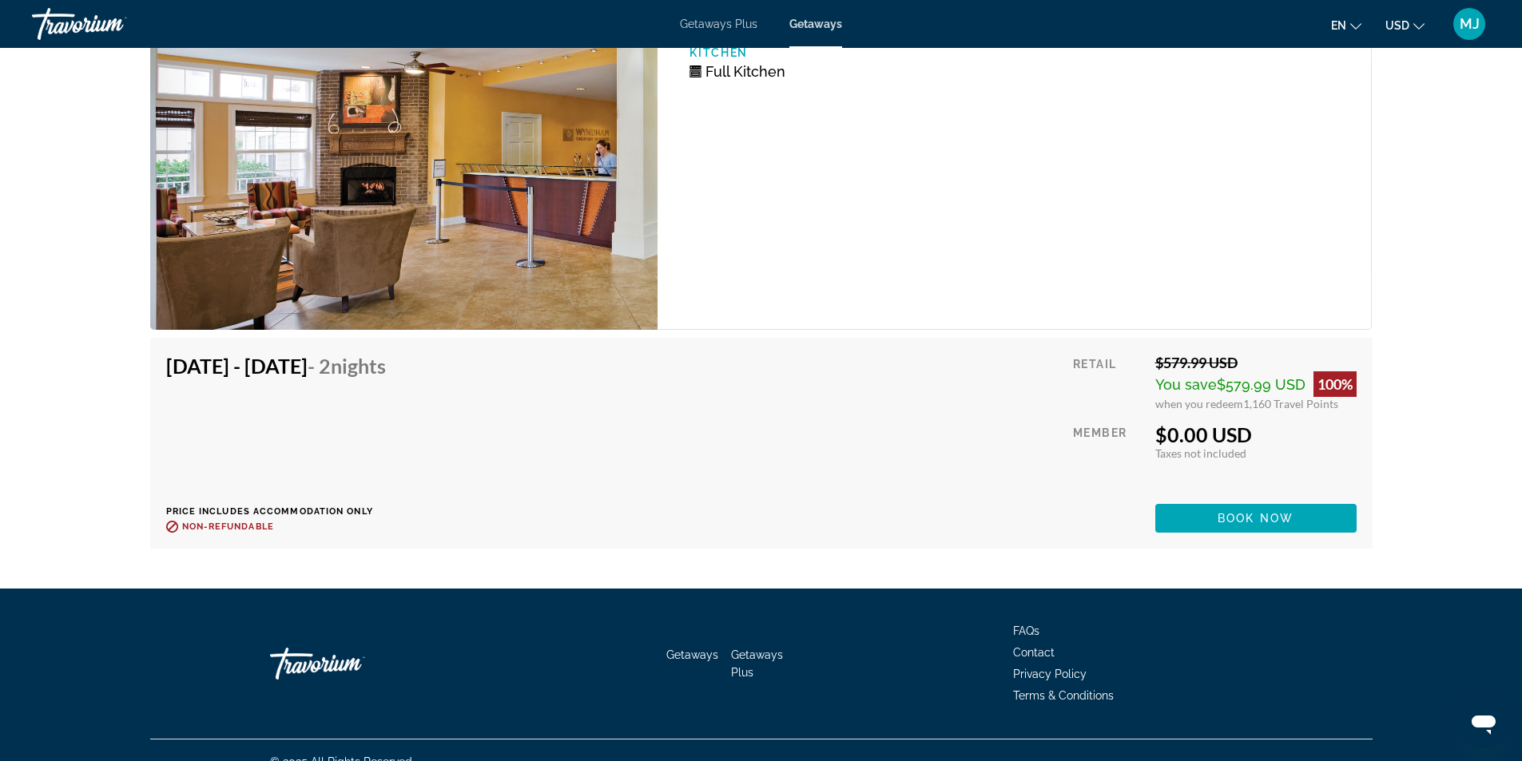
scroll to position [2982, 0]
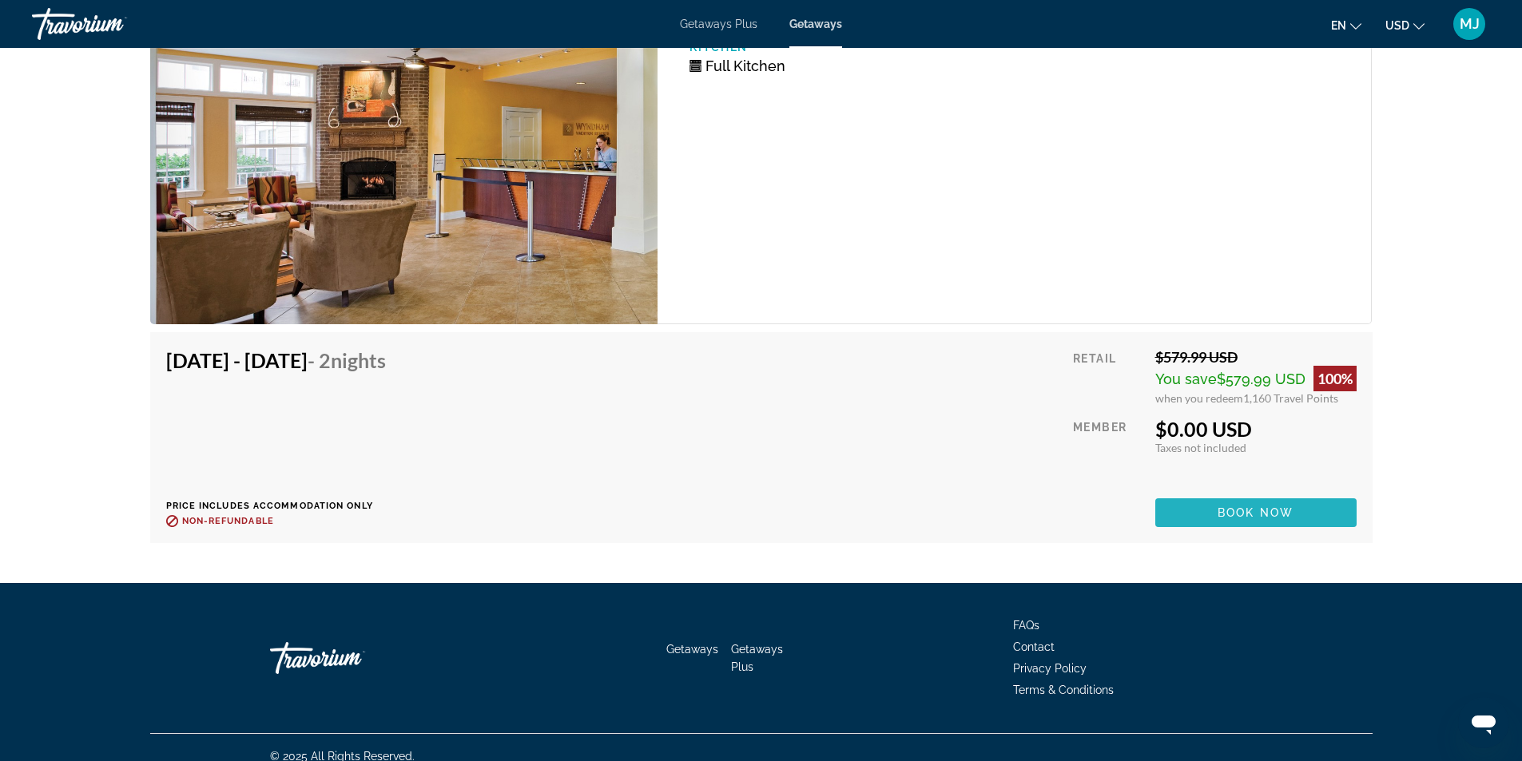
click at [1229, 506] on span "Book now" at bounding box center [1255, 512] width 76 height 13
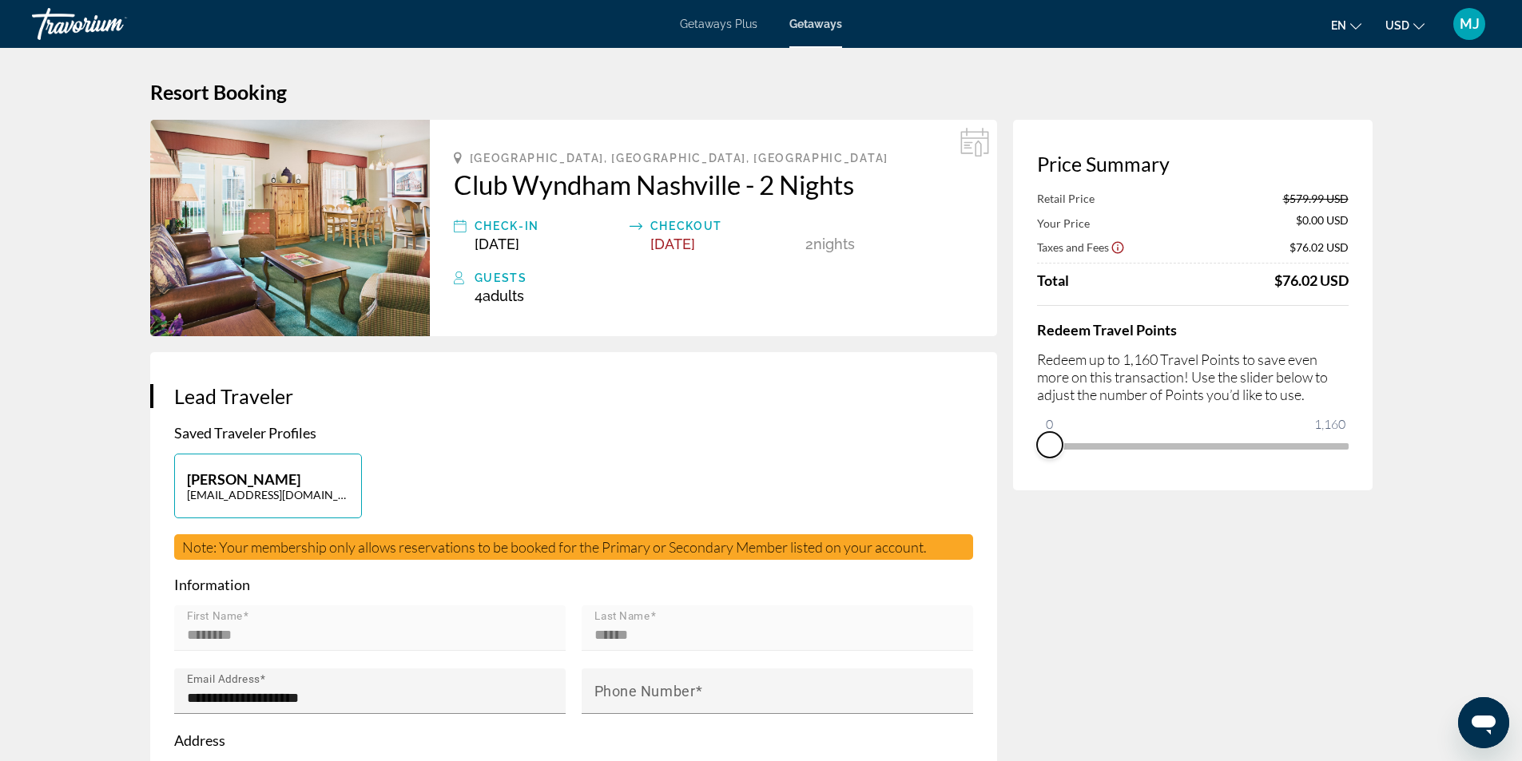
drag, startPoint x: 1340, startPoint y: 471, endPoint x: 1030, endPoint y: 471, distance: 310.8
click at [1030, 471] on div "Price Summary Retail Price $579.99 USD Your Price $0.00 USD Taxes and Fees $76.…" at bounding box center [1192, 305] width 359 height 371
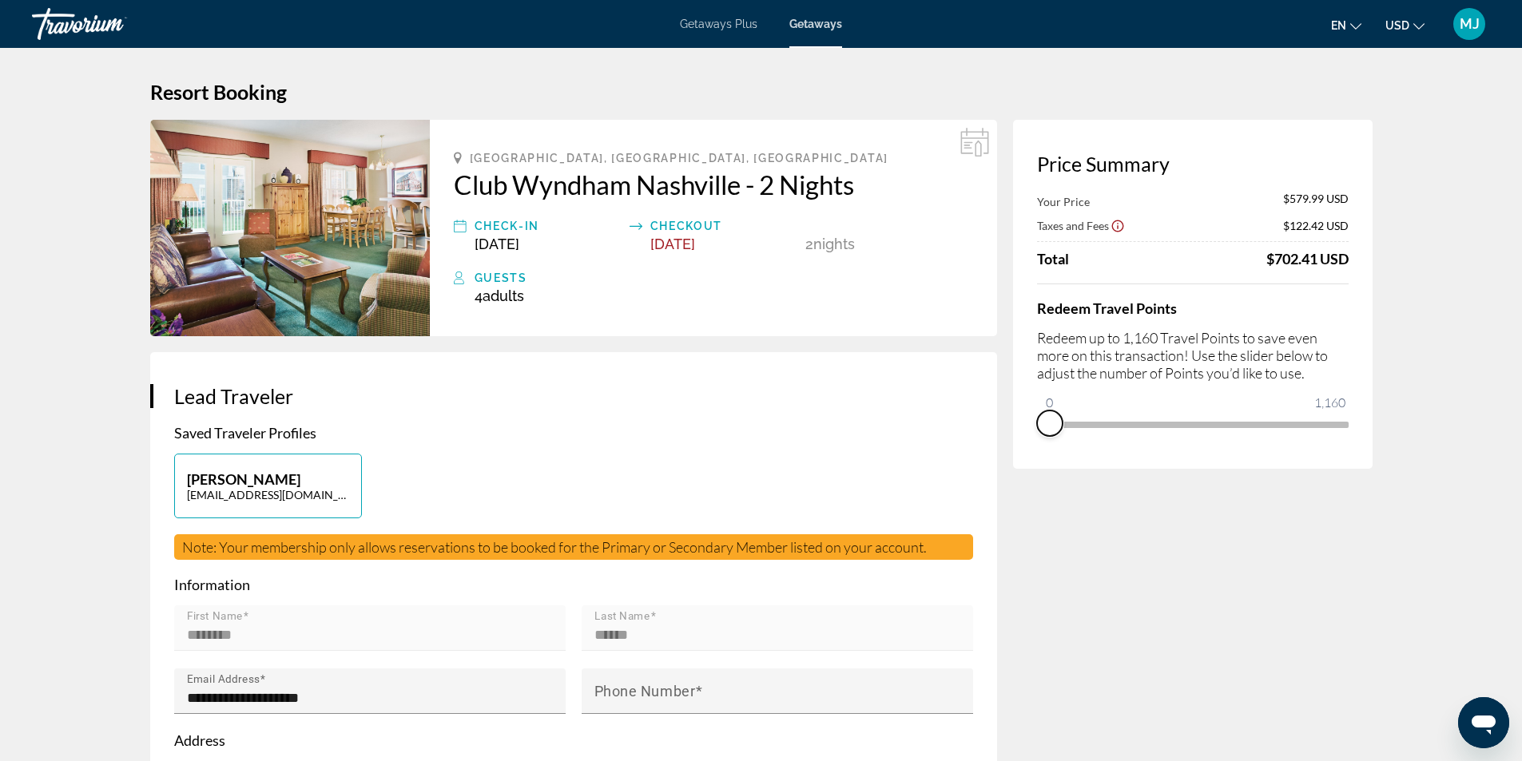
drag, startPoint x: 1050, startPoint y: 425, endPoint x: 1008, endPoint y: 425, distance: 41.5
click at [1468, 24] on span "MJ" at bounding box center [1470, 24] width 20 height 16
click at [1369, 156] on link "My Account" at bounding box center [1370, 154] width 78 height 21
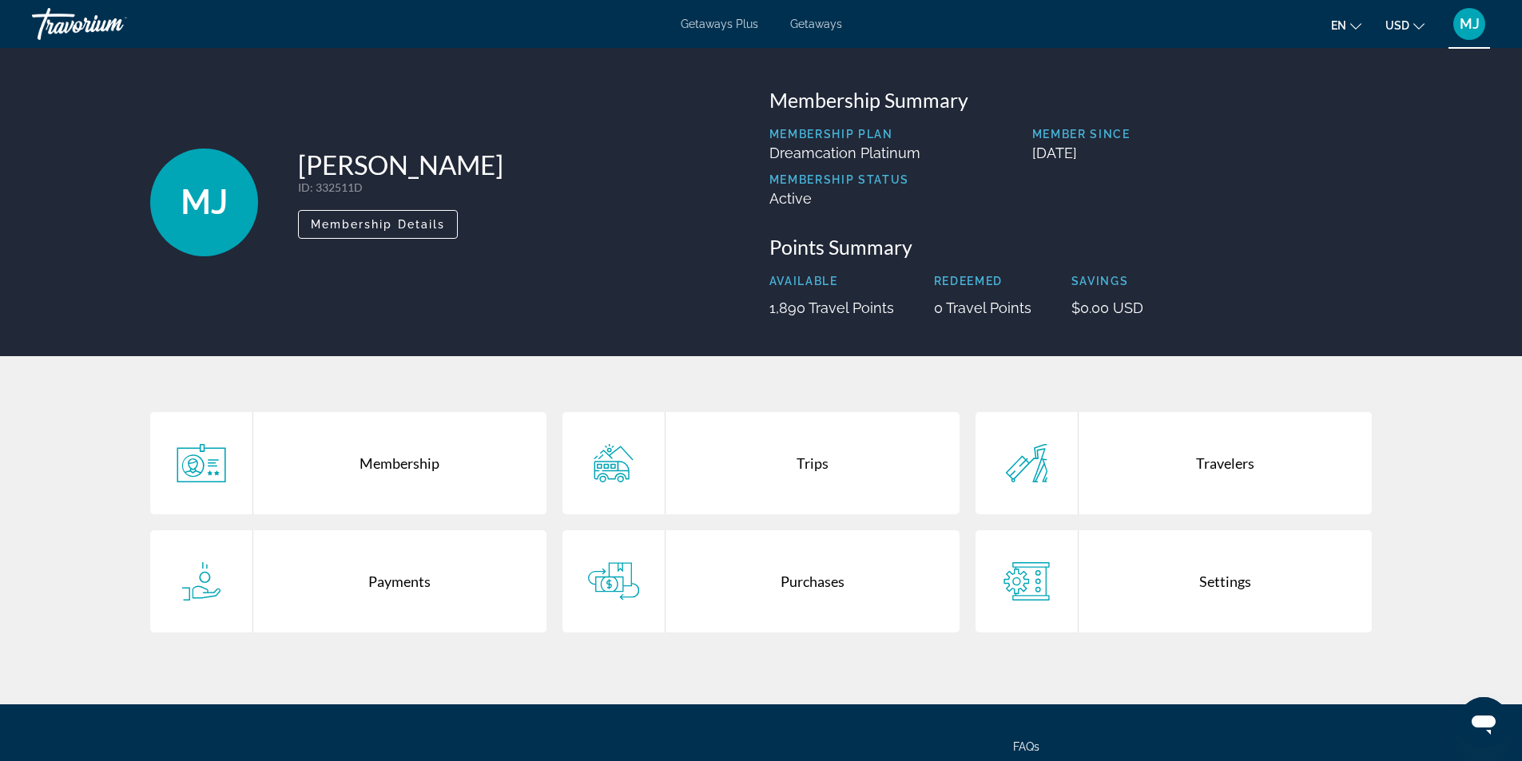
click at [814, 586] on div "Purchases" at bounding box center [812, 581] width 294 height 102
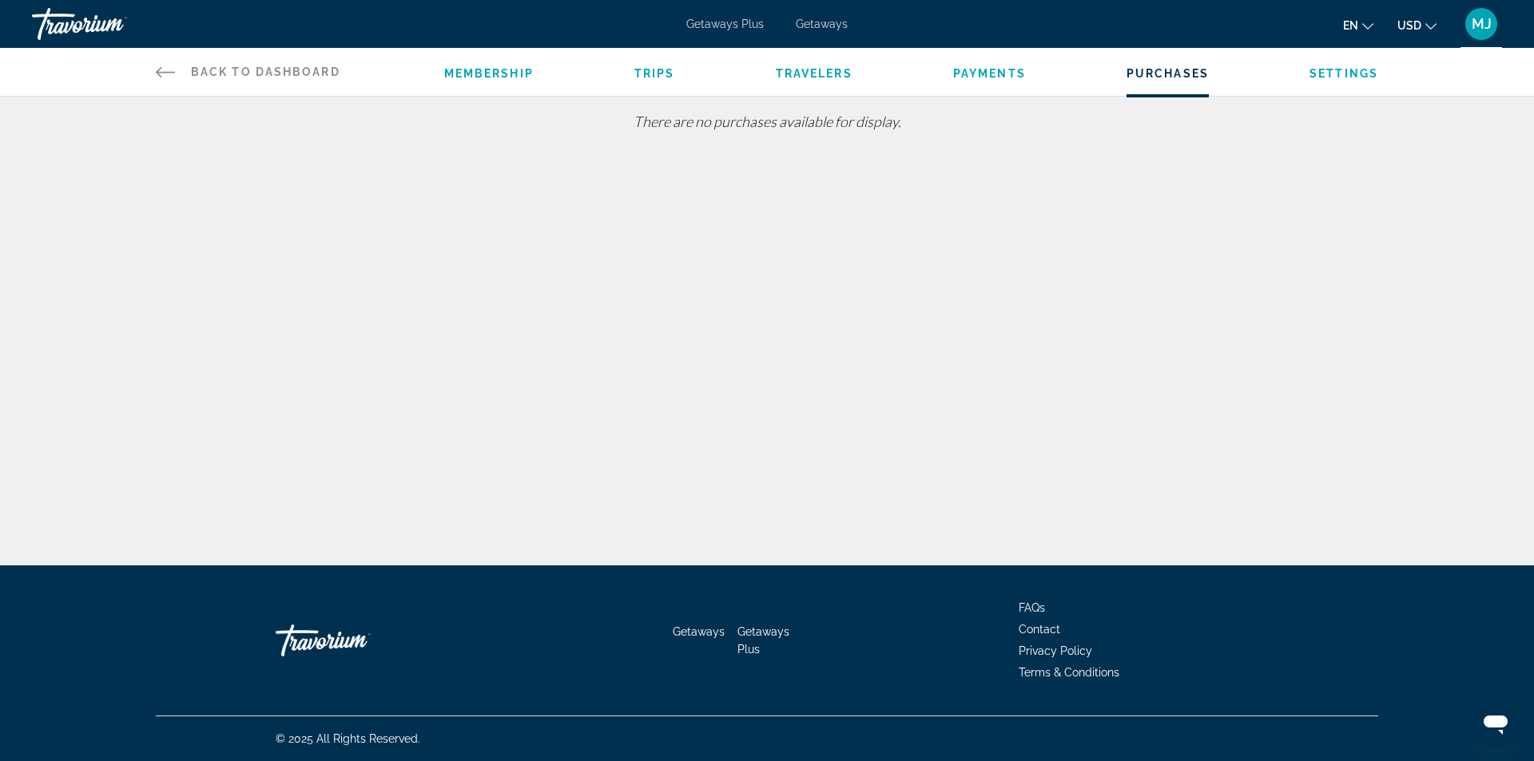
click at [656, 73] on span "Trips" at bounding box center [654, 73] width 41 height 13
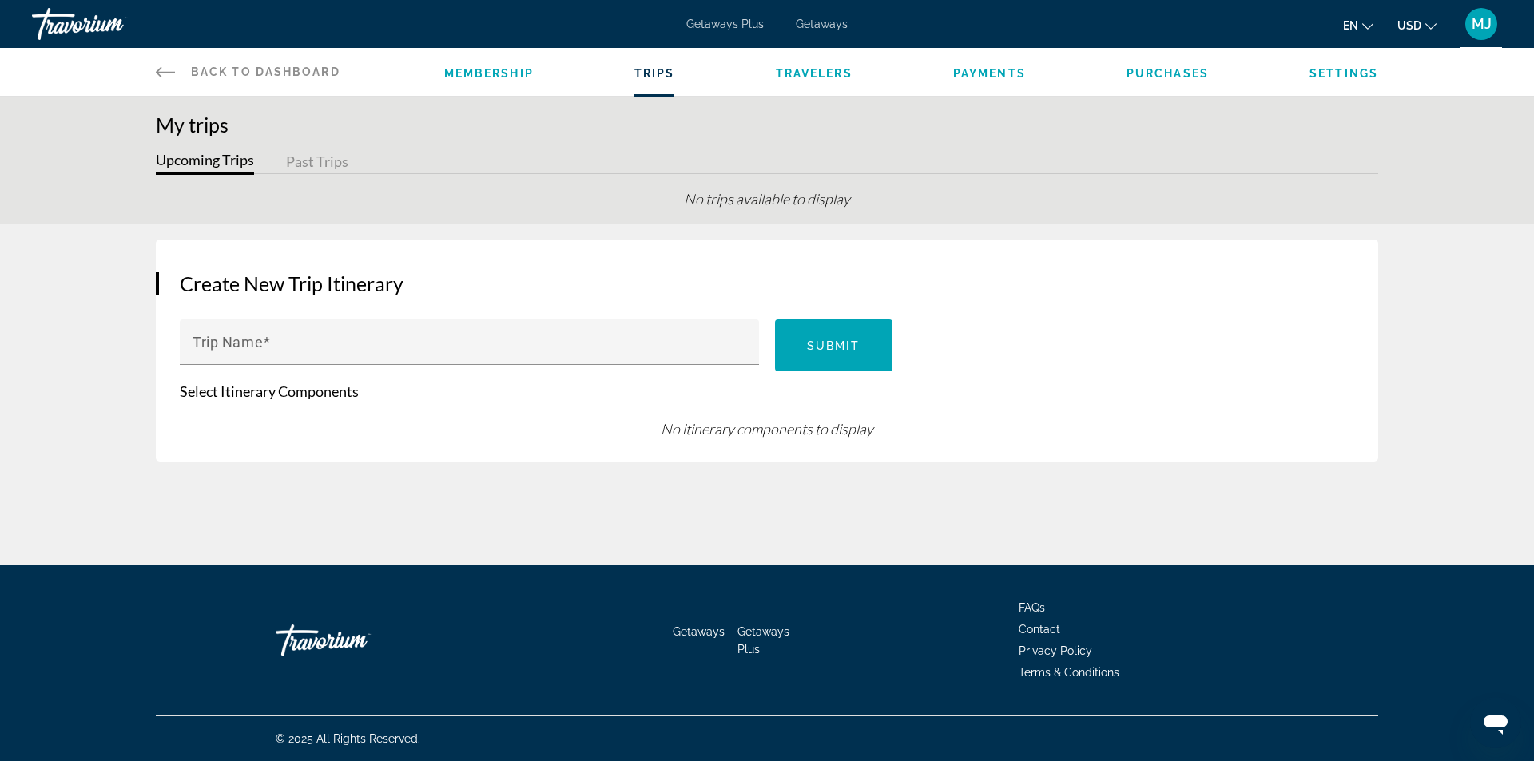
click at [832, 74] on span "Travelers" at bounding box center [814, 73] width 77 height 13
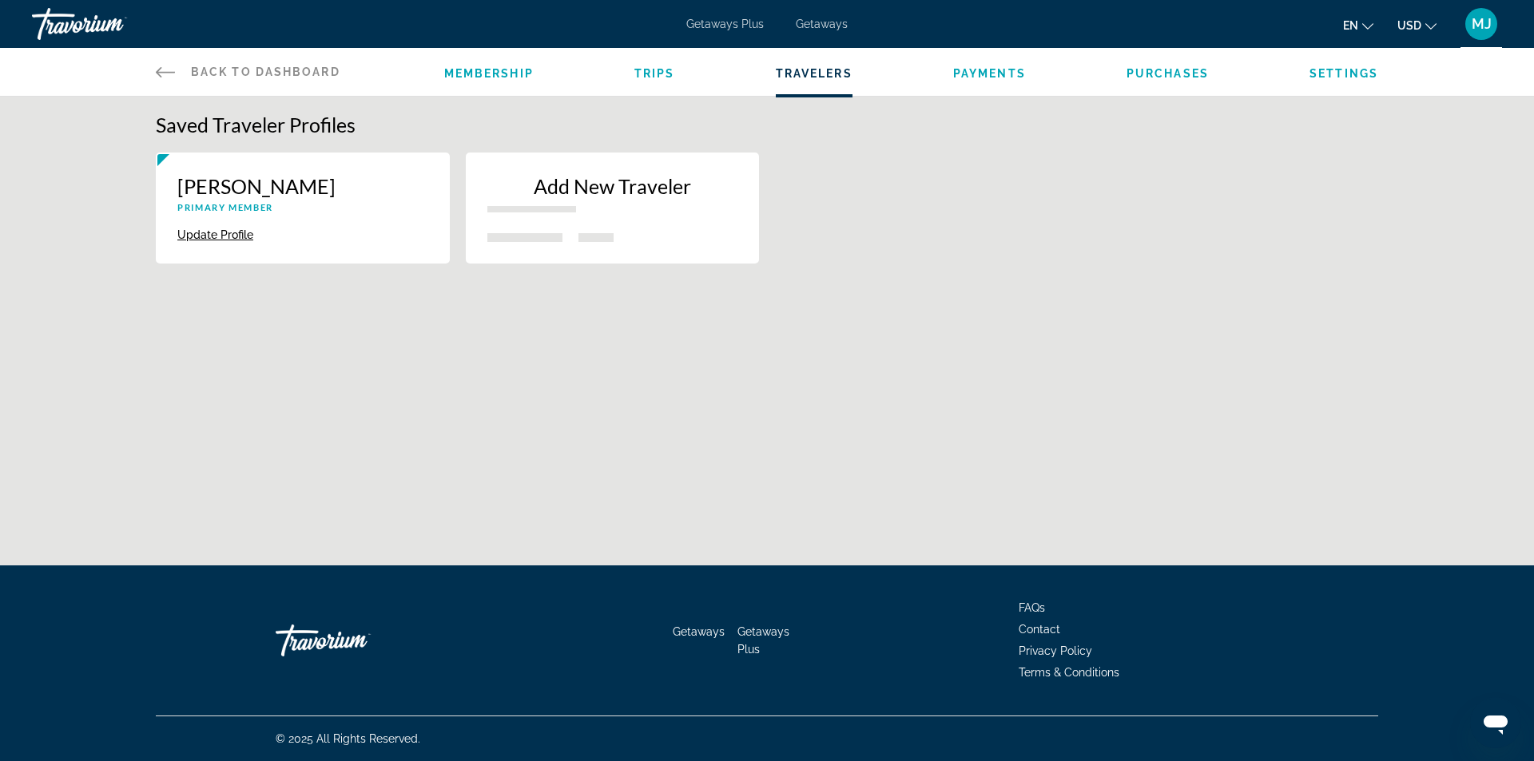
click at [489, 72] on span "Membership" at bounding box center [488, 73] width 89 height 13
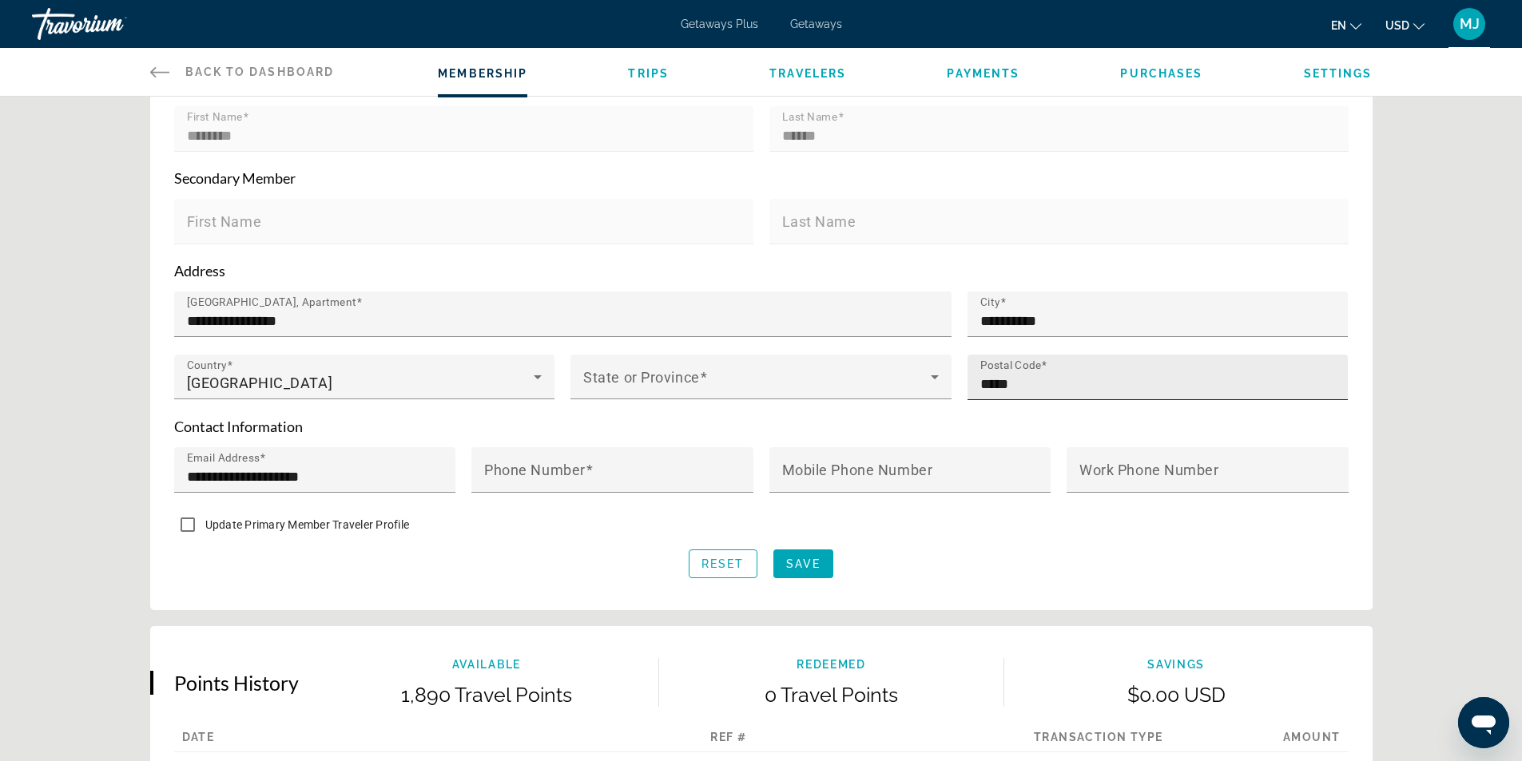
scroll to position [689, 0]
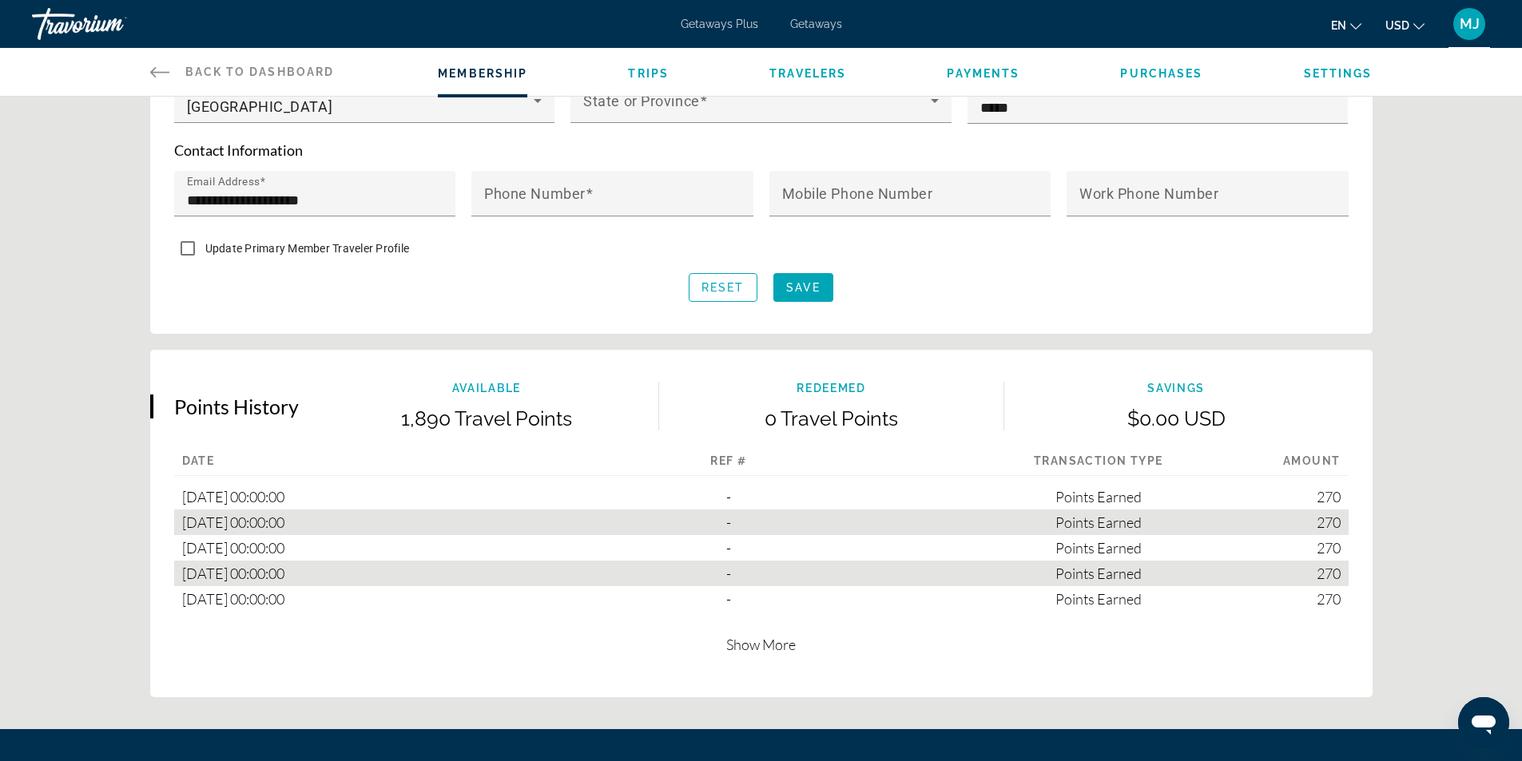
click at [761, 641] on span "Show More" at bounding box center [761, 645] width 70 height 18
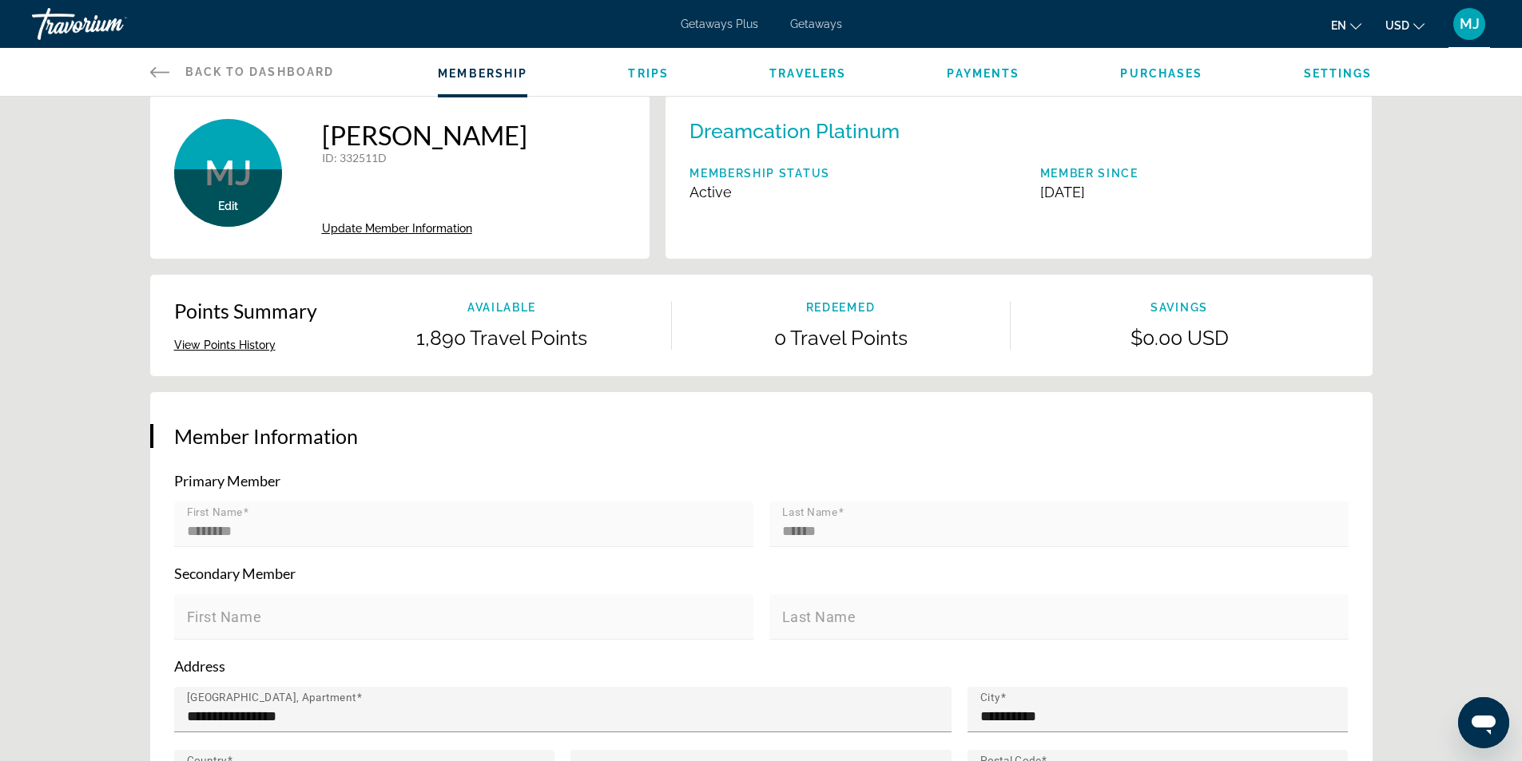
scroll to position [0, 0]
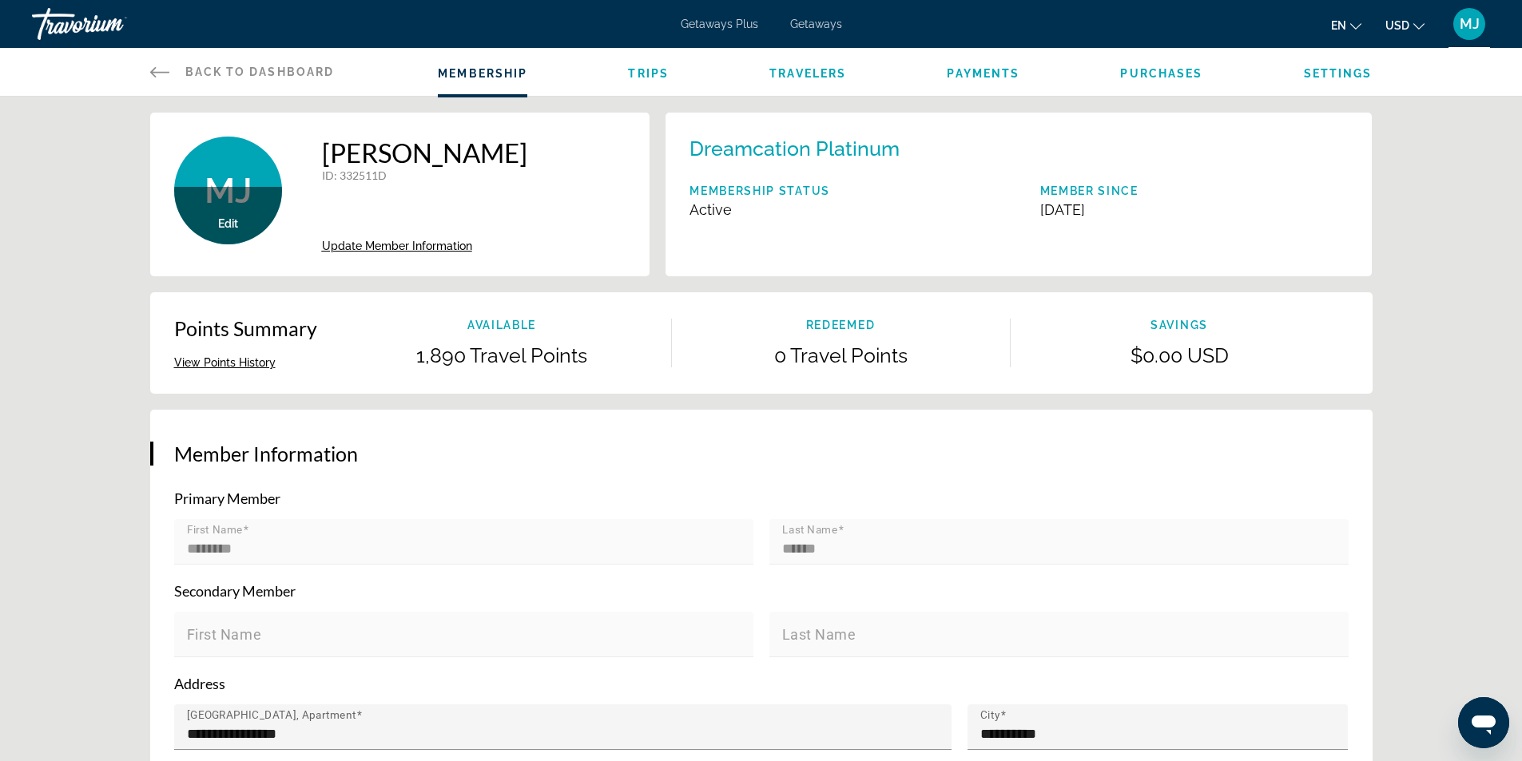
click at [1404, 22] on span "USD" at bounding box center [1397, 25] width 24 height 13
click at [1345, 25] on span "en" at bounding box center [1338, 25] width 15 height 13
click at [1468, 30] on span "MJ" at bounding box center [1470, 24] width 20 height 16
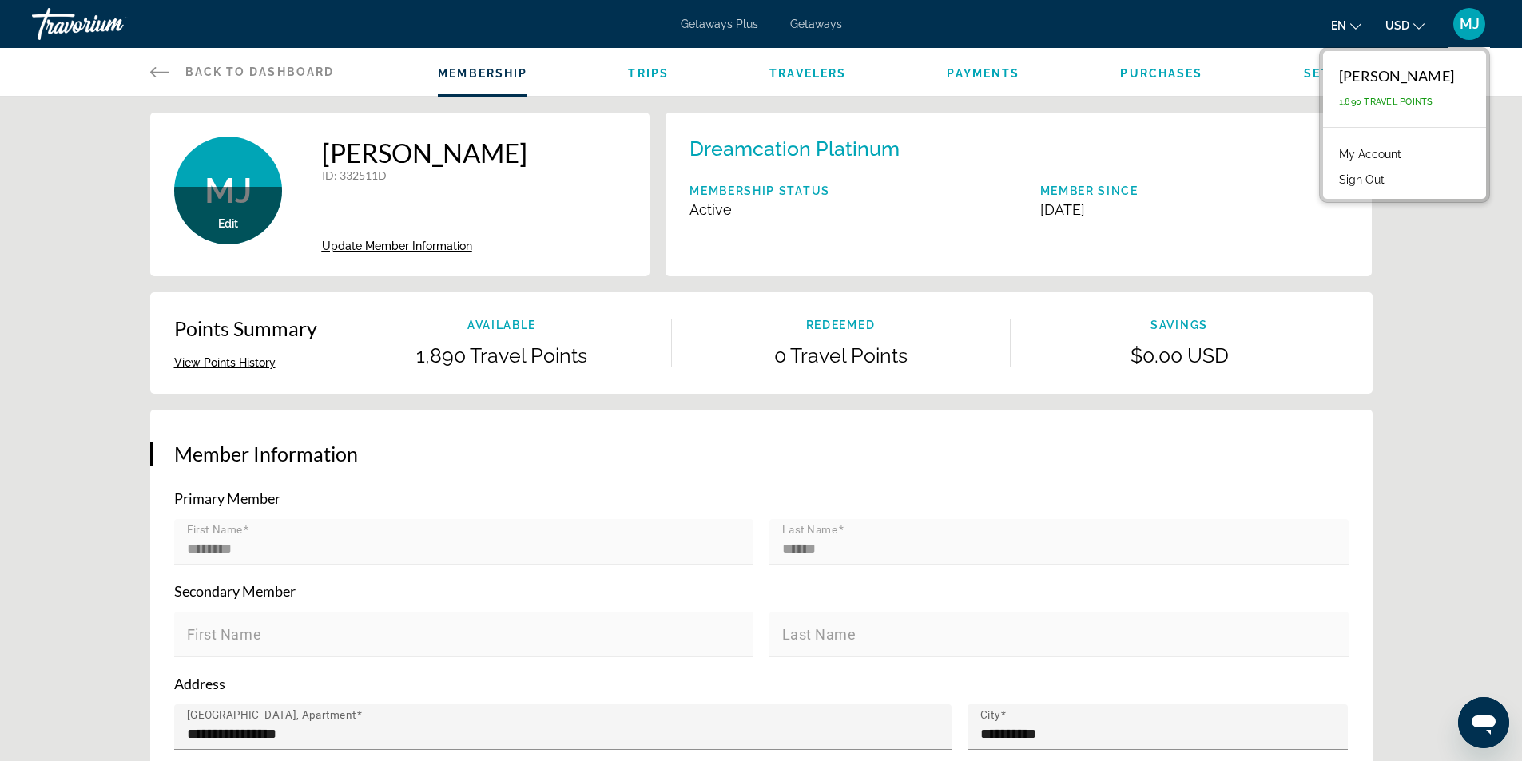
click at [1393, 157] on link "My Account" at bounding box center [1370, 154] width 78 height 21
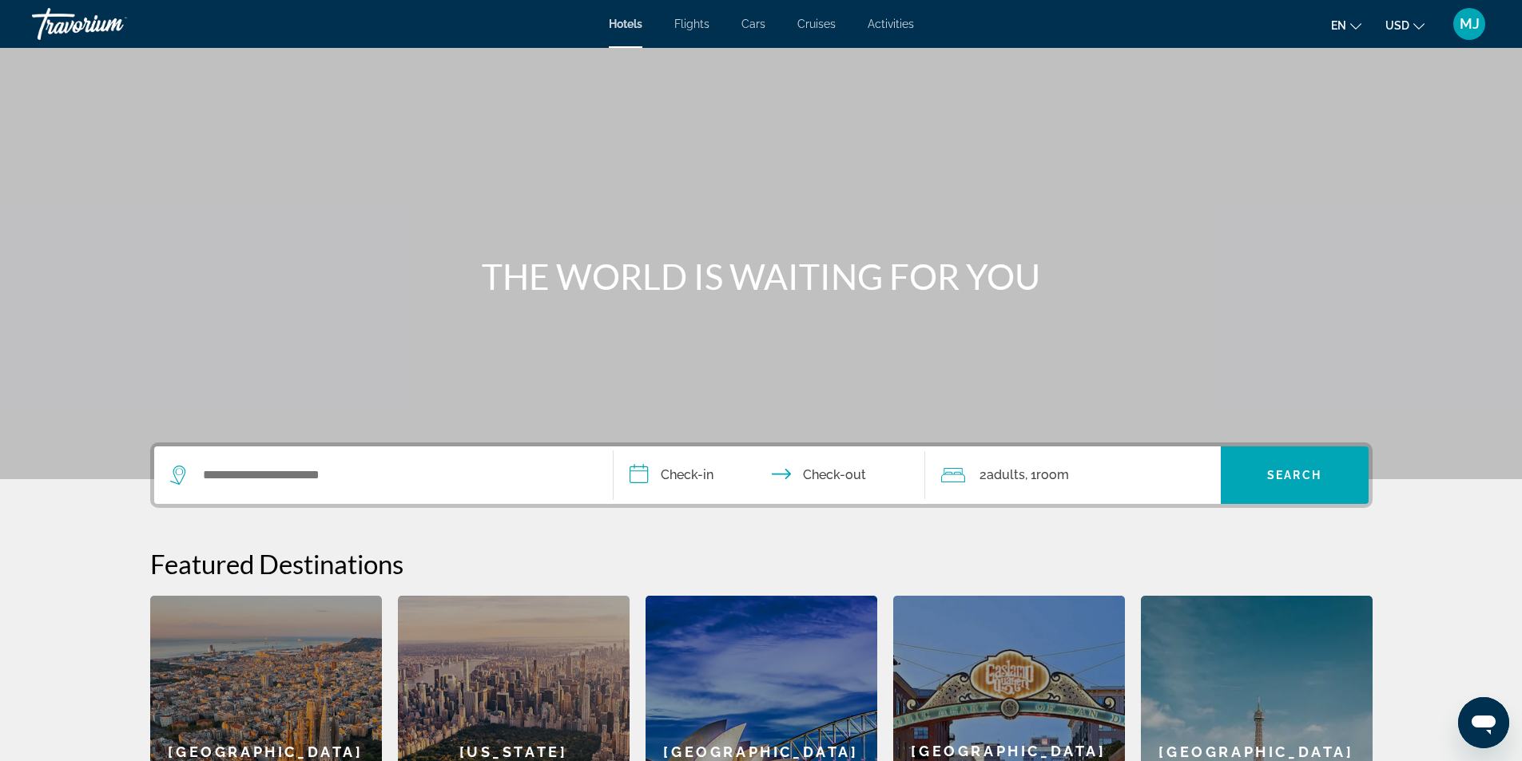
click at [1475, 24] on span "MJ" at bounding box center [1470, 24] width 20 height 16
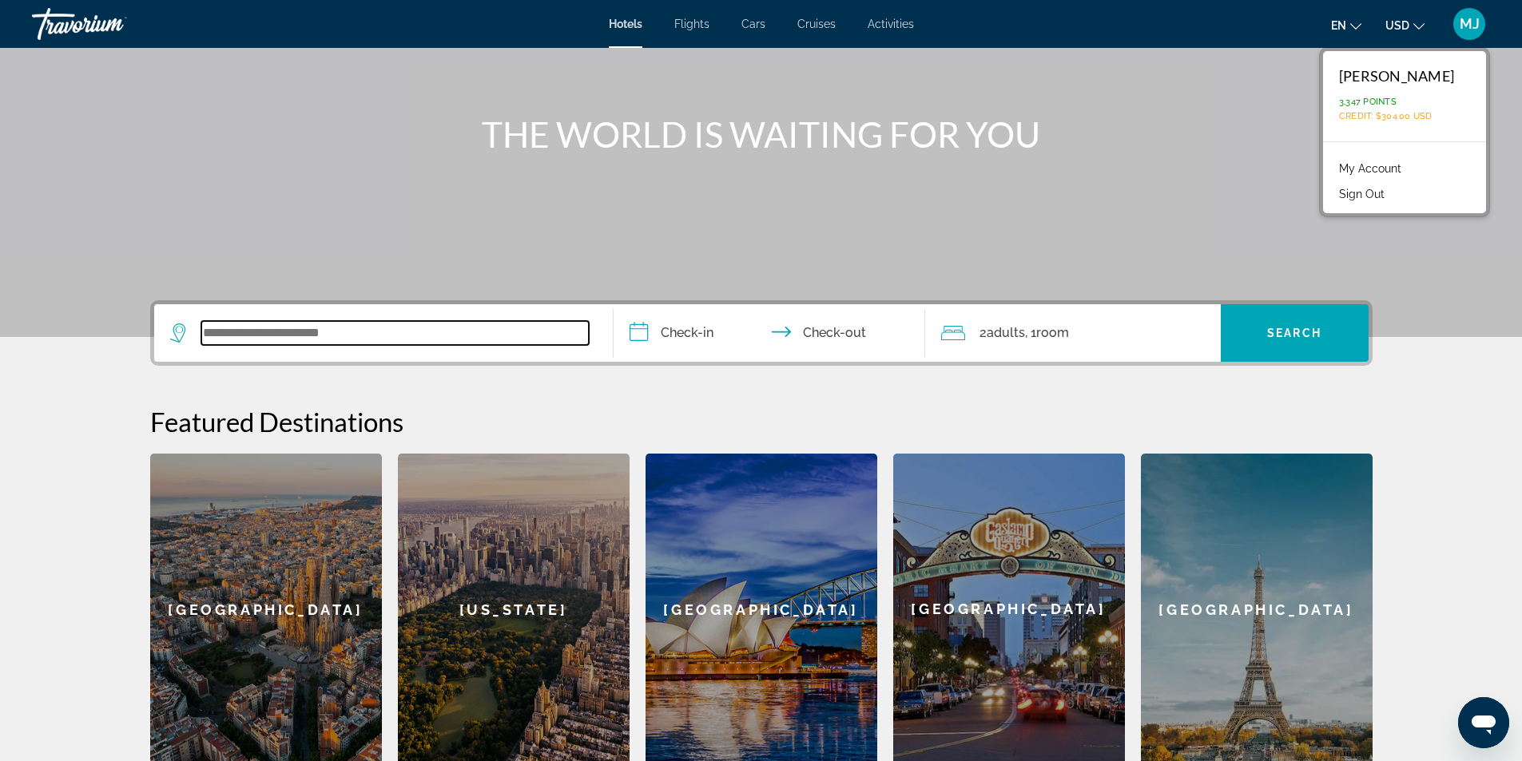
click at [292, 332] on input "Search widget" at bounding box center [394, 333] width 387 height 24
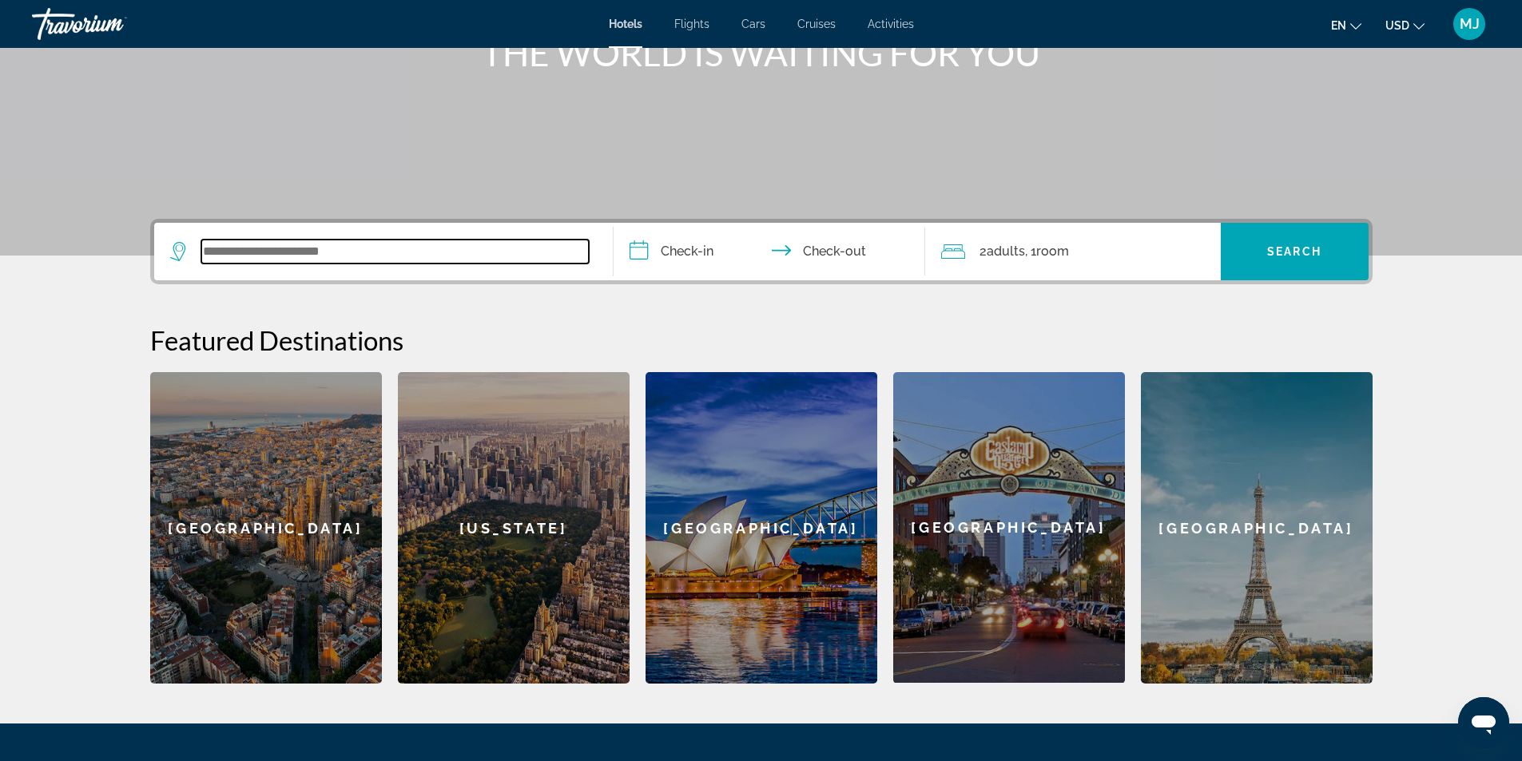
scroll to position [382, 0]
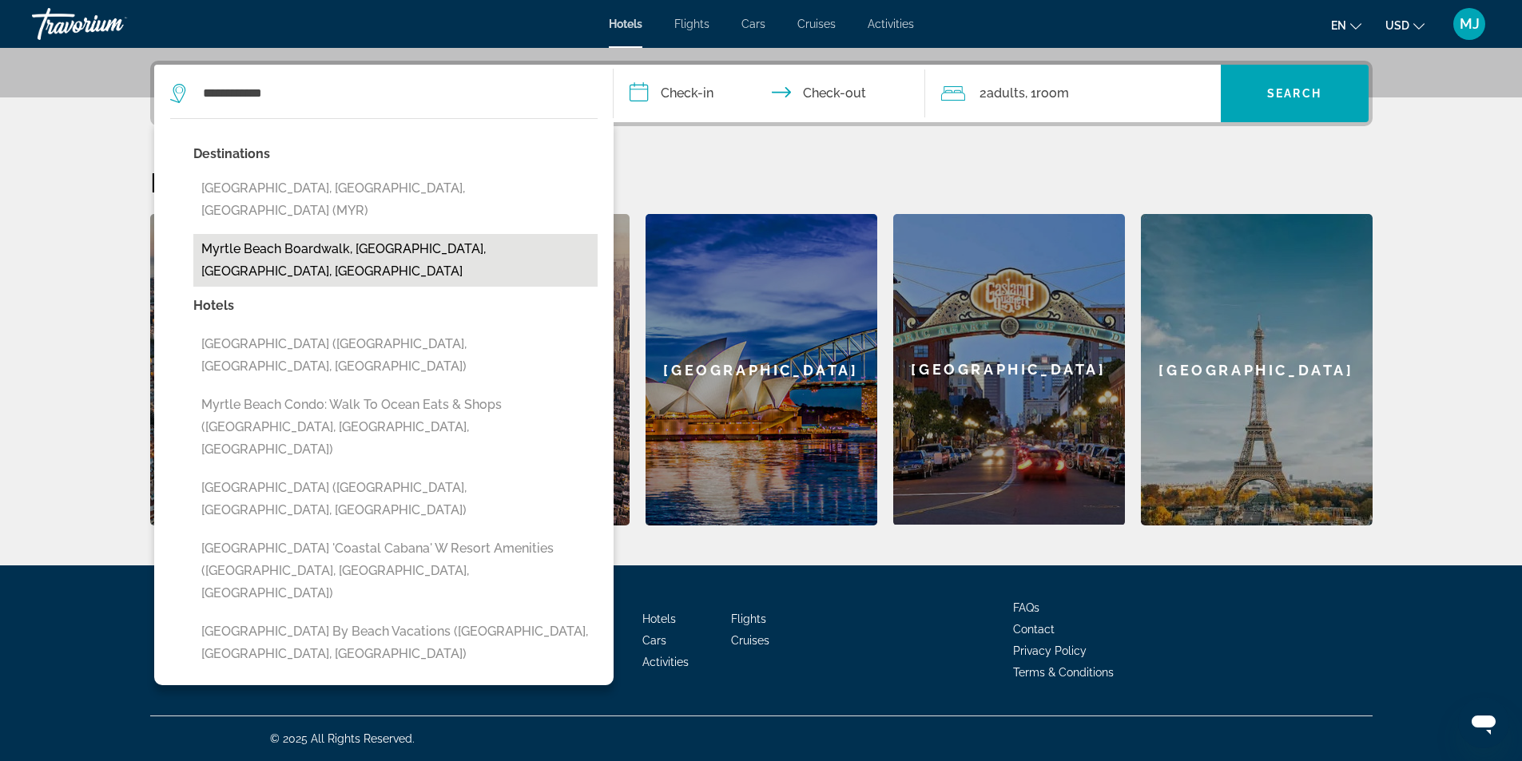
click at [359, 234] on button "Myrtle Beach Boardwalk, Myrtle Beach, SC, United States" at bounding box center [395, 260] width 404 height 53
type input "**********"
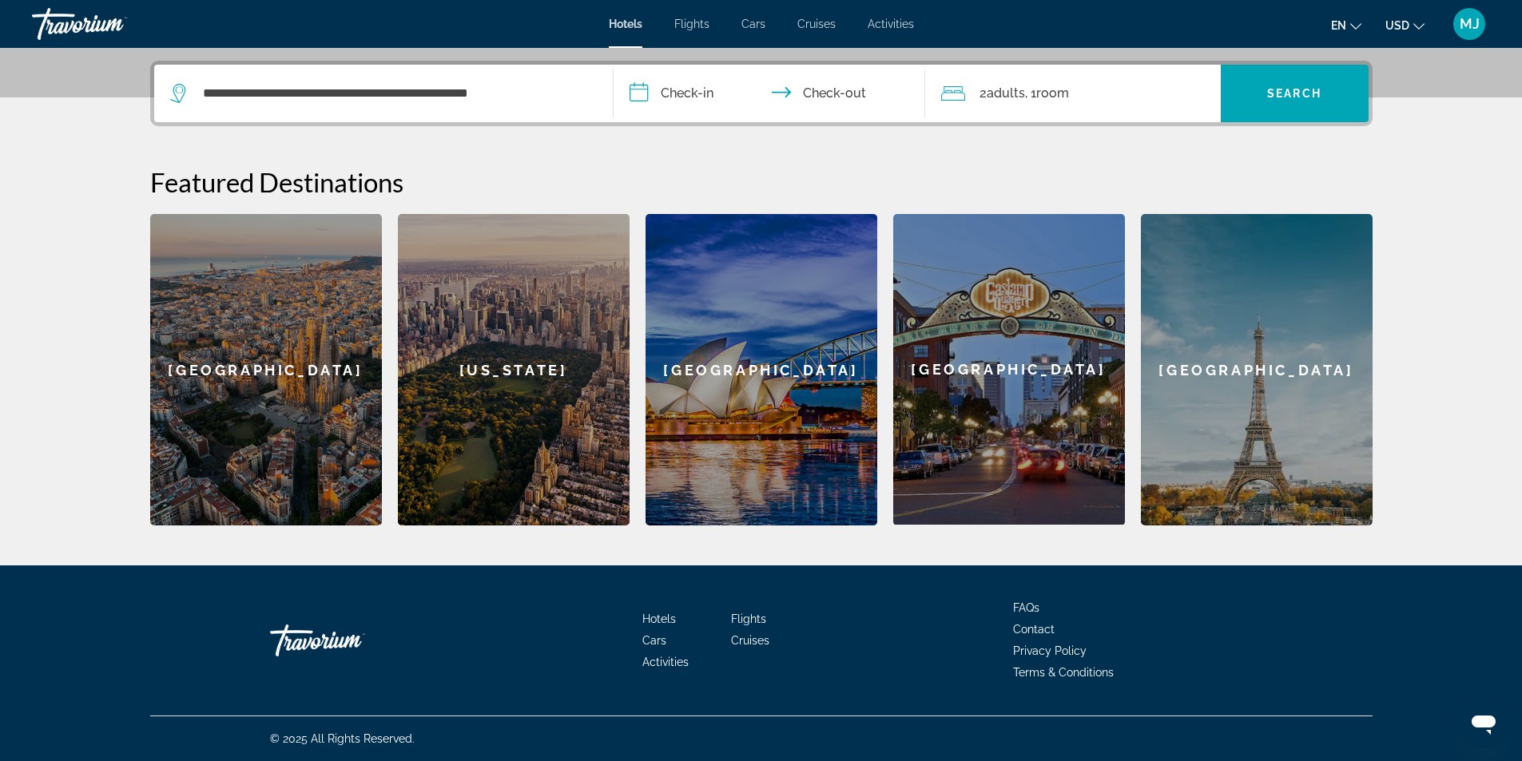
click at [626, 86] on input "**********" at bounding box center [773, 96] width 318 height 62
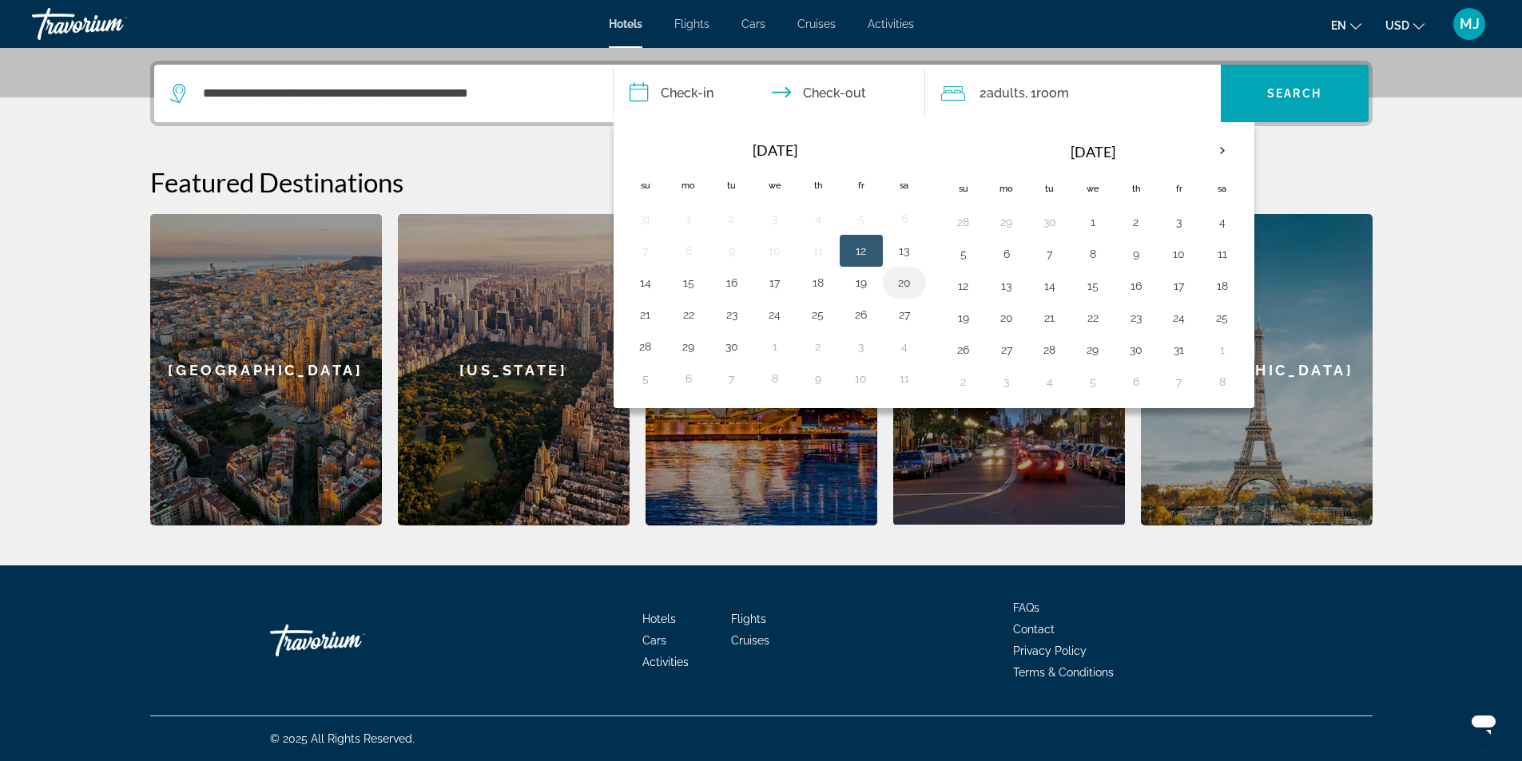
click at [906, 278] on button "20" at bounding box center [905, 283] width 26 height 22
click at [867, 281] on button "19" at bounding box center [861, 283] width 26 height 22
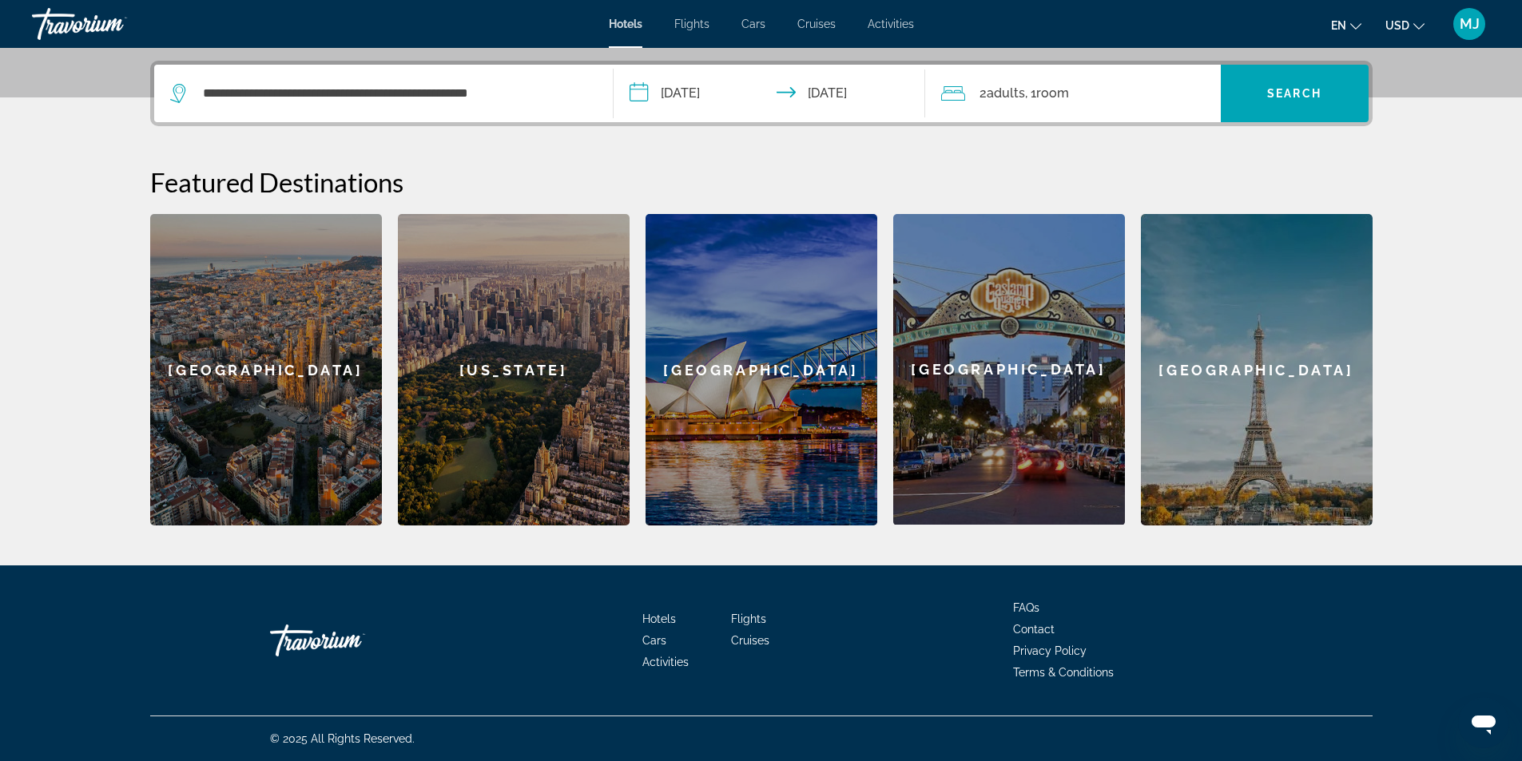
click at [705, 95] on input "**********" at bounding box center [773, 96] width 318 height 62
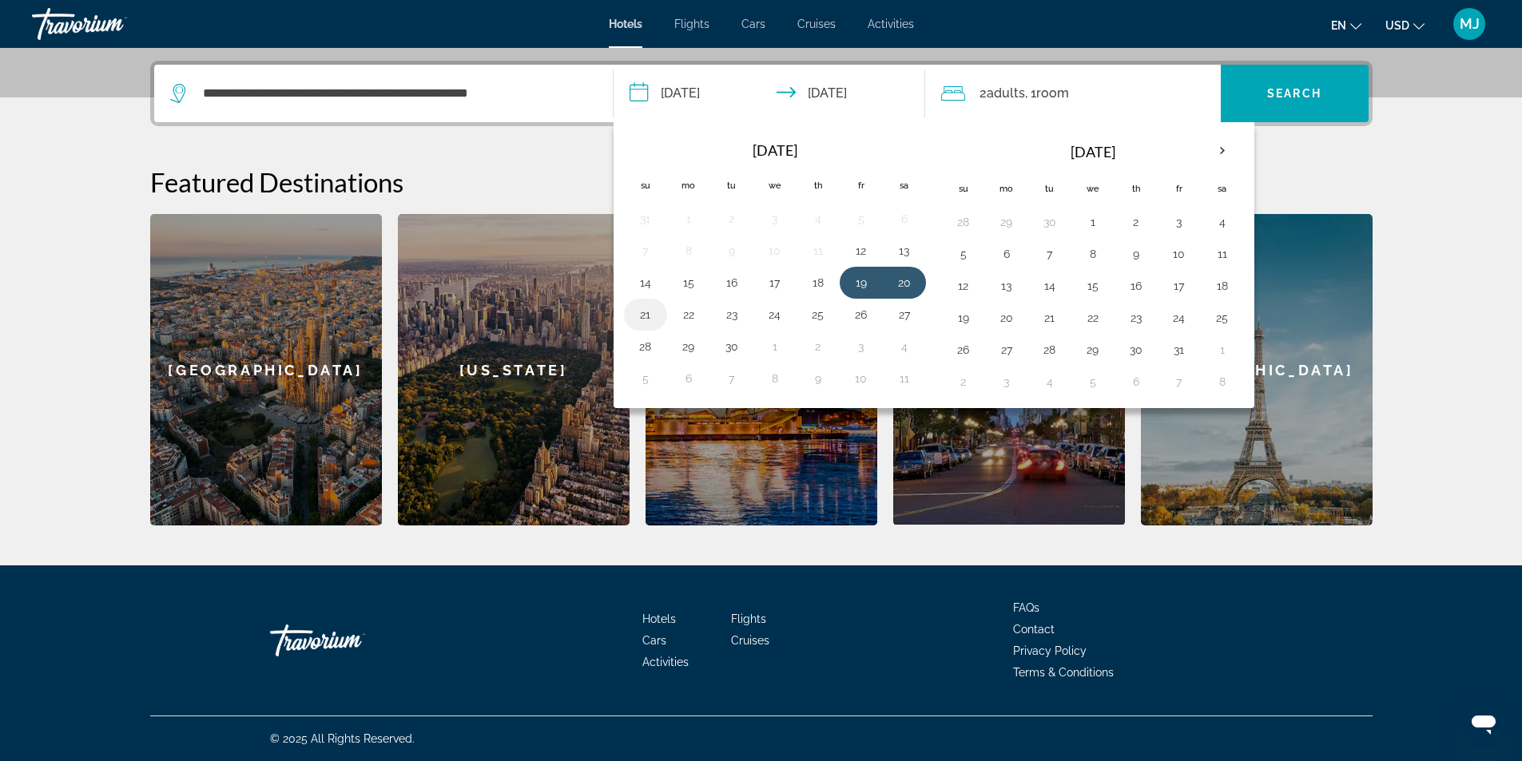
click at [638, 319] on button "21" at bounding box center [646, 315] width 26 height 22
click at [850, 282] on button "19" at bounding box center [861, 283] width 26 height 22
type input "**********"
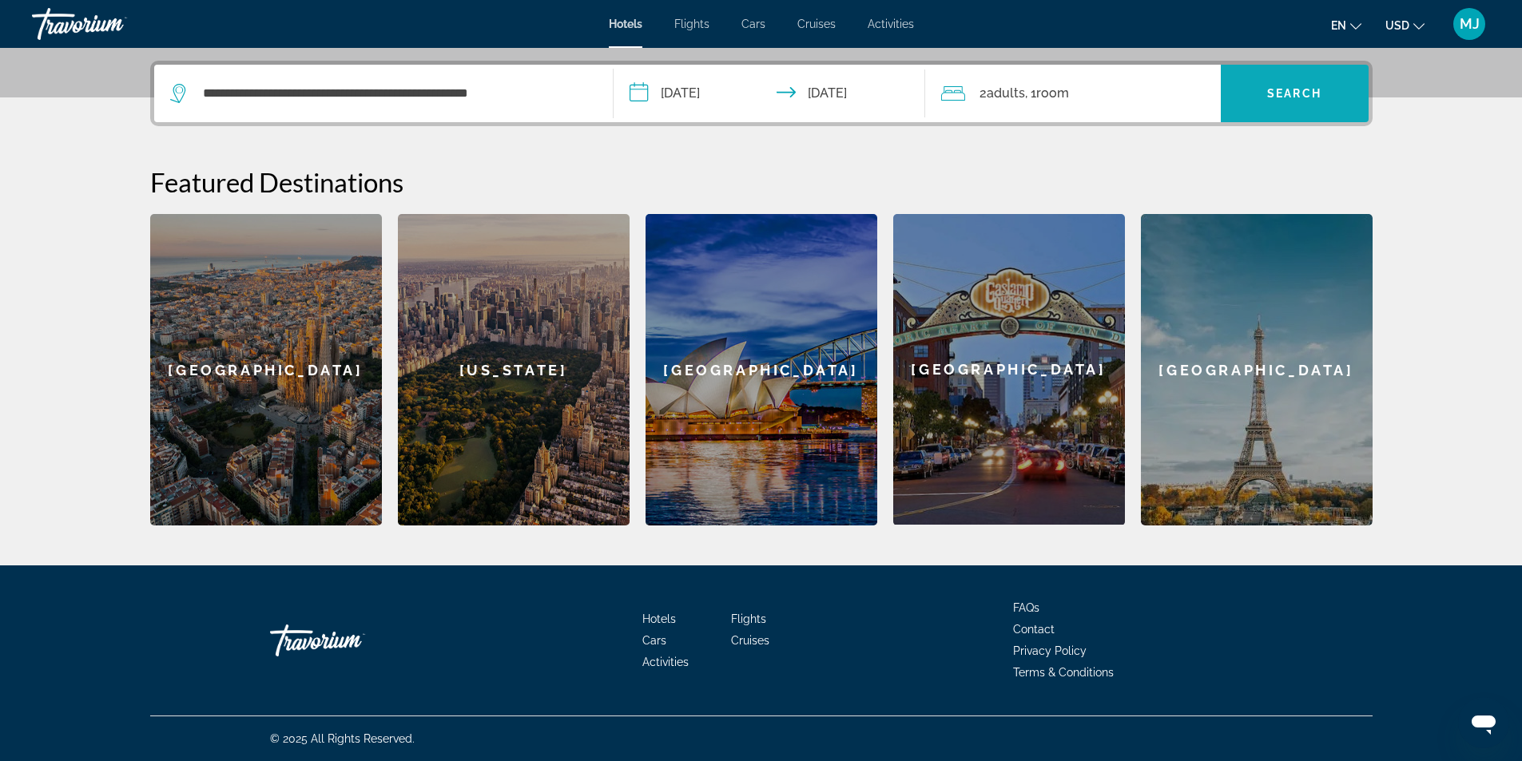
click at [1305, 101] on span "Search widget" at bounding box center [1295, 93] width 148 height 38
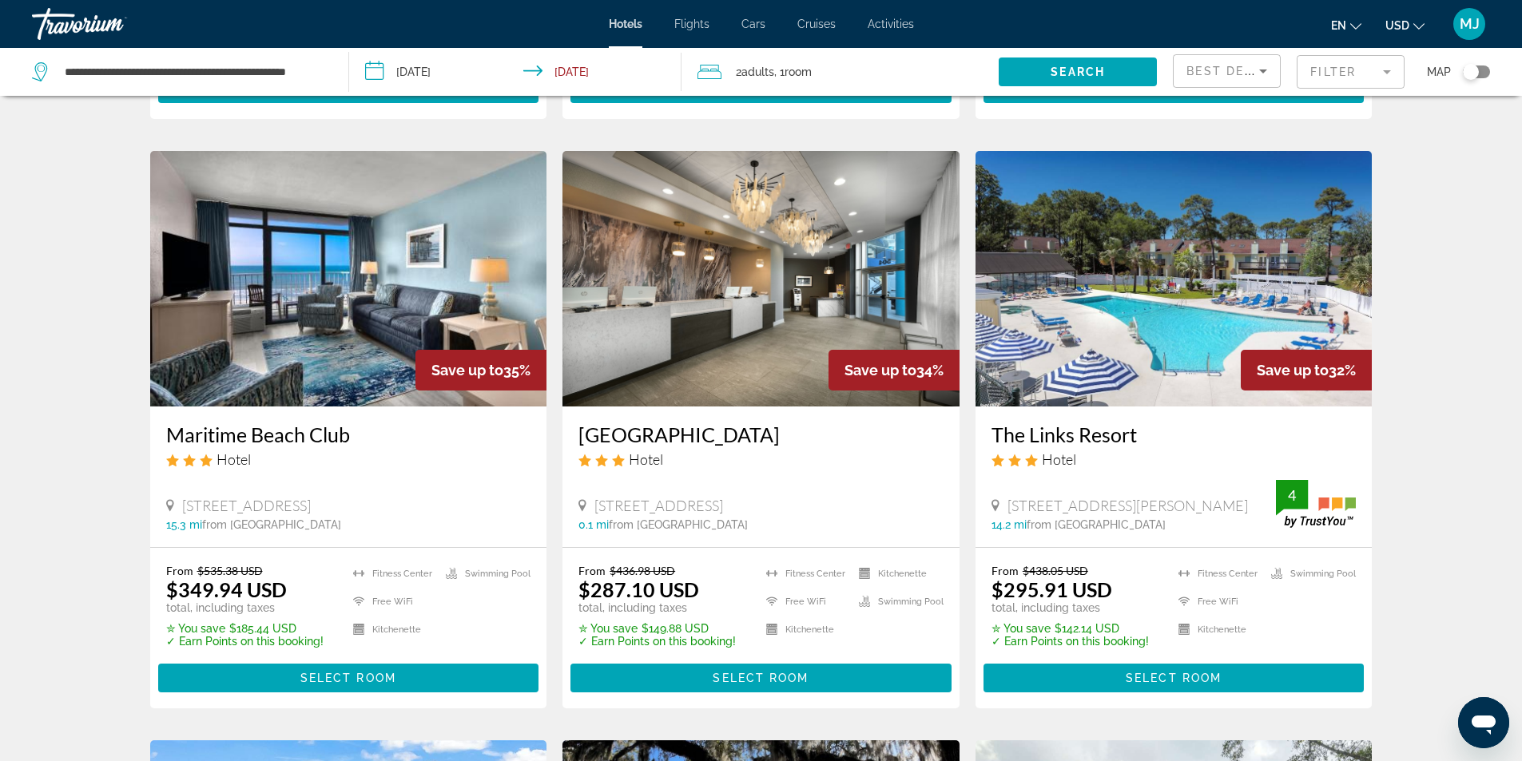
scroll to position [639, 0]
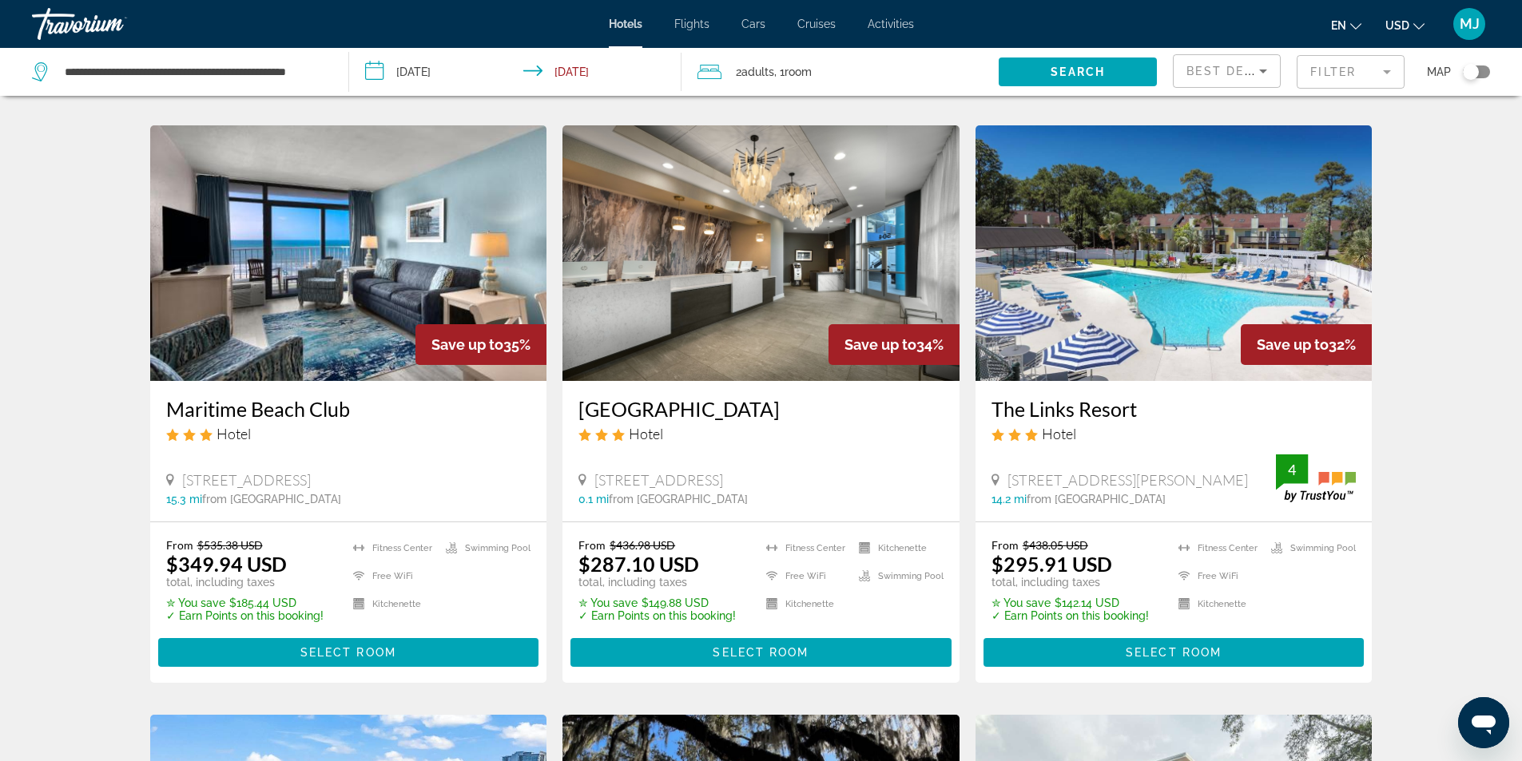
click at [721, 313] on img "Main content" at bounding box center [760, 253] width 397 height 256
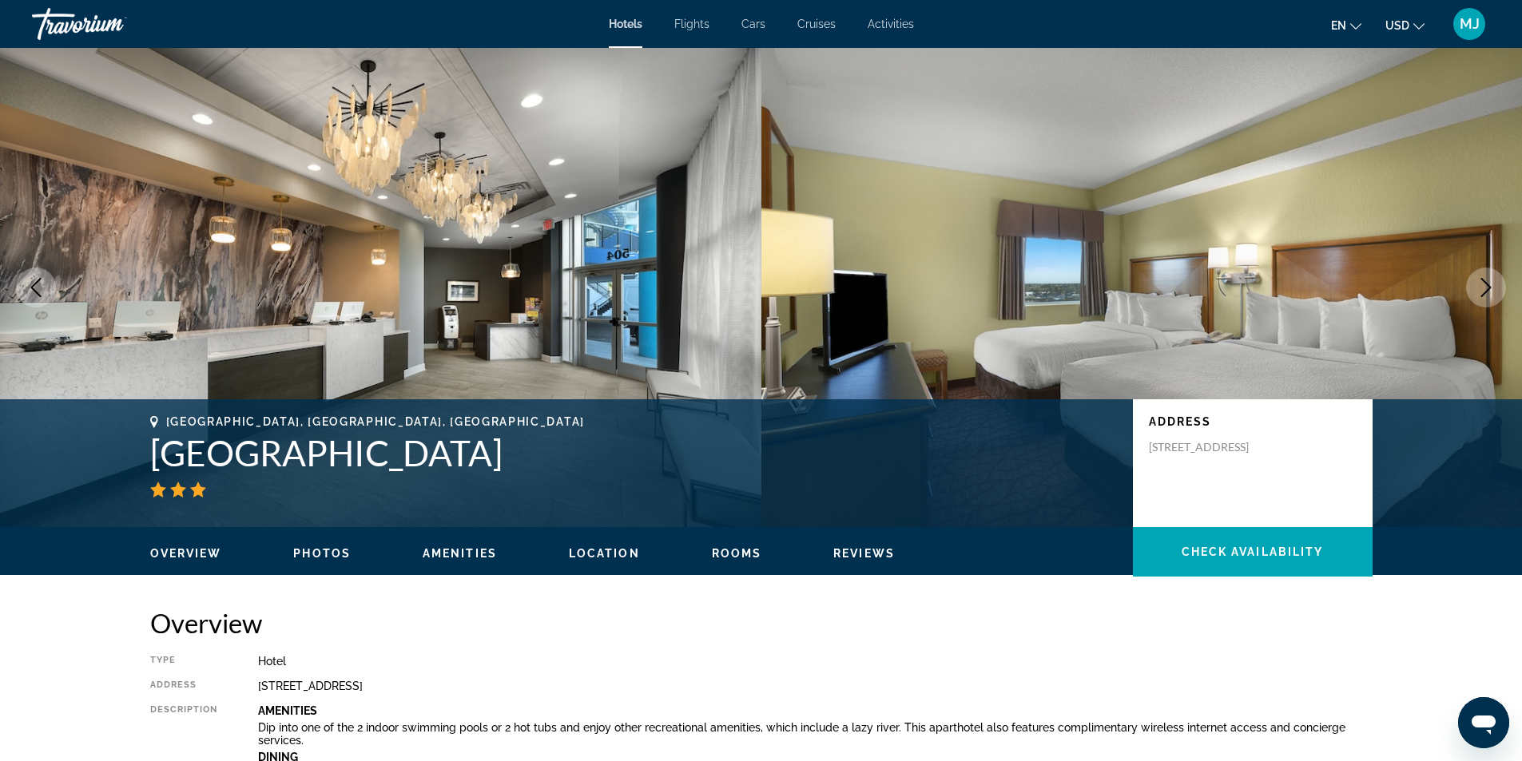
click at [1481, 289] on icon "Next image" at bounding box center [1485, 287] width 19 height 19
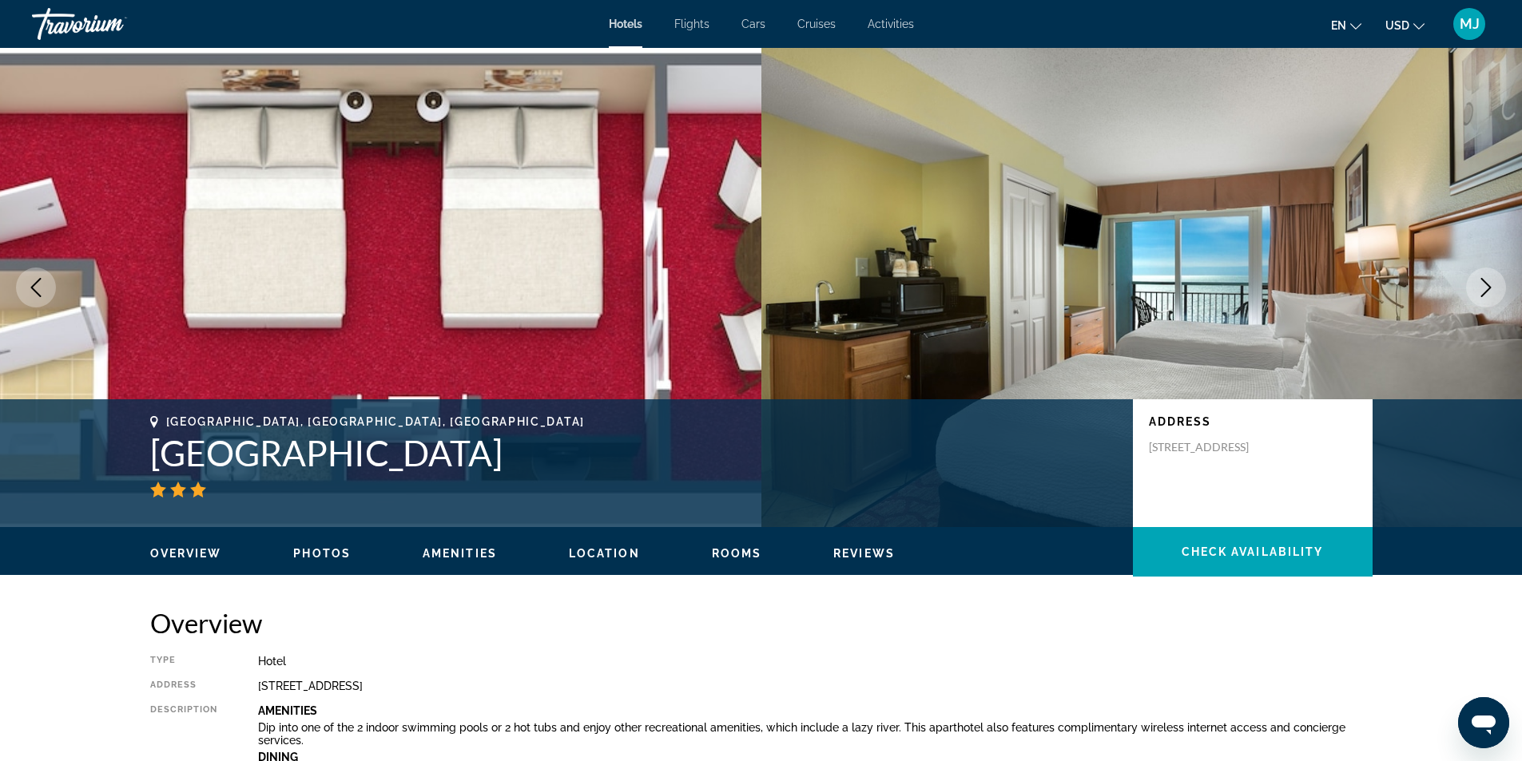
click at [1481, 290] on icon "Next image" at bounding box center [1485, 287] width 19 height 19
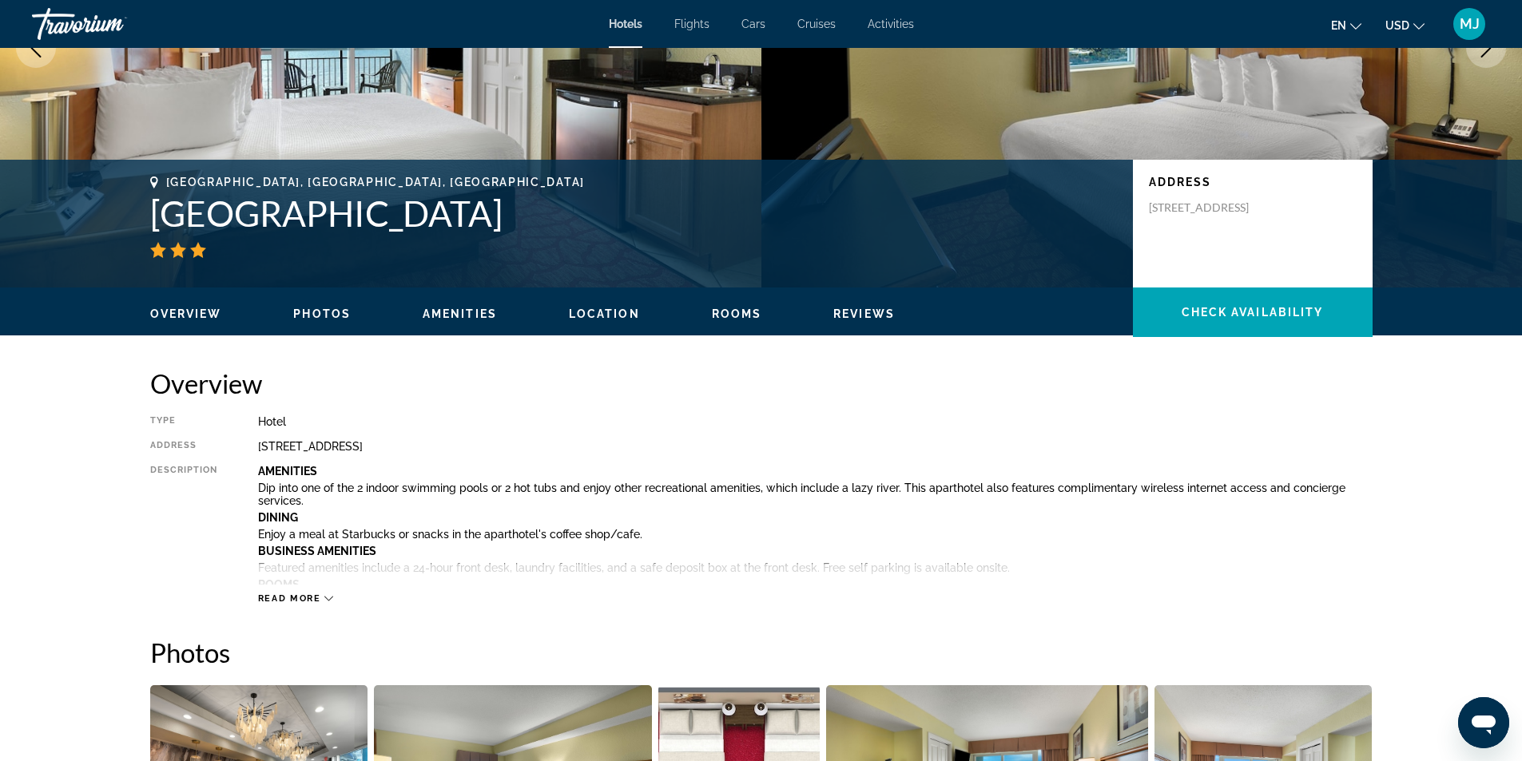
click at [756, 315] on span "Rooms" at bounding box center [737, 314] width 50 height 13
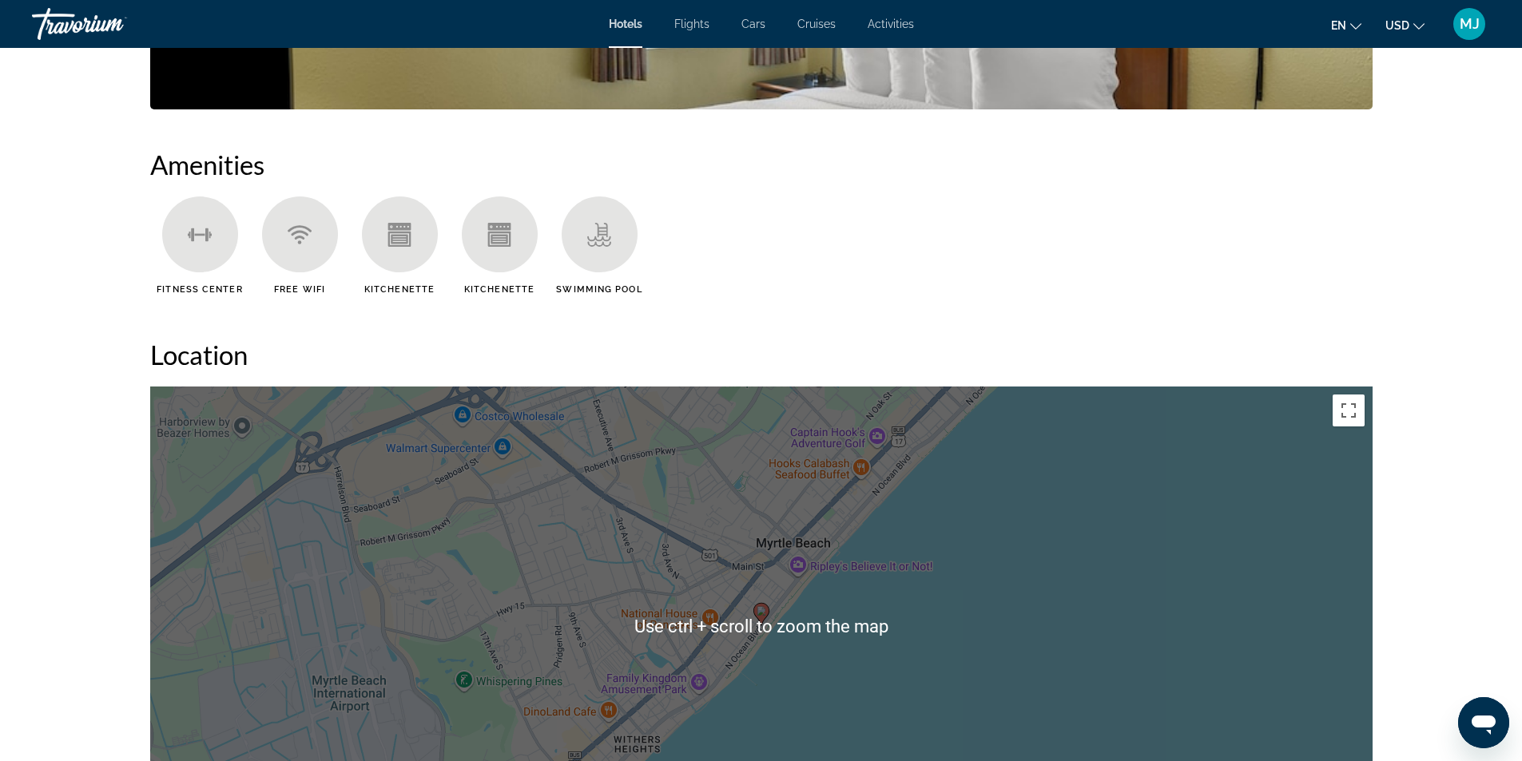
scroll to position [824, 0]
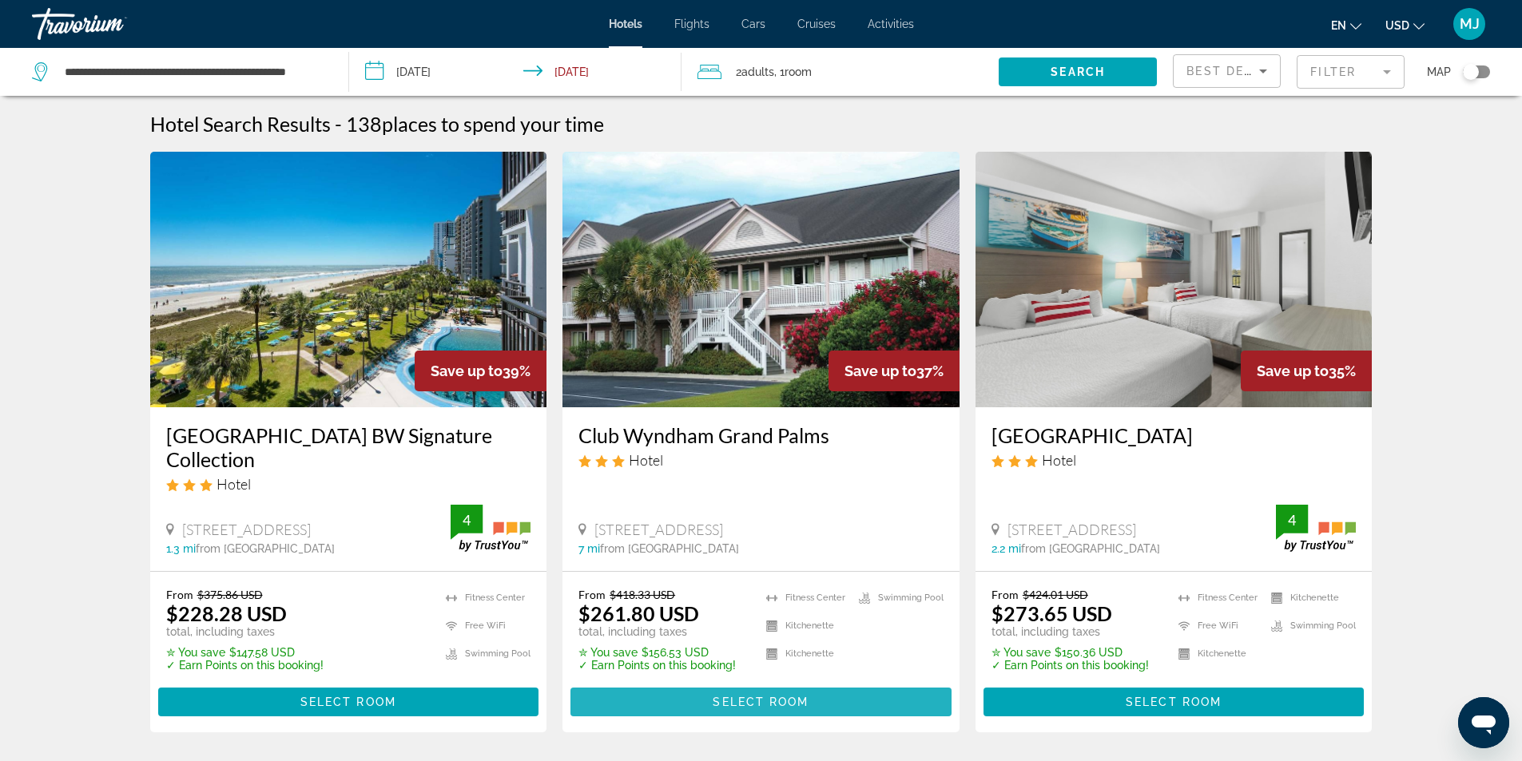
click at [673, 689] on span "Main content" at bounding box center [760, 702] width 381 height 38
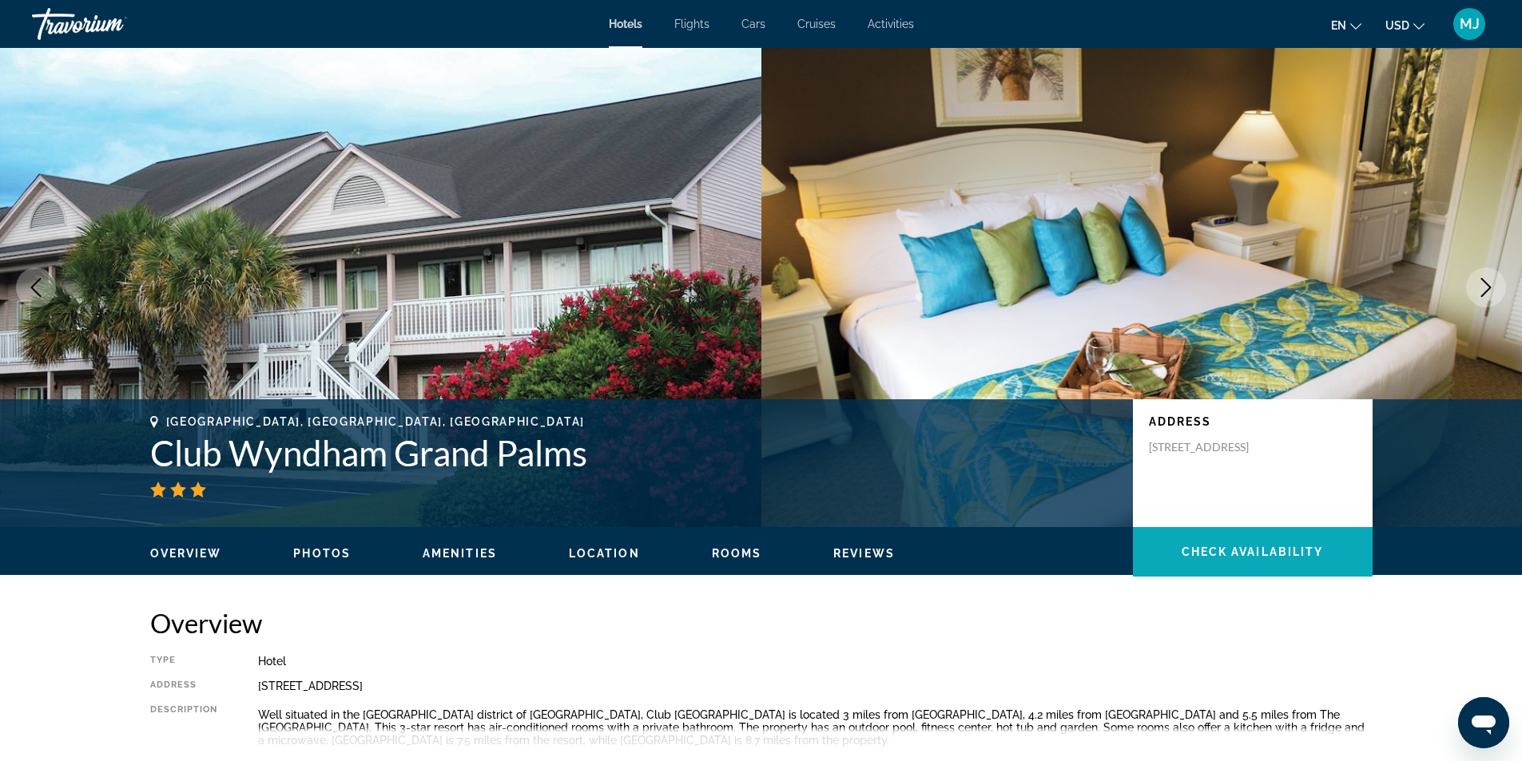
click at [1257, 531] on span "Main content" at bounding box center [1253, 552] width 240 height 50
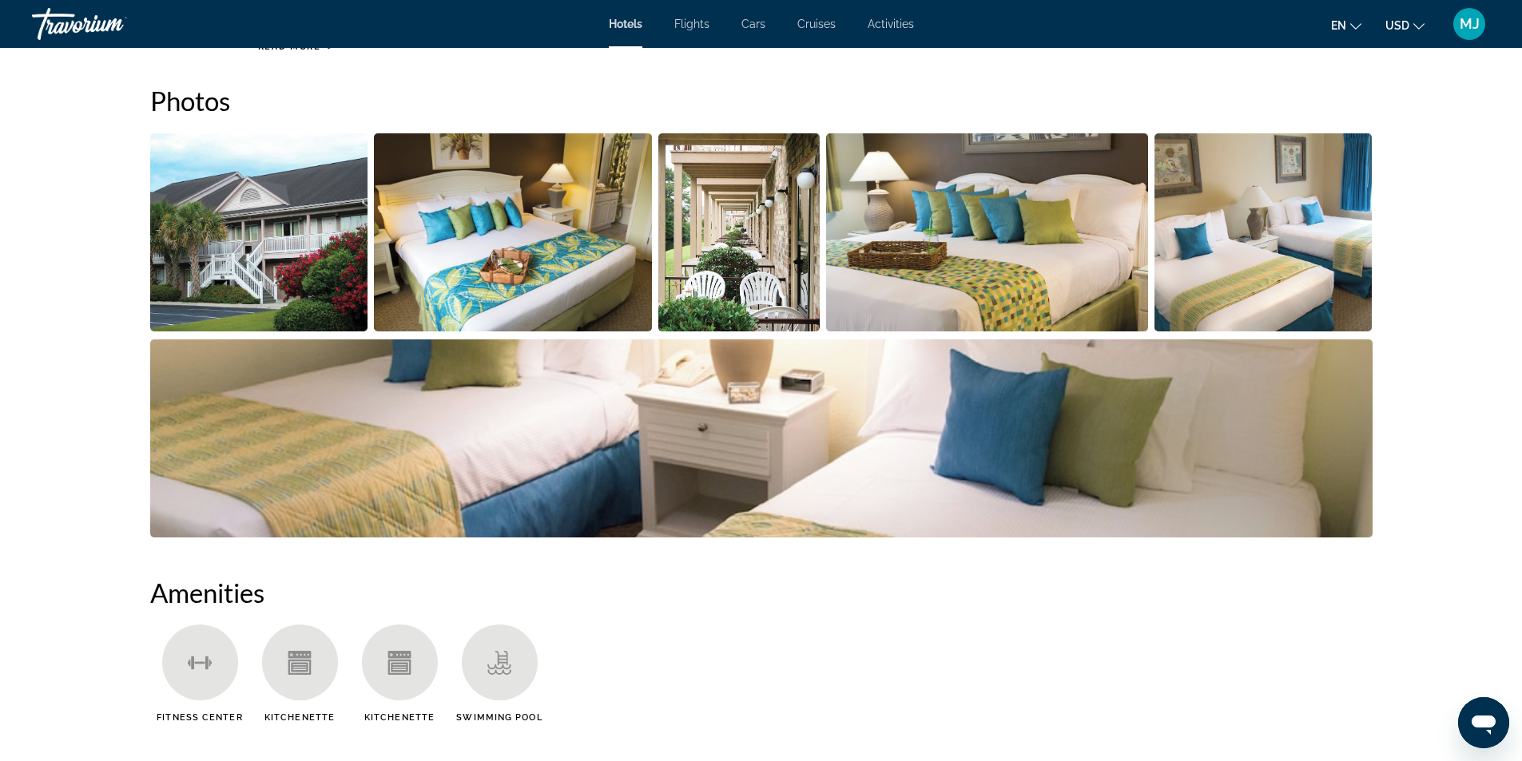
scroll to position [670, 0]
